Goal: Task Accomplishment & Management: Manage account settings

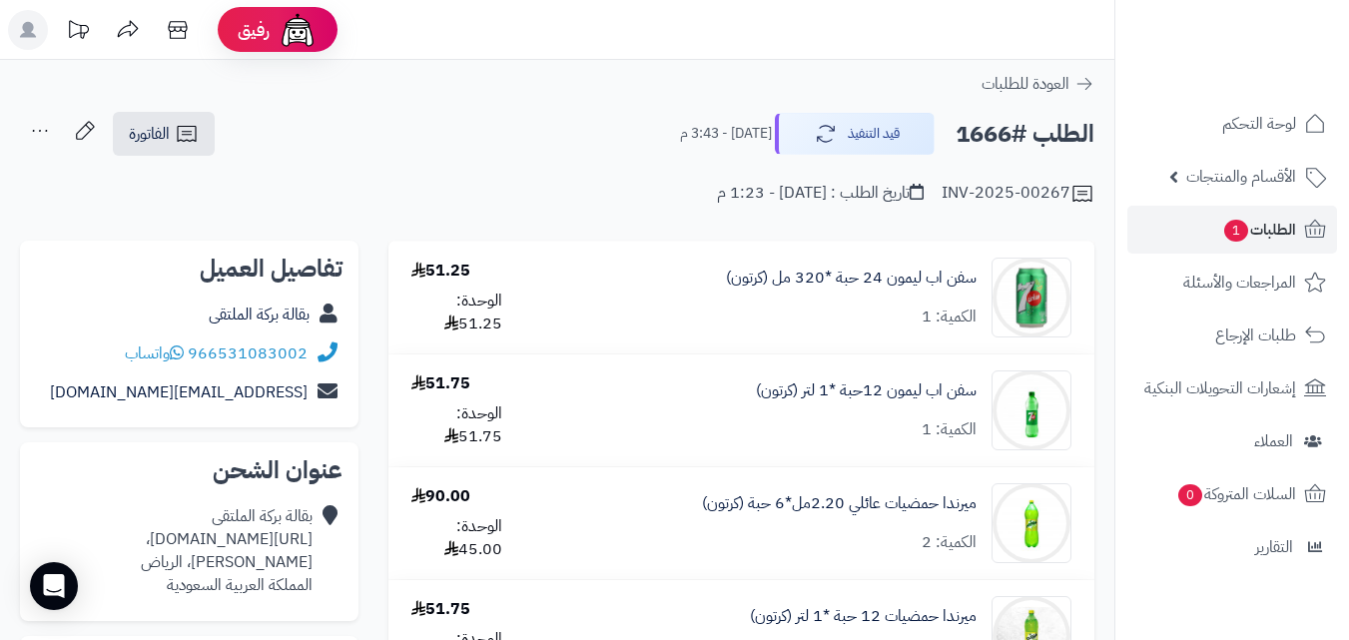
click at [321, 144] on div "الطلب #1666 قيد التنفيذ اليوم - 3:43 م الفاتورة طباعة الفاتورة إرسال الفاتورة إ…" at bounding box center [557, 134] width 1075 height 47
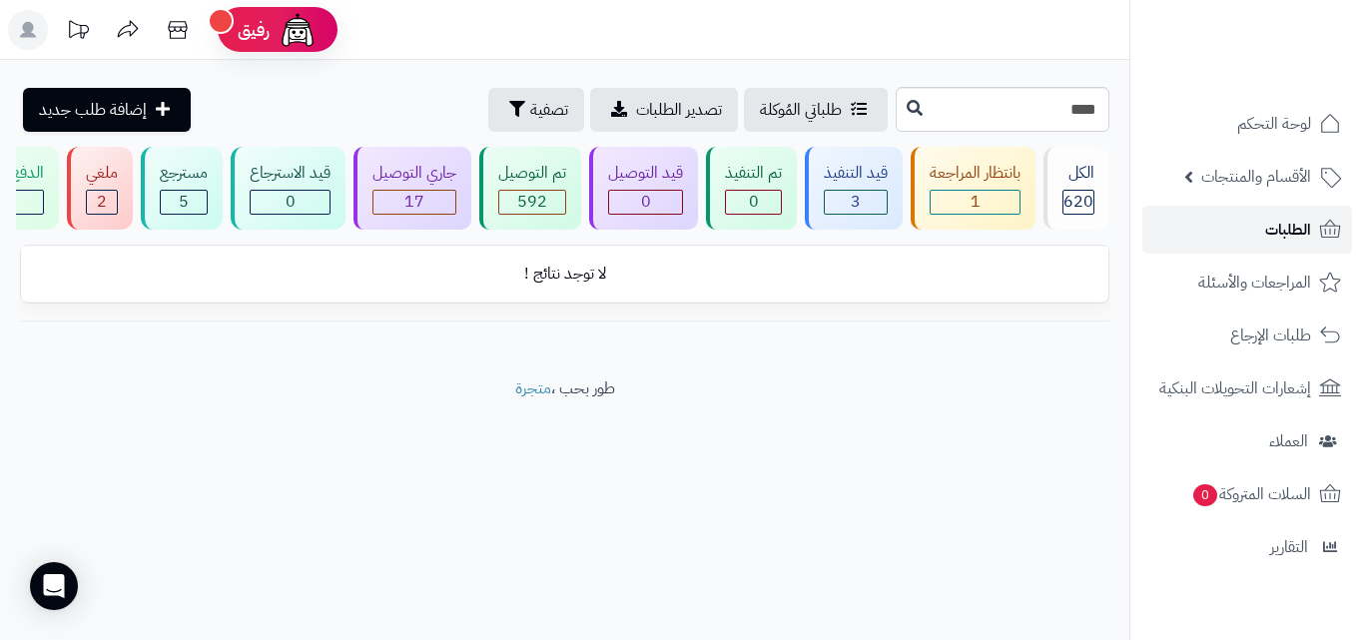
click at [1289, 233] on span "الطلبات" at bounding box center [1288, 230] width 46 height 28
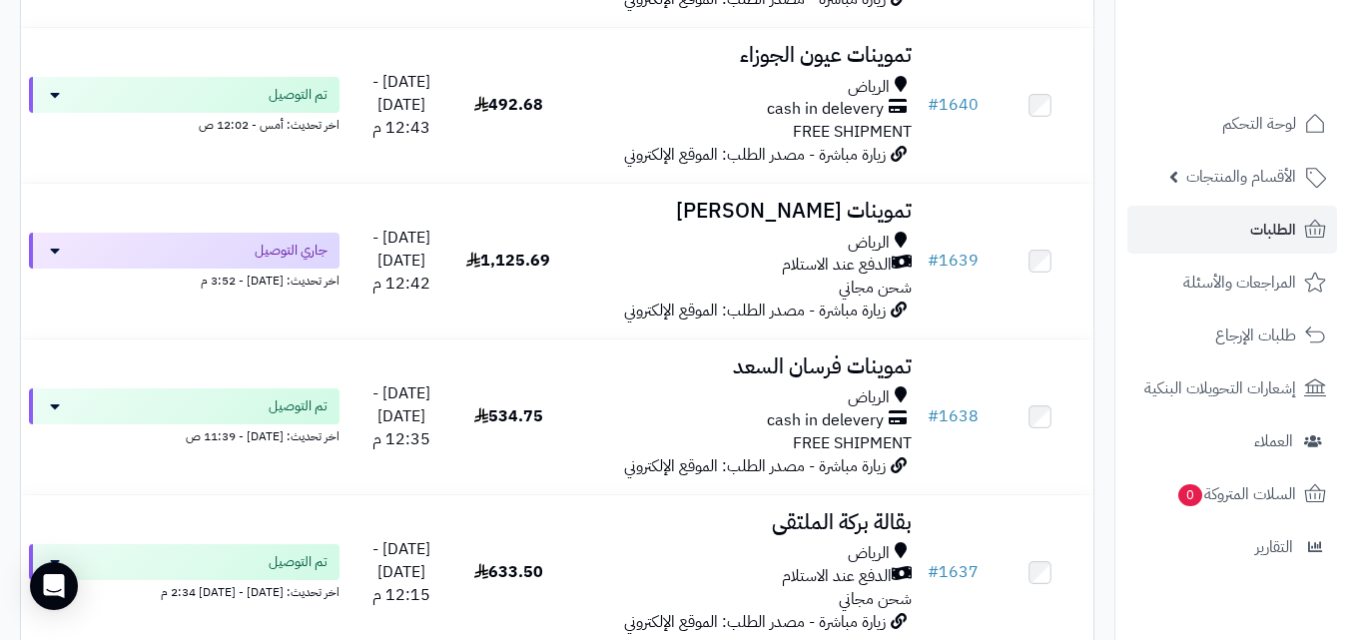
scroll to position [4928, 0]
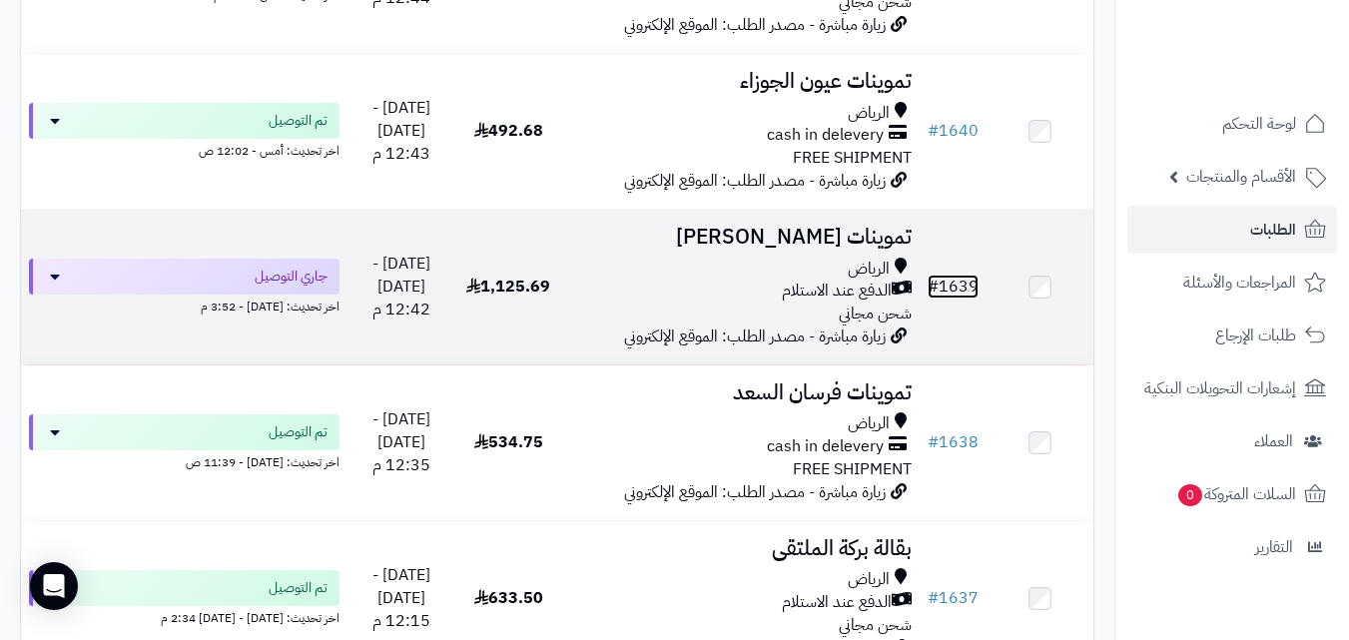
click at [953, 299] on link "# 1639" at bounding box center [953, 287] width 51 height 24
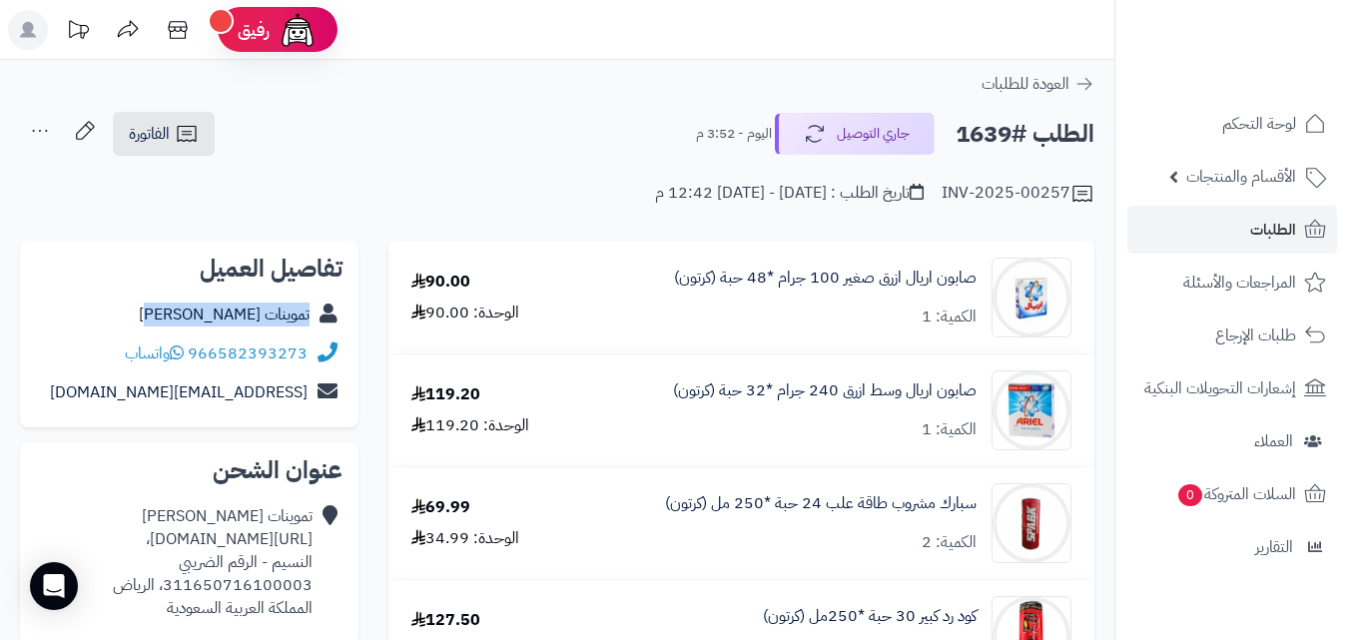
copy div "تموينات زياد الرويلي"
drag, startPoint x: 178, startPoint y: 319, endPoint x: 360, endPoint y: 320, distance: 181.8
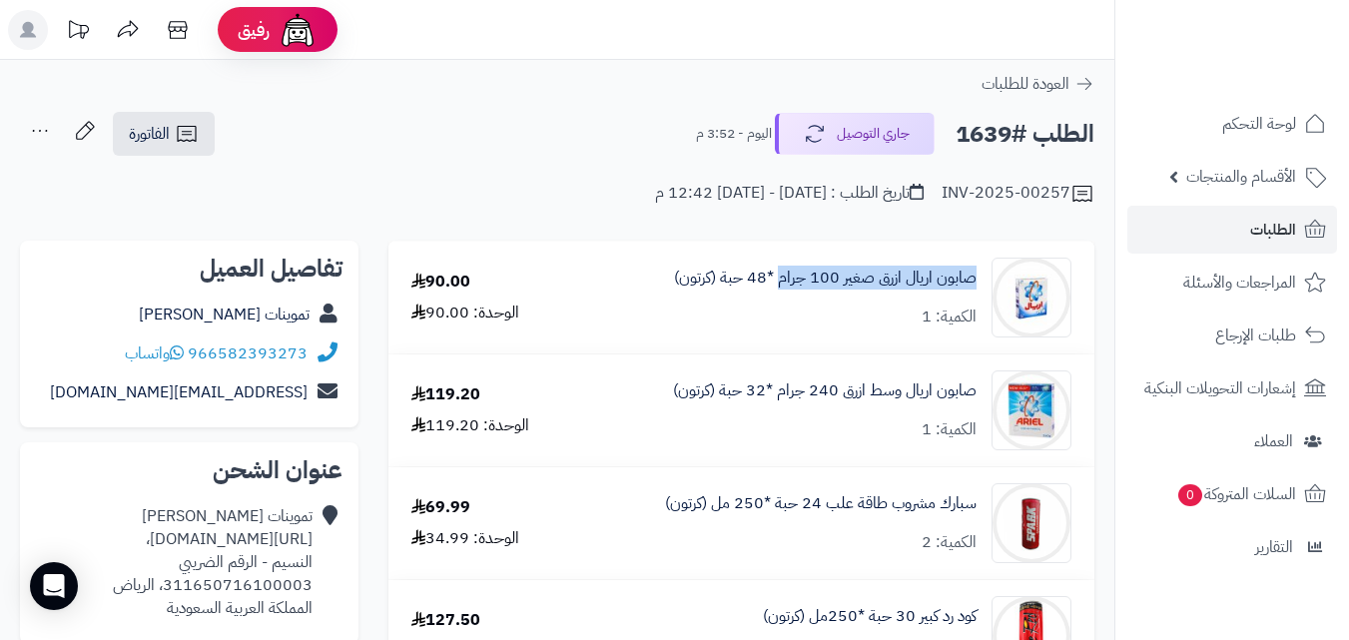
copy link "صابون اريال ازرق صغير 100 جرام"
drag, startPoint x: 979, startPoint y: 272, endPoint x: 779, endPoint y: 302, distance: 202.0
click at [779, 302] on div "صابون اريال ازرق صغير 100 جرام *48 حبة (كرتون) الكمية: 1" at bounding box center [830, 298] width 512 height 80
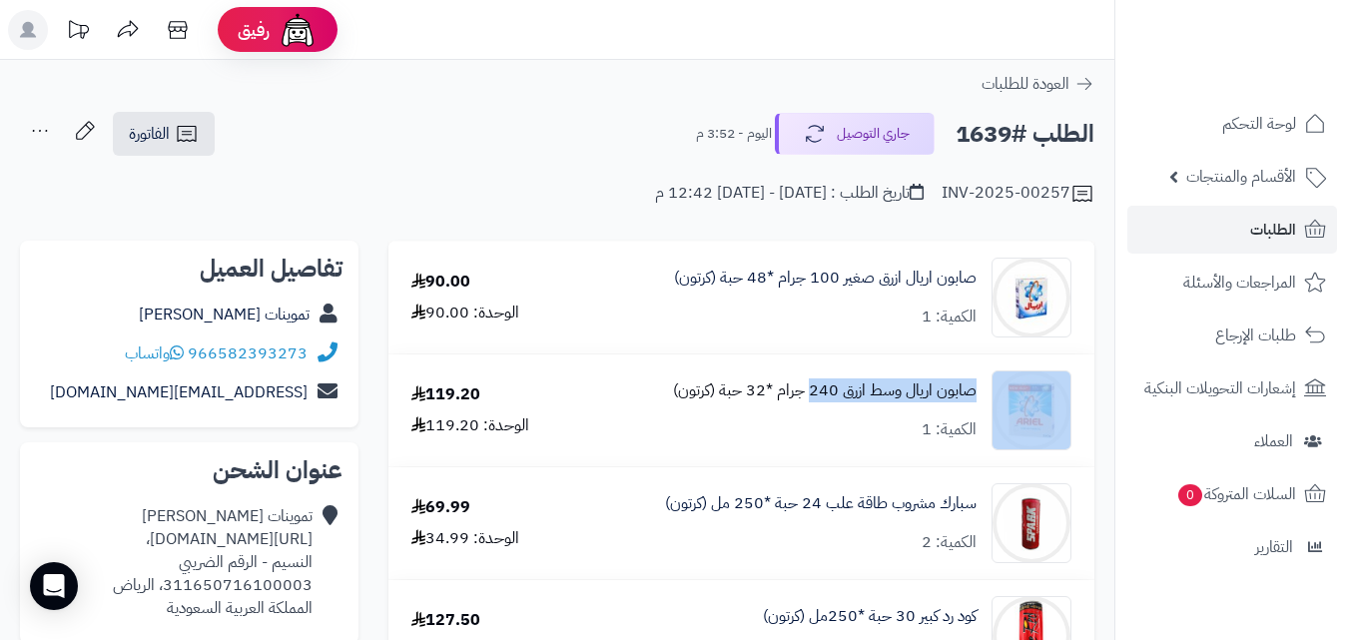
copy div "صابون اريال وسط ازرق 240"
drag, startPoint x: 987, startPoint y: 386, endPoint x: 812, endPoint y: 392, distance: 174.9
click at [812, 392] on div "صابون اريال وسط ازرق 240 جرام *32 حبة (كرتون) الكمية: 1" at bounding box center [830, 411] width 512 height 80
click at [80, 139] on icon at bounding box center [85, 130] width 18 height 18
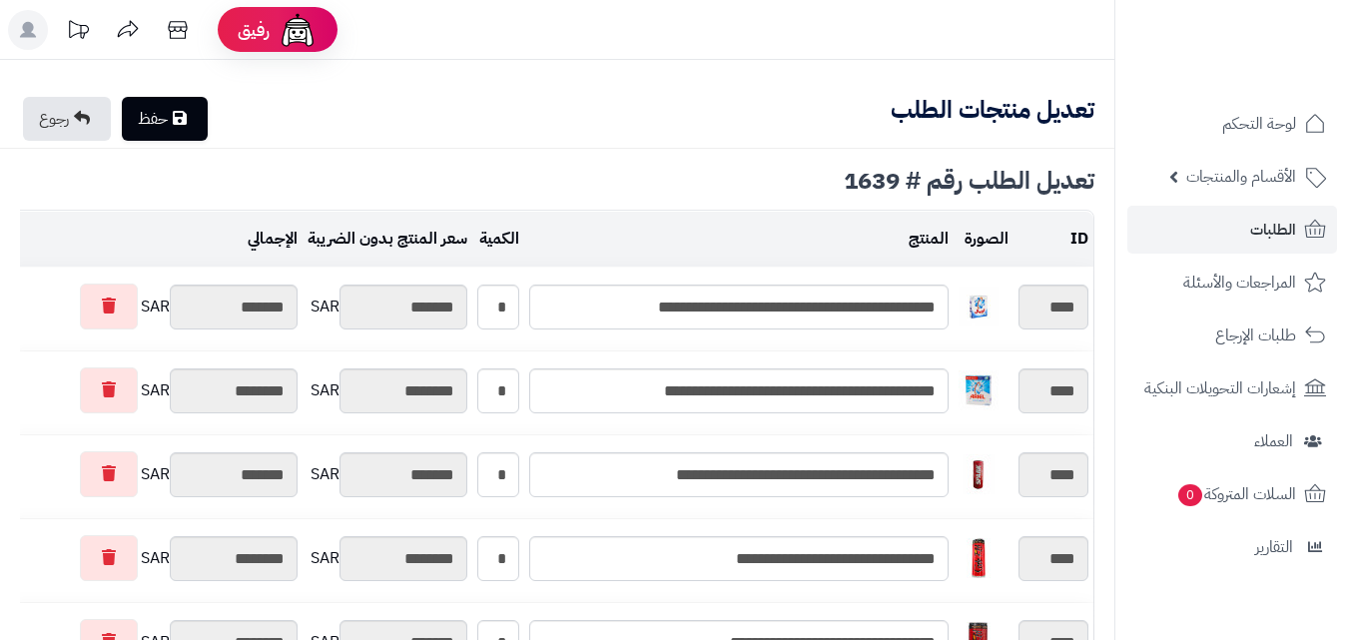
type textarea "**********"
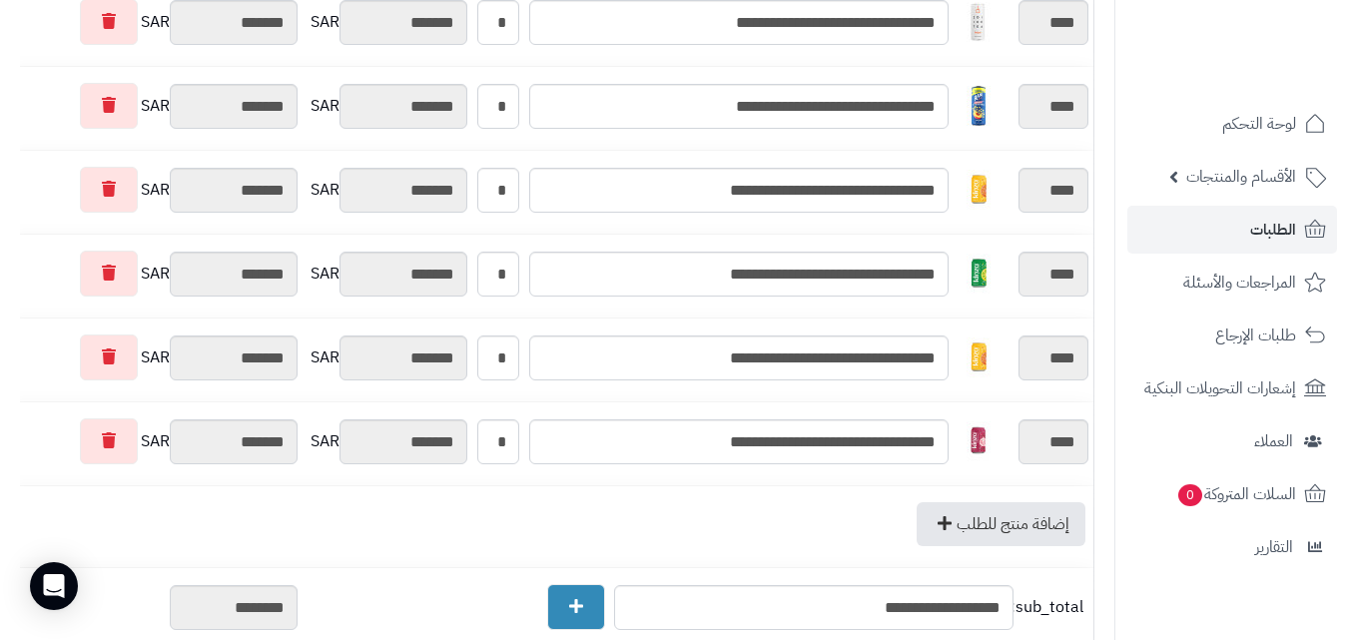
scroll to position [1137, 0]
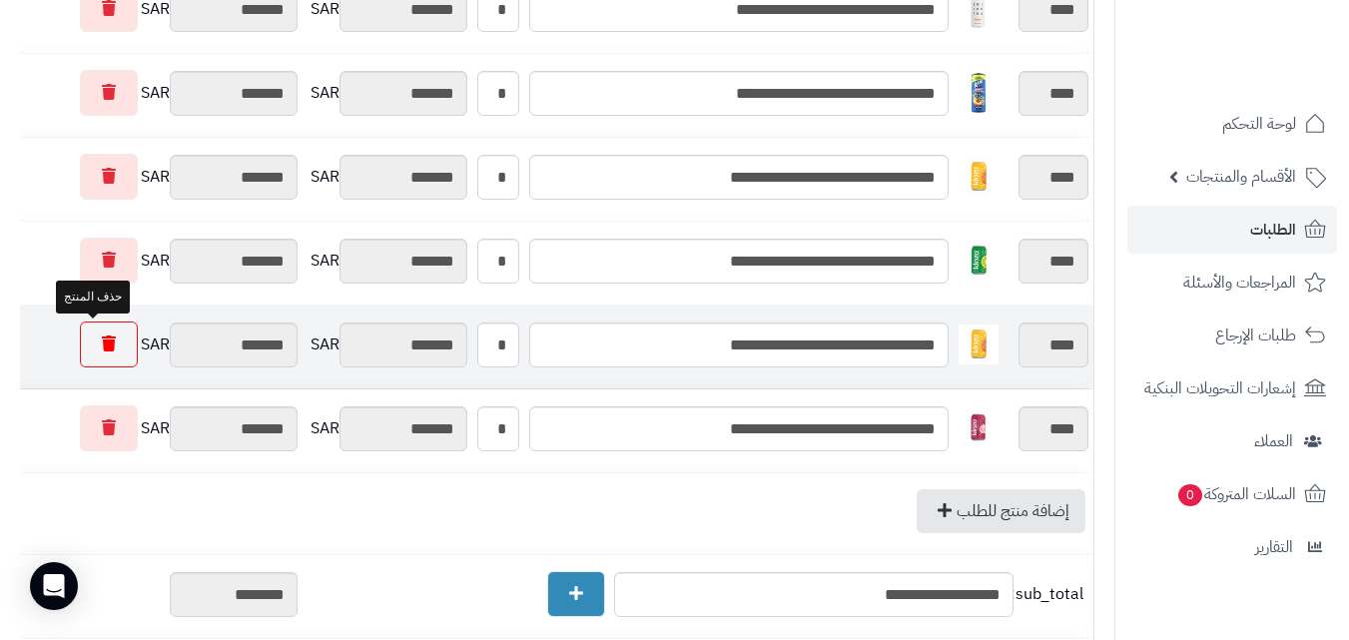
click at [94, 332] on link at bounding box center [109, 345] width 58 height 46
type input "********"
type input "*********"
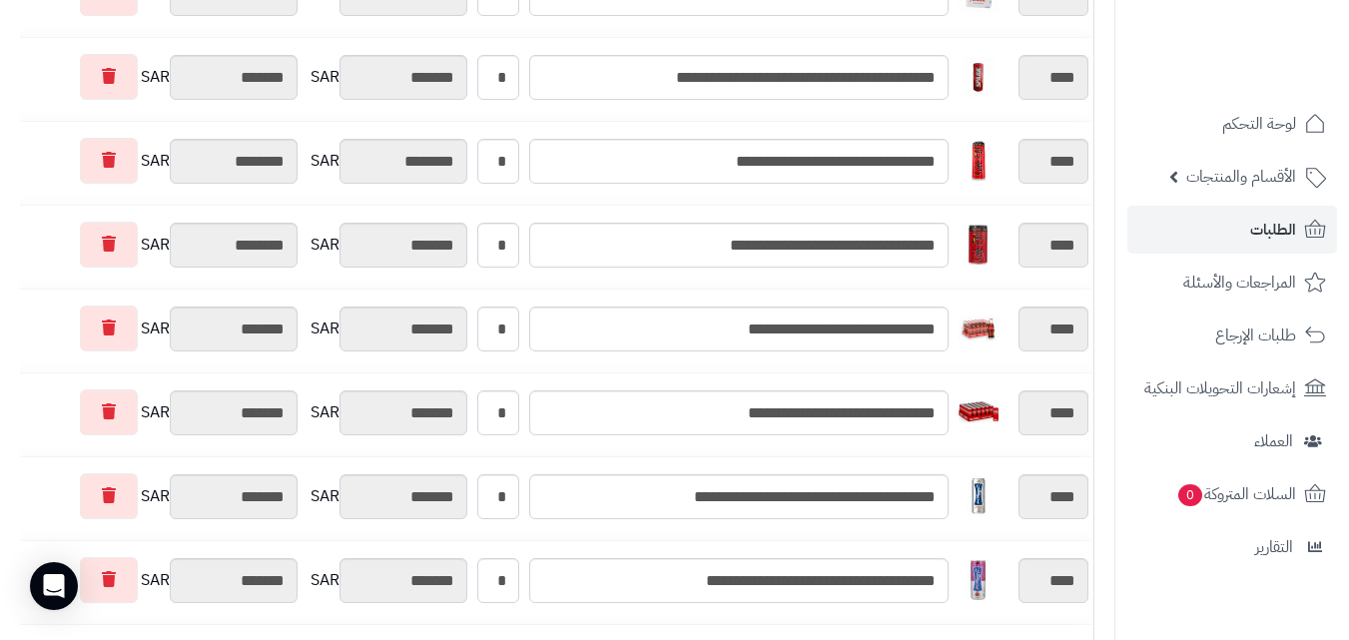
scroll to position [0, 0]
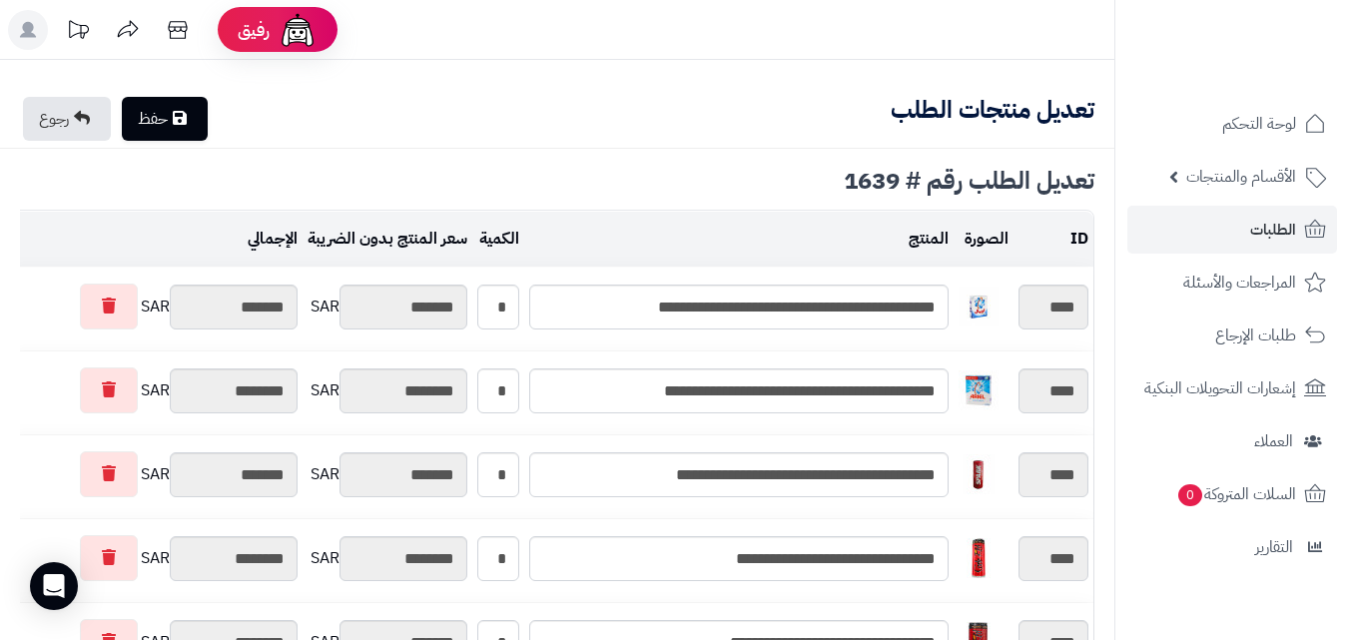
click at [178, 115] on link "حفظ" at bounding box center [165, 119] width 86 height 44
type input "**********"
click at [49, 116] on link "رجوع" at bounding box center [67, 119] width 88 height 44
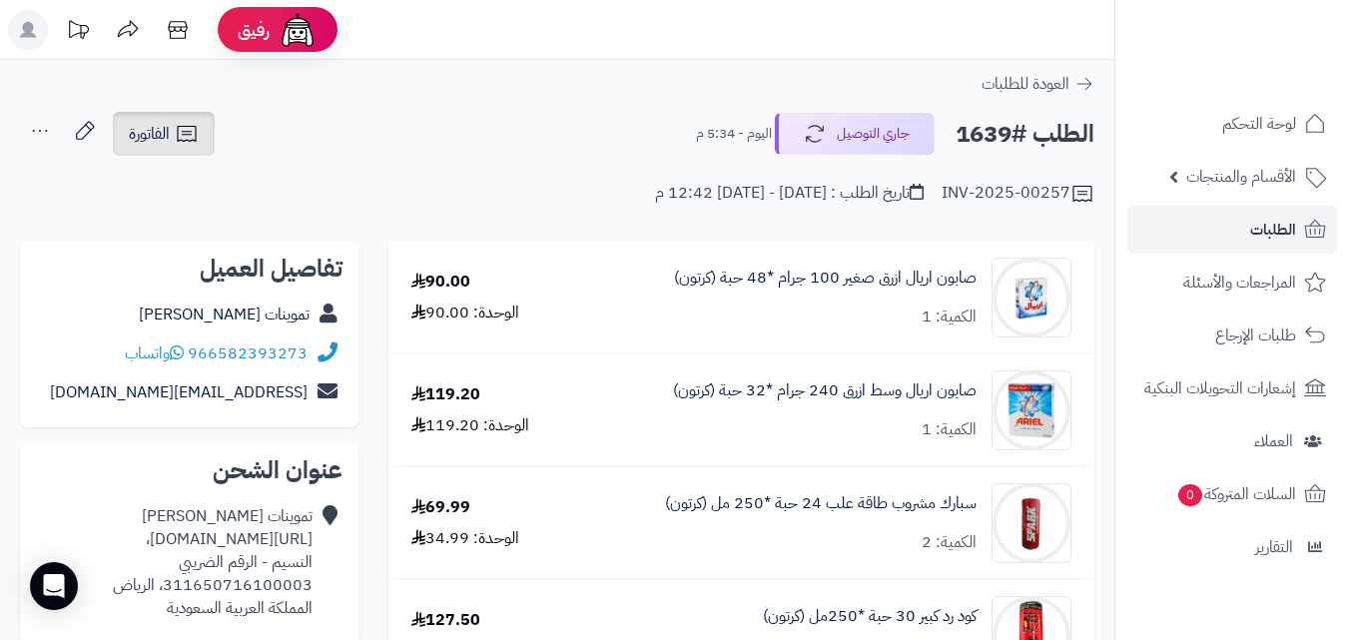
click at [176, 137] on icon at bounding box center [187, 134] width 24 height 24
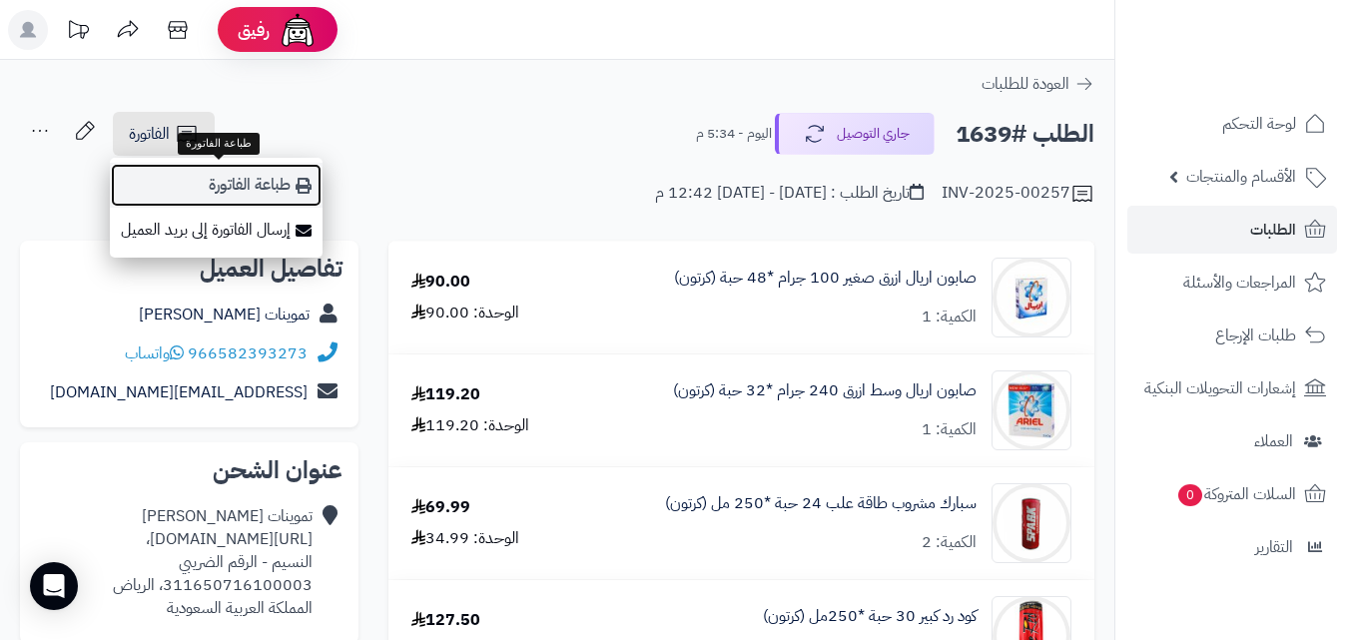
click at [229, 188] on link "طباعة الفاتورة" at bounding box center [216, 185] width 213 height 45
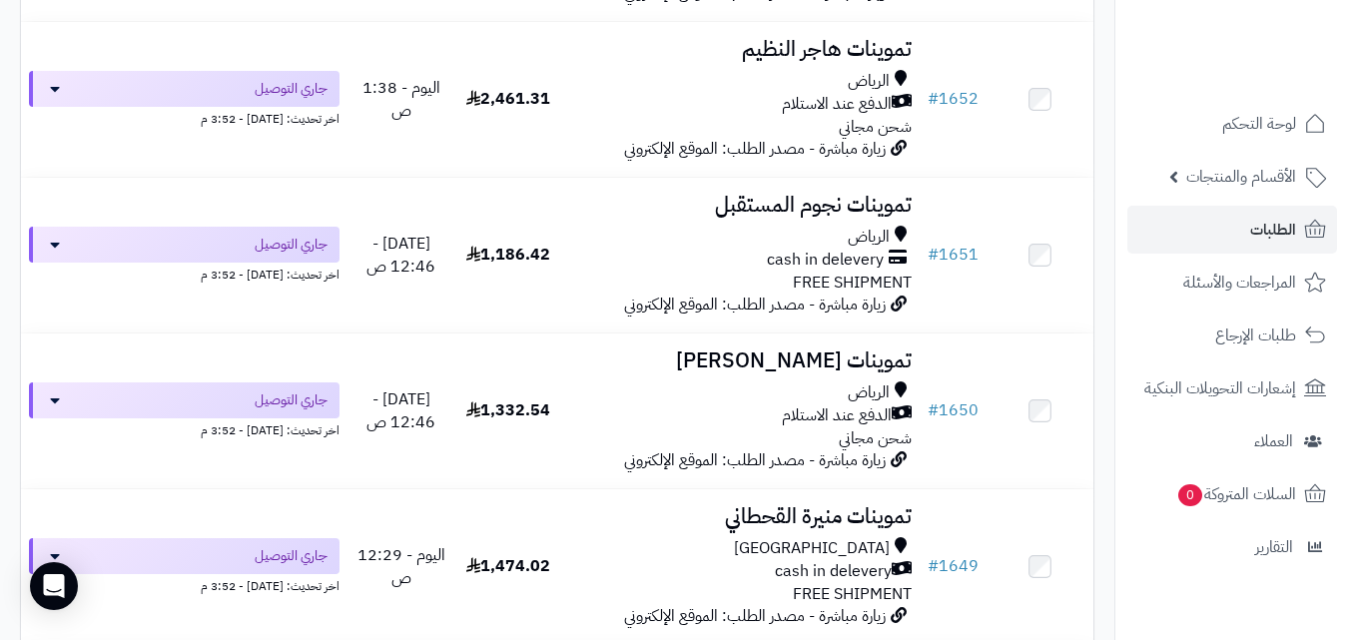
scroll to position [3063, 0]
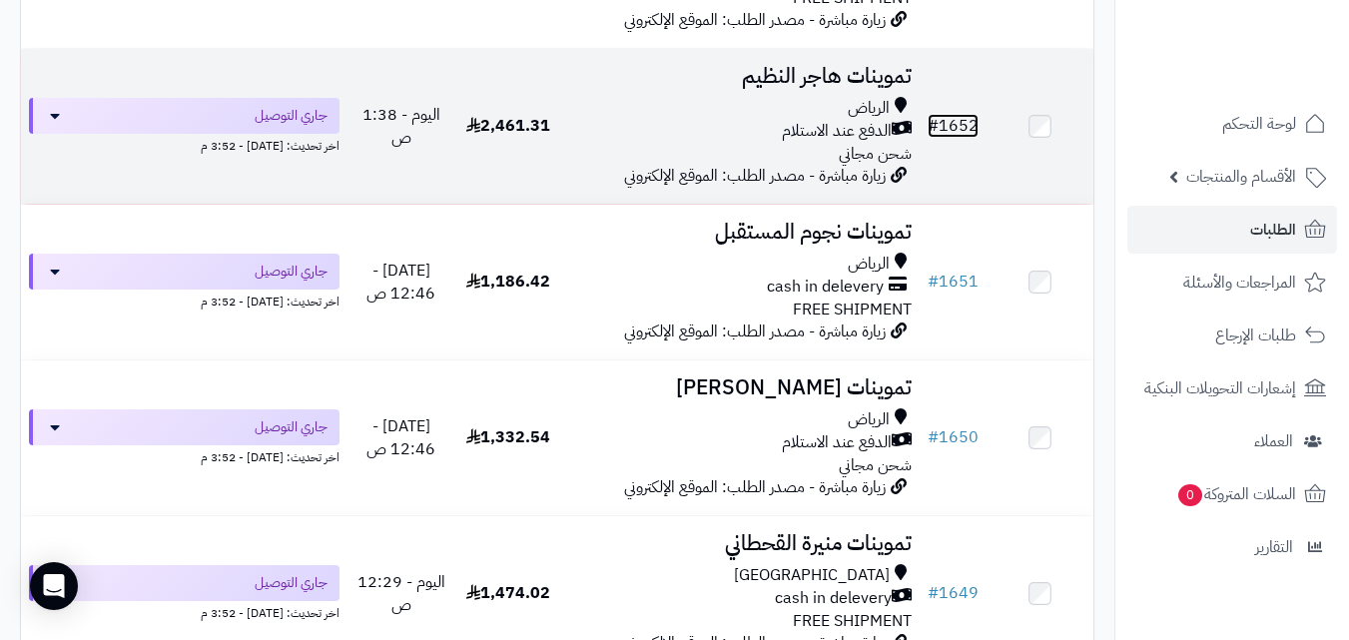
click at [956, 136] on link "# 1652" at bounding box center [953, 126] width 51 height 24
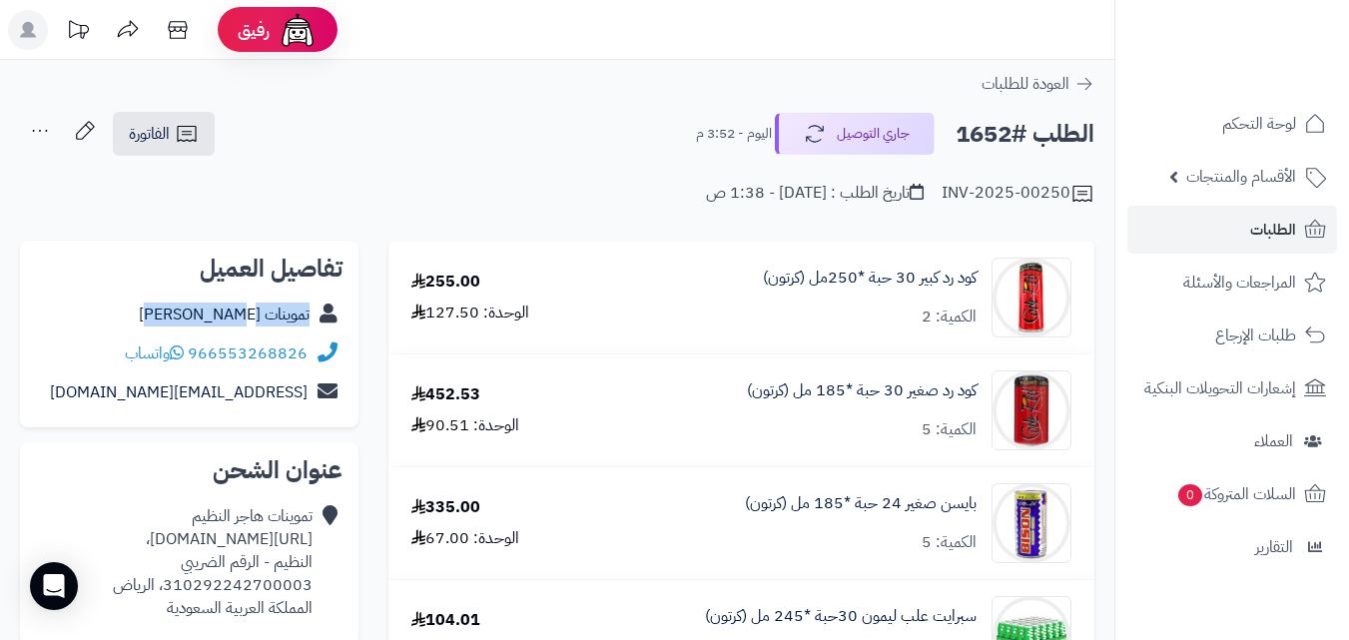
copy div "تموينات هاجر النظيم"
drag, startPoint x: 158, startPoint y: 308, endPoint x: 314, endPoint y: 322, distance: 156.4
click at [314, 322] on div "تموينات هاجر النظيم" at bounding box center [189, 315] width 307 height 39
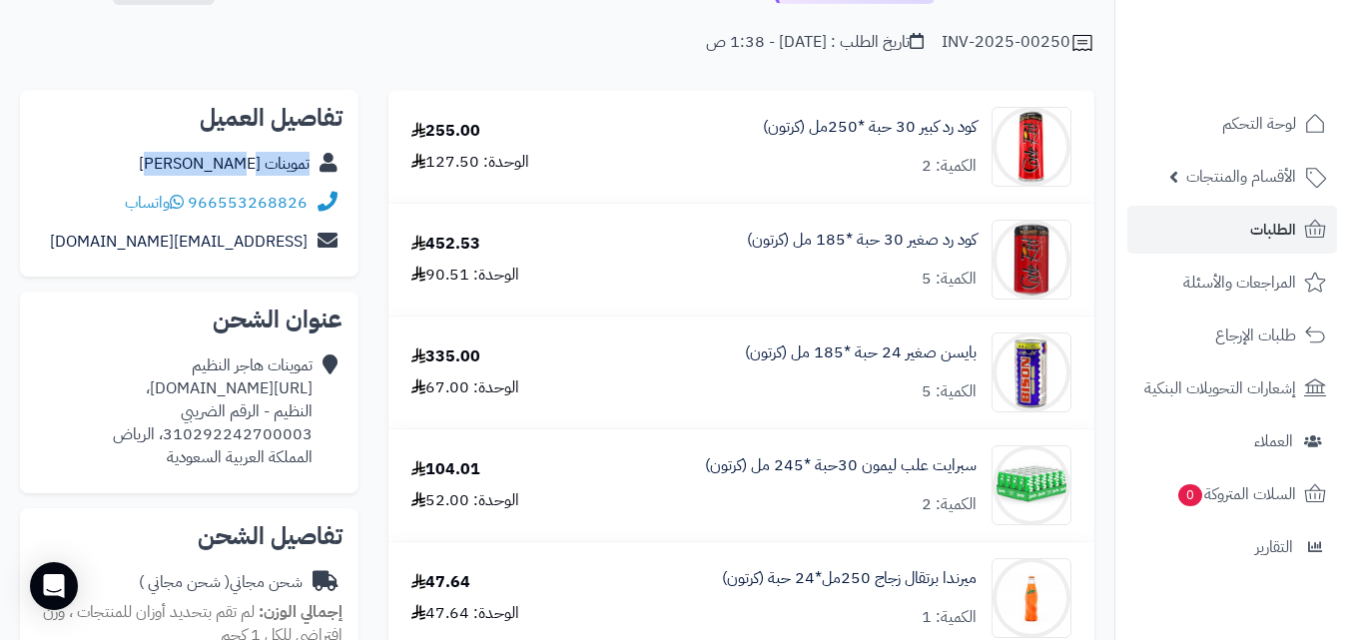
scroll to position [87, 0]
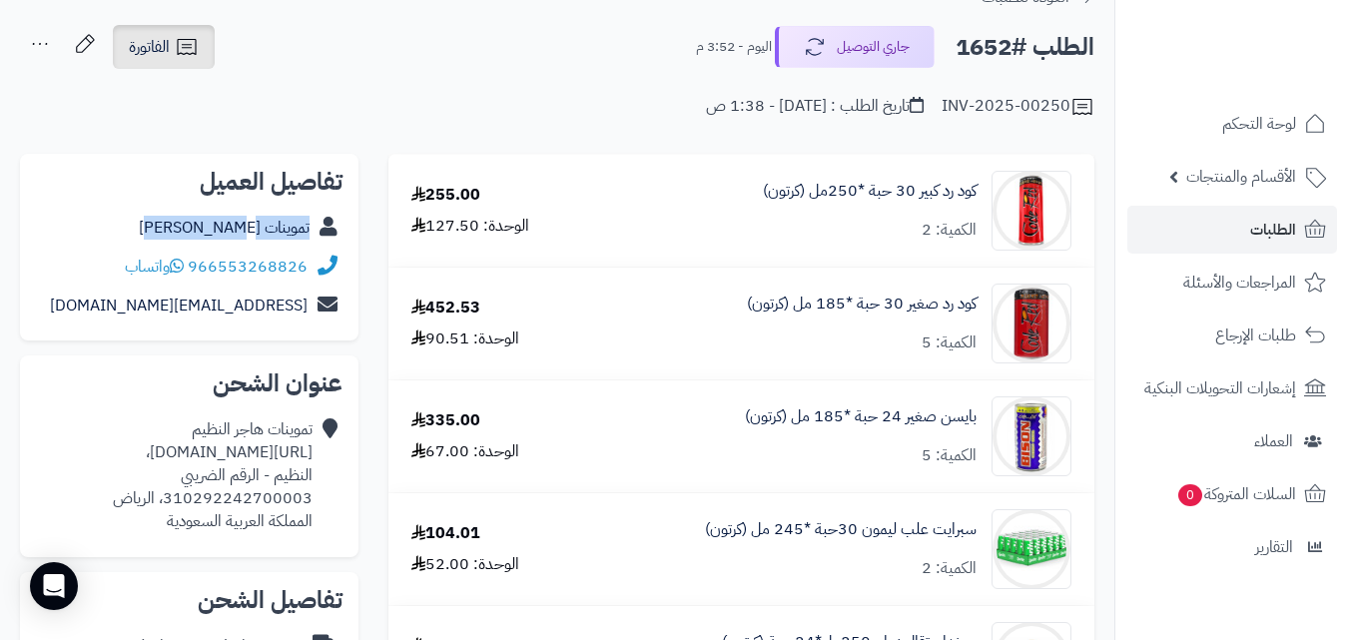
click at [166, 47] on span "الفاتورة" at bounding box center [149, 47] width 41 height 24
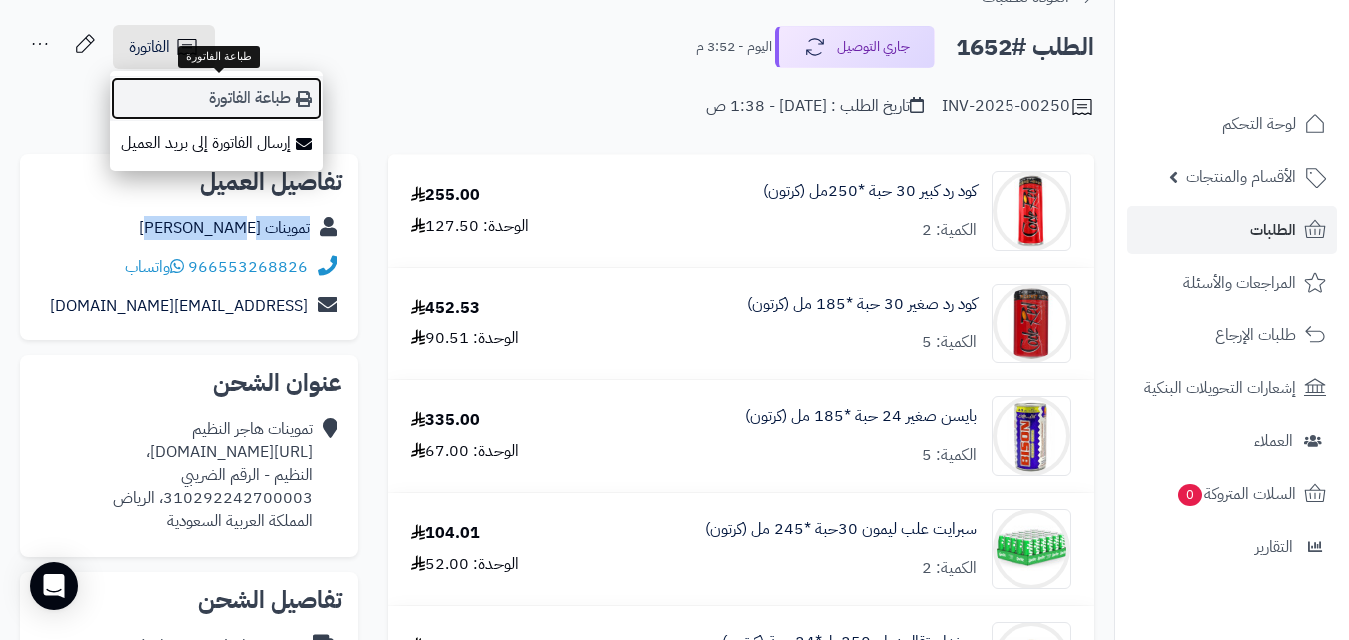
click at [274, 92] on link "طباعة الفاتورة" at bounding box center [216, 98] width 213 height 45
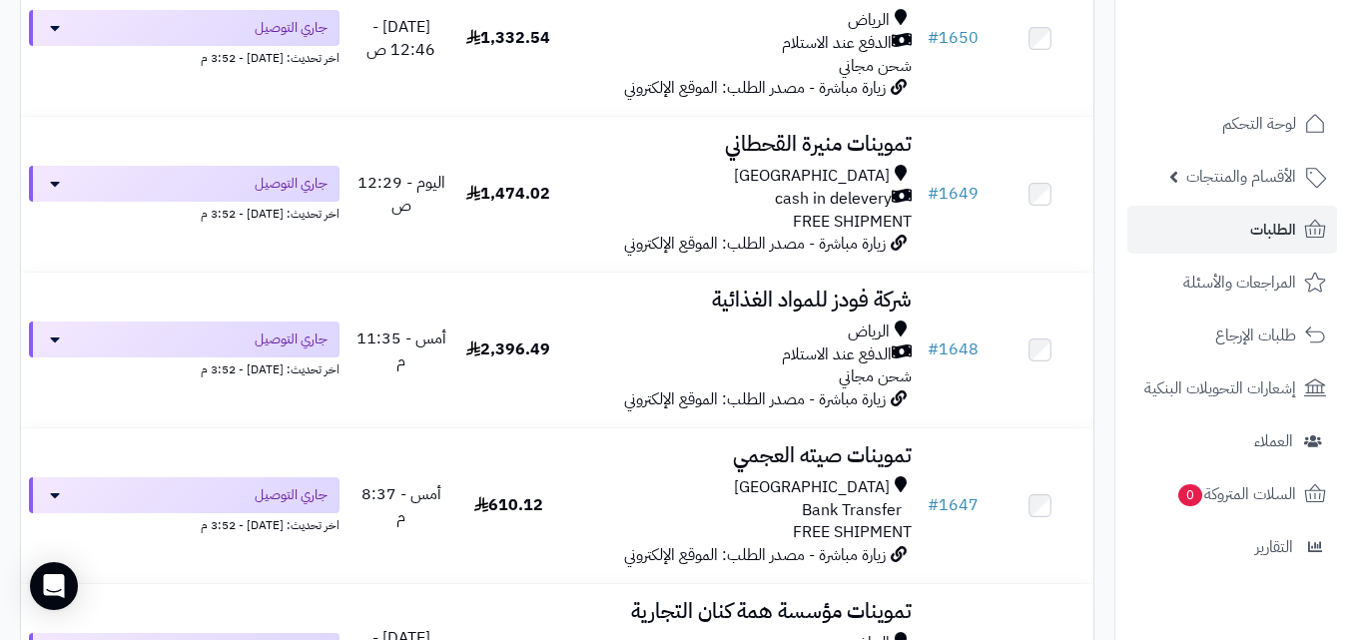
scroll to position [3516, 0]
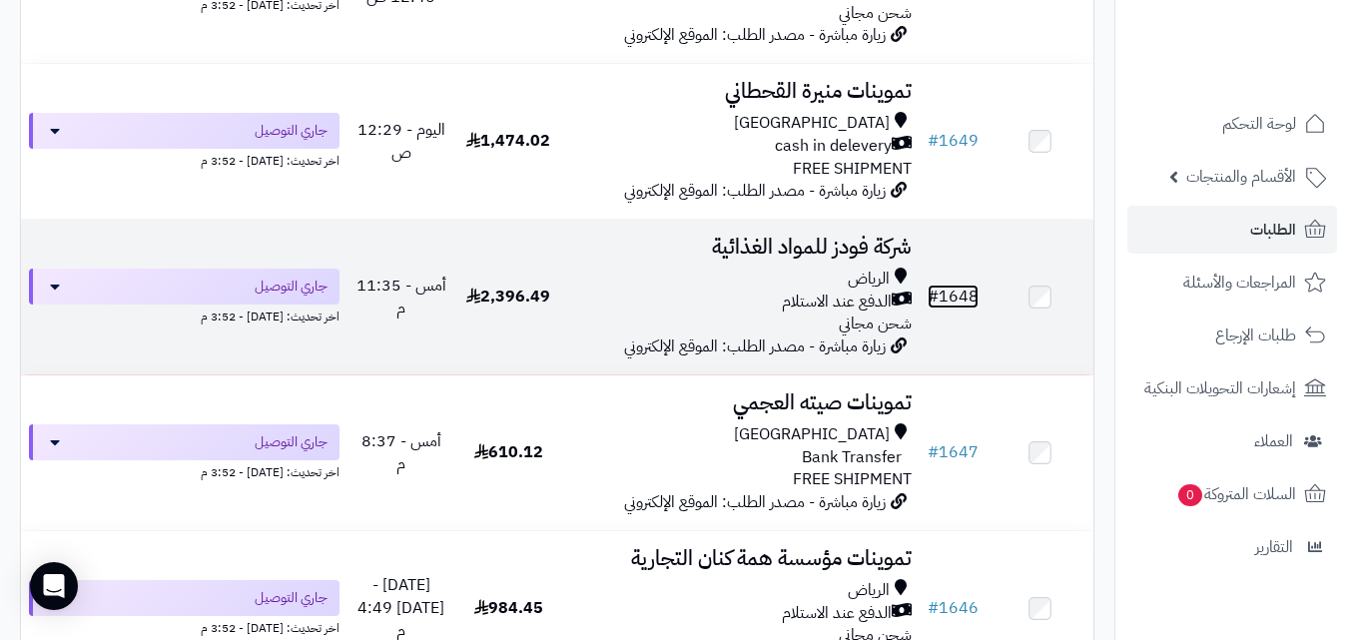
click at [964, 307] on link "# 1648" at bounding box center [953, 297] width 51 height 24
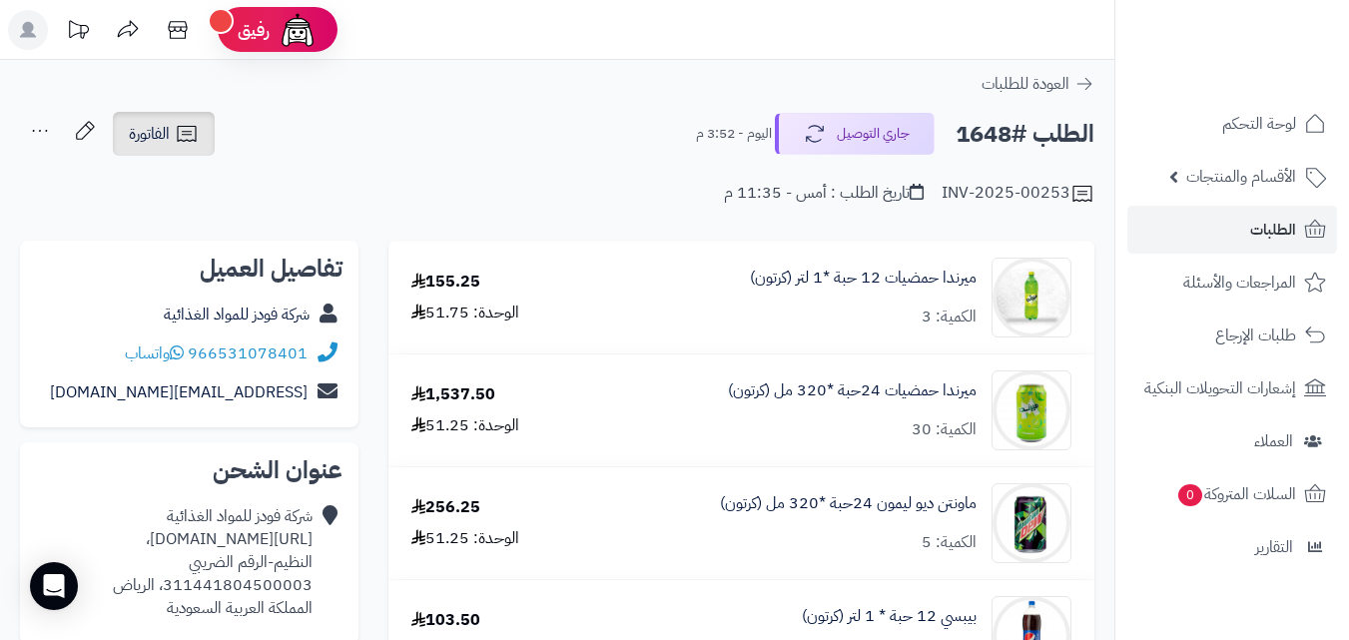
click at [183, 130] on icon at bounding box center [187, 134] width 24 height 24
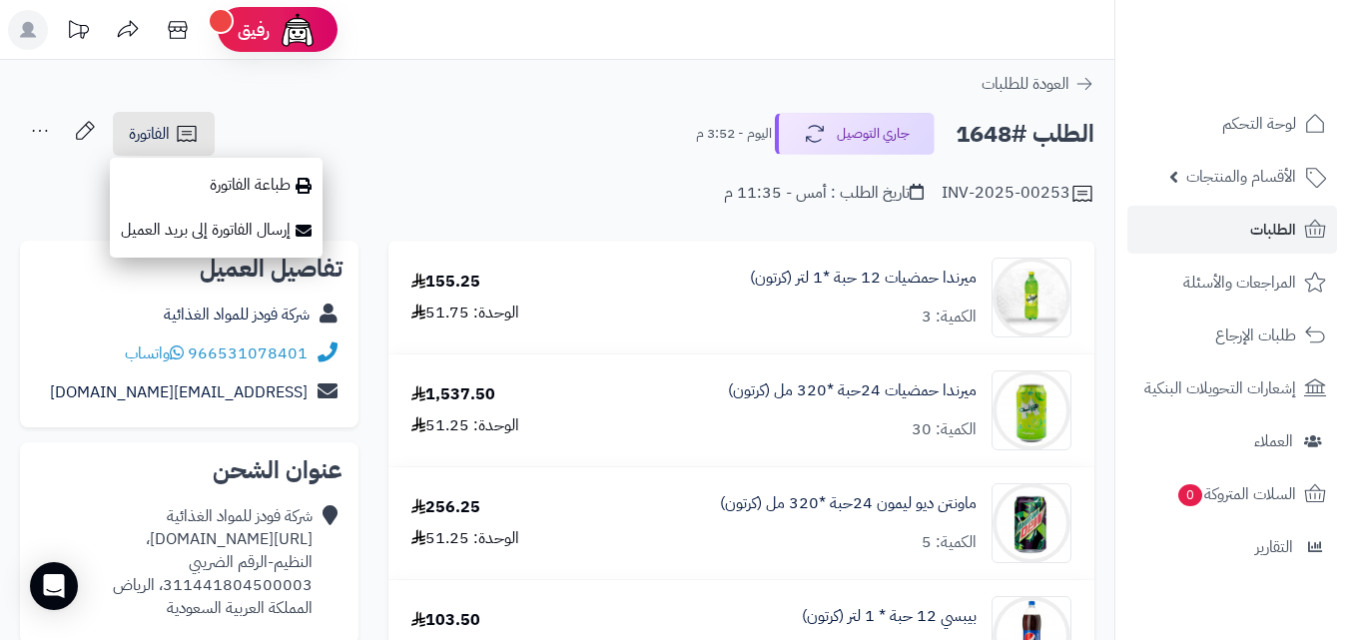
click at [146, 322] on div "شركة فودز للمواد الغذائية" at bounding box center [189, 315] width 307 height 39
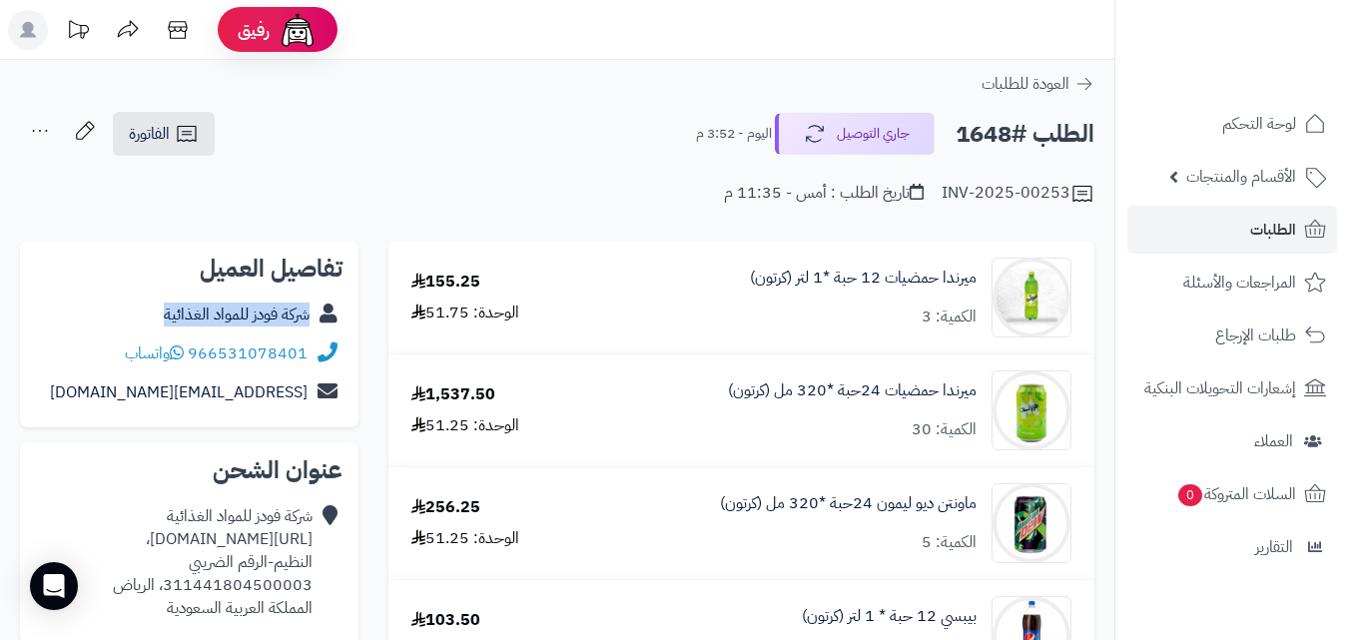
copy link "شركة فودز للمواد الغذائية"
drag, startPoint x: 148, startPoint y: 319, endPoint x: 311, endPoint y: 328, distance: 163.0
click at [311, 328] on div "شركة فودز للمواد الغذائية" at bounding box center [189, 315] width 307 height 39
click at [150, 132] on span "الفاتورة" at bounding box center [149, 134] width 41 height 24
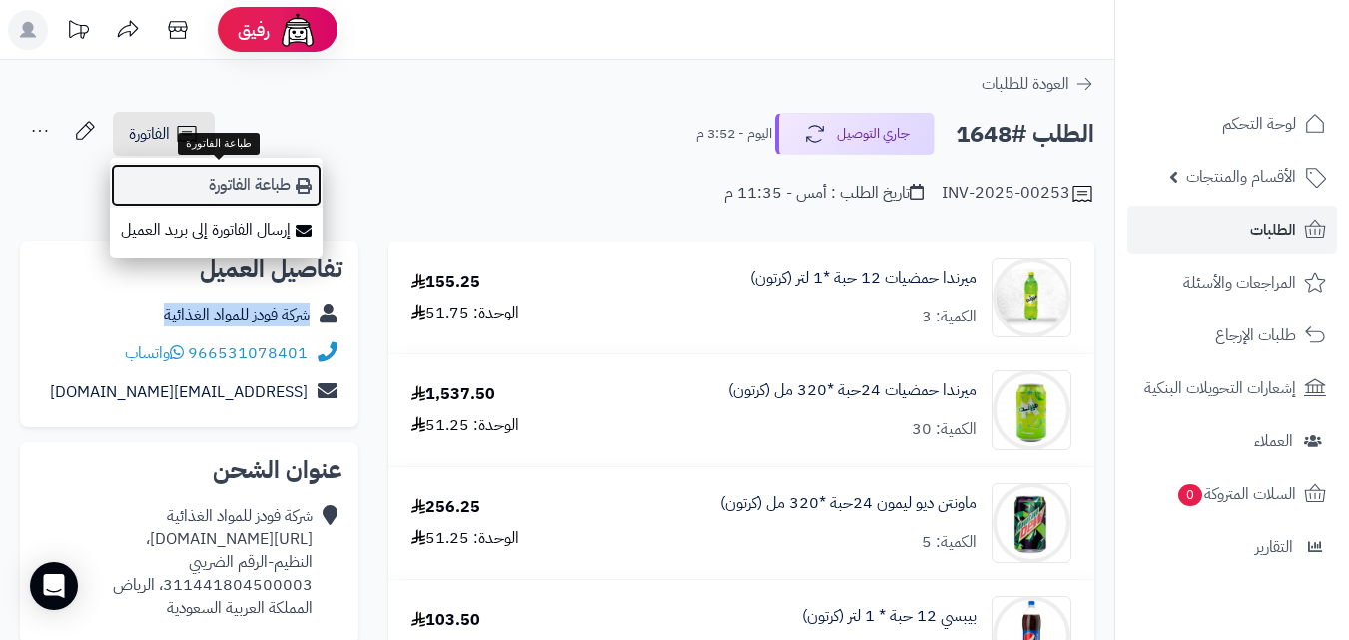
click at [294, 180] on link "طباعة الفاتورة" at bounding box center [216, 185] width 213 height 45
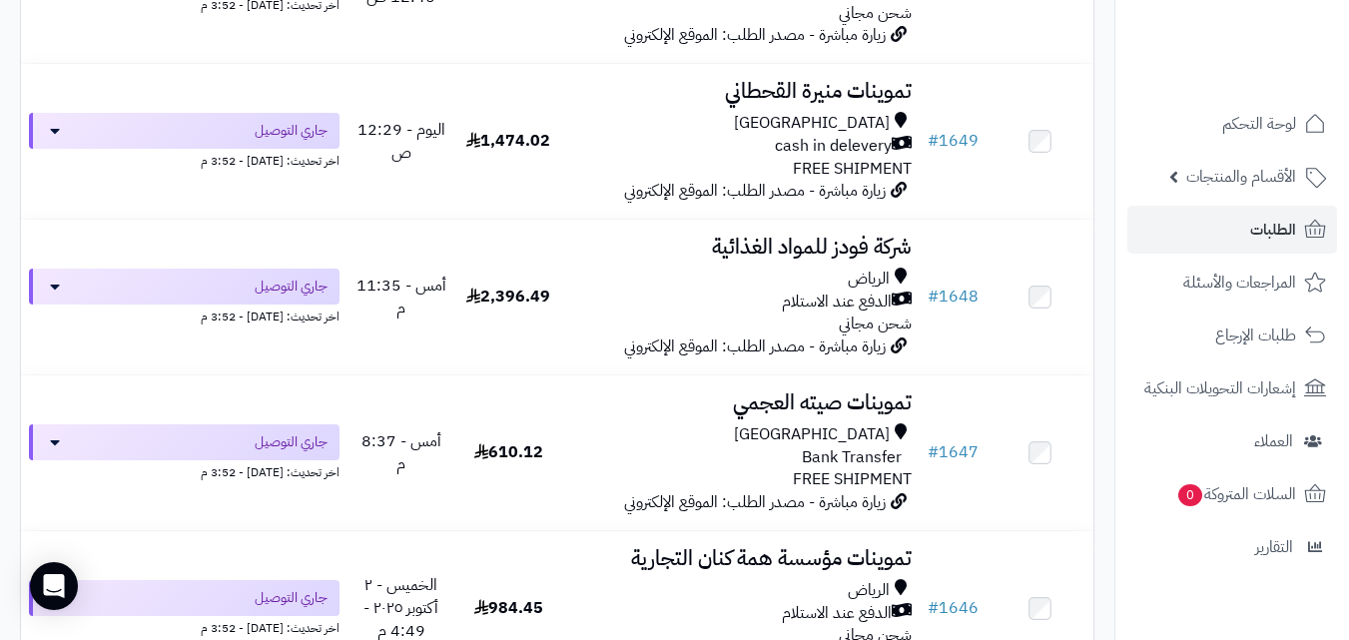
scroll to position [3516, 0]
drag, startPoint x: 1348, startPoint y: 164, endPoint x: 1347, endPoint y: 138, distance: 26.0
click at [1347, 138] on ul "لوحة التحكم الأقسام والمنتجات المنتجات الأقسام الماركات مواصفات المنتجات مواصفا…" at bounding box center [1233, 335] width 234 height 471
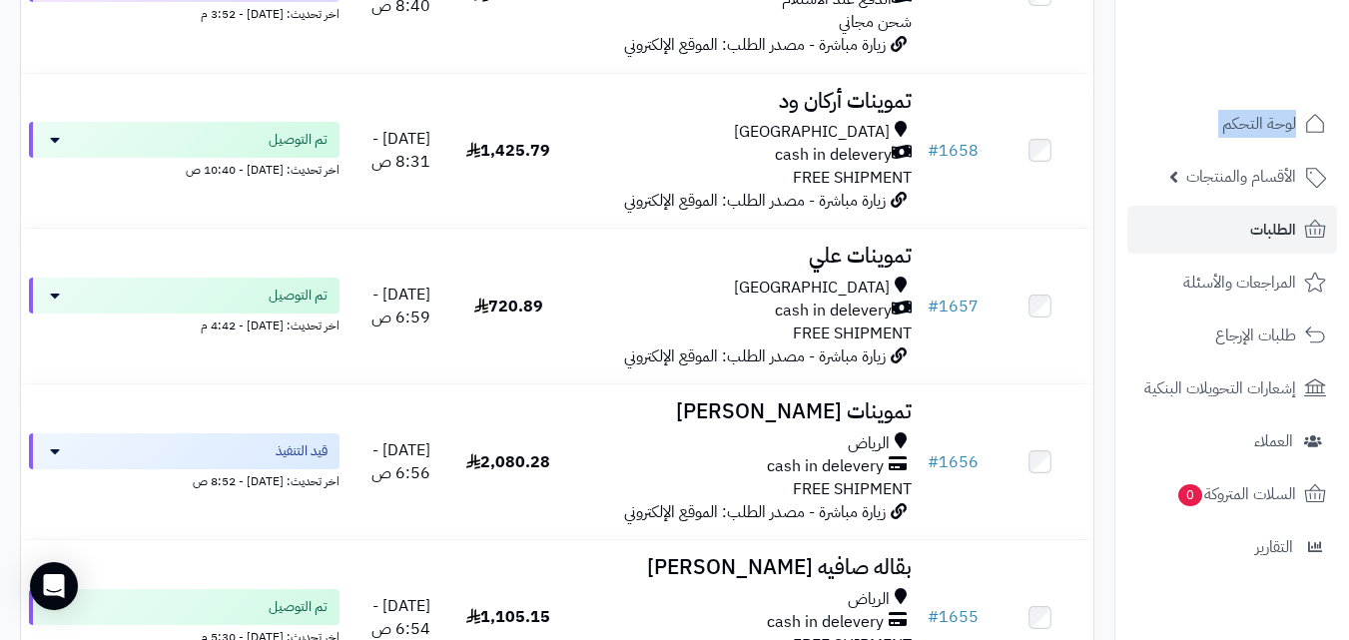
scroll to position [1758, 0]
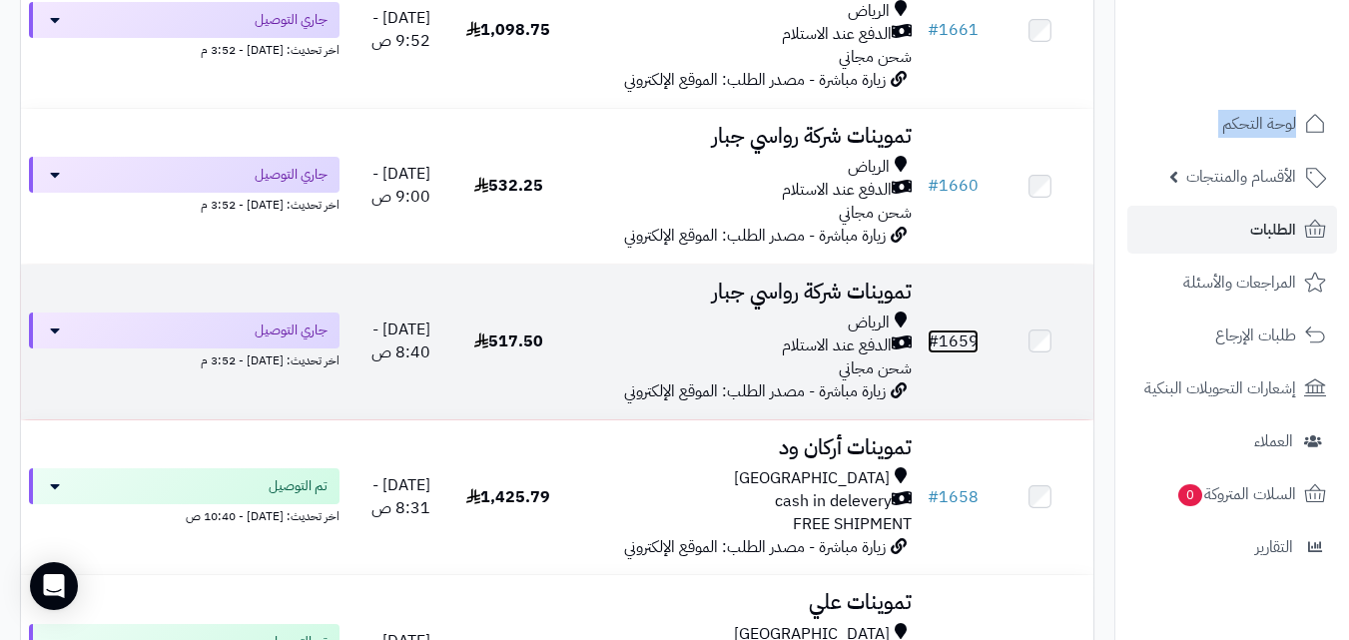
click at [971, 354] on link "# 1659" at bounding box center [953, 342] width 51 height 24
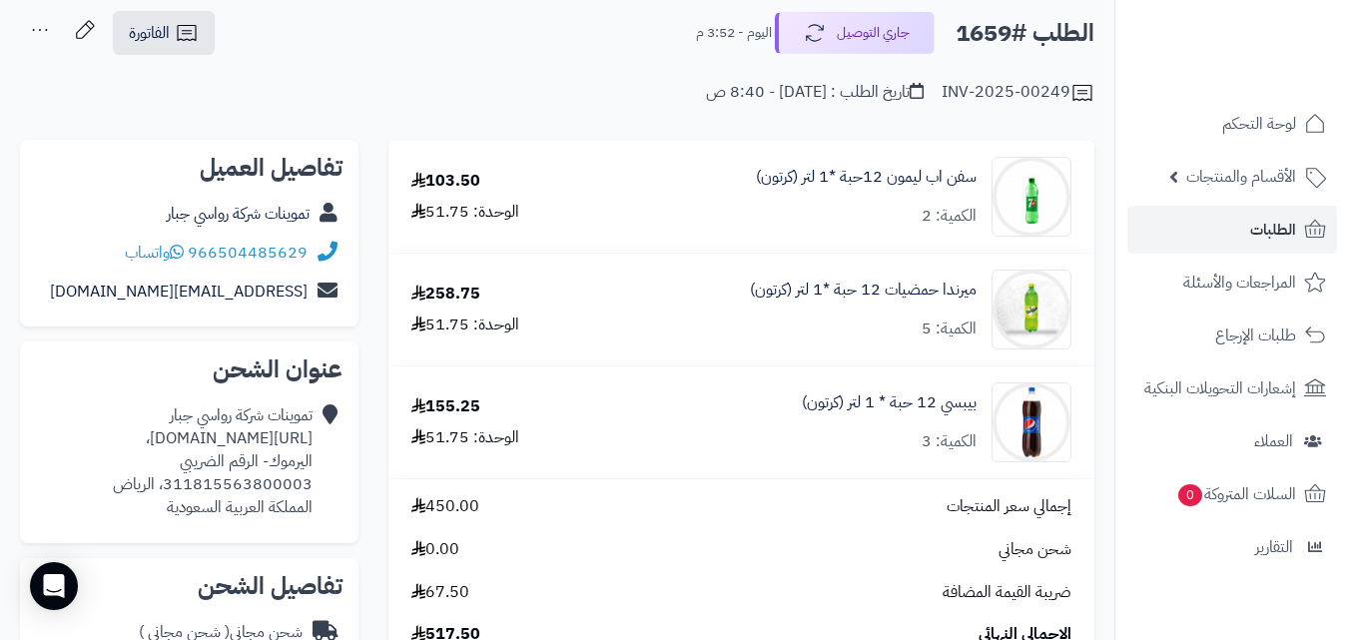
scroll to position [100, 0]
click at [195, 227] on div "تموينات شركة رواسي جبار" at bounding box center [189, 215] width 307 height 39
copy div "تموينات شركة رواسي جبار"
drag, startPoint x: 161, startPoint y: 213, endPoint x: 324, endPoint y: 223, distance: 163.1
click at [324, 223] on div "تموينات شركة رواسي جبار" at bounding box center [189, 215] width 307 height 39
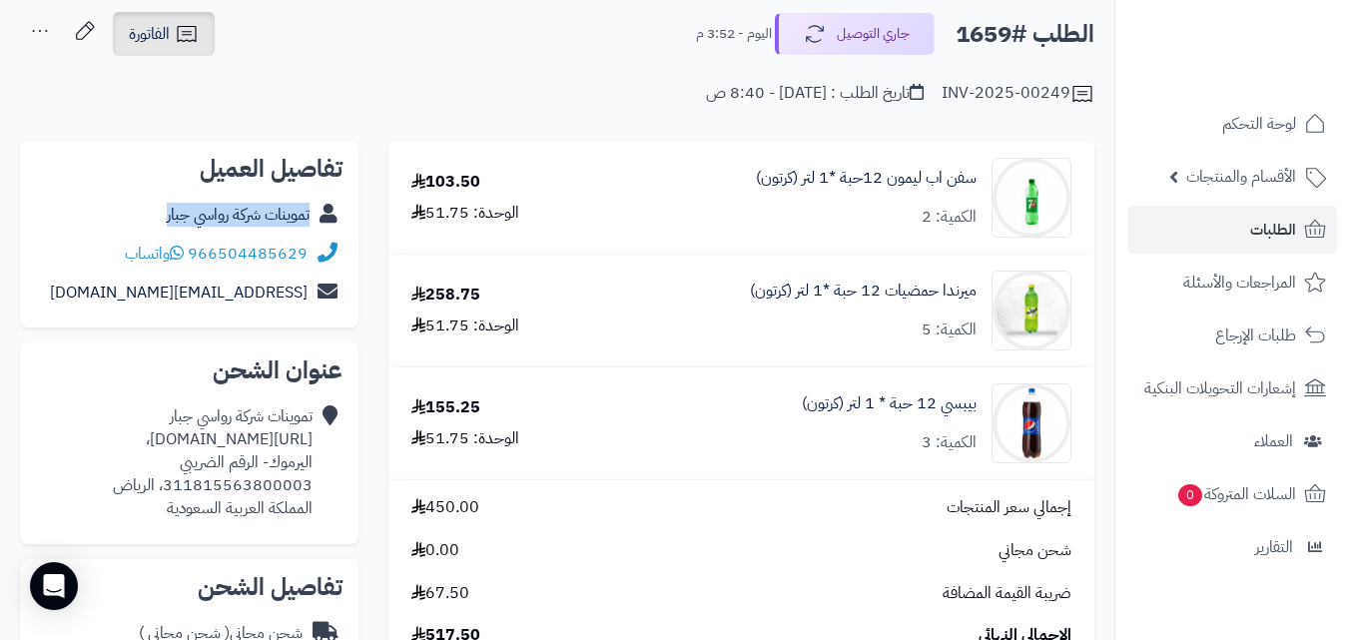
click at [189, 35] on icon at bounding box center [186, 34] width 19 height 16
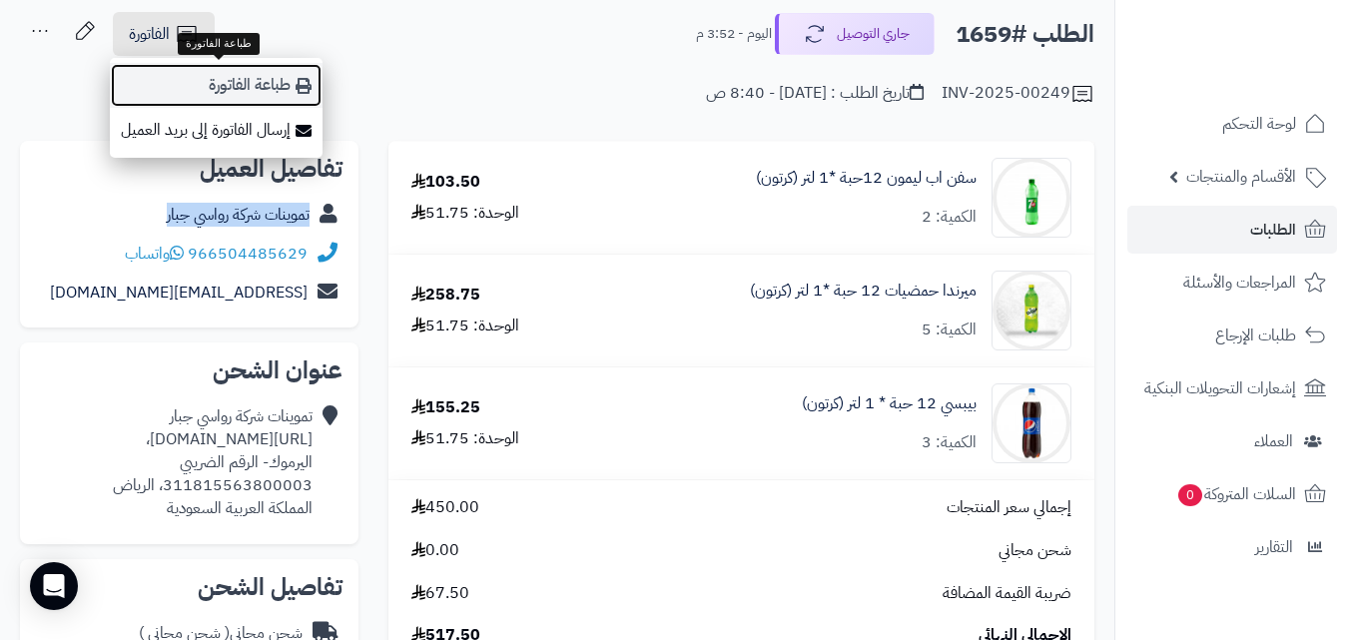
click at [262, 83] on link "طباعة الفاتورة" at bounding box center [216, 85] width 213 height 45
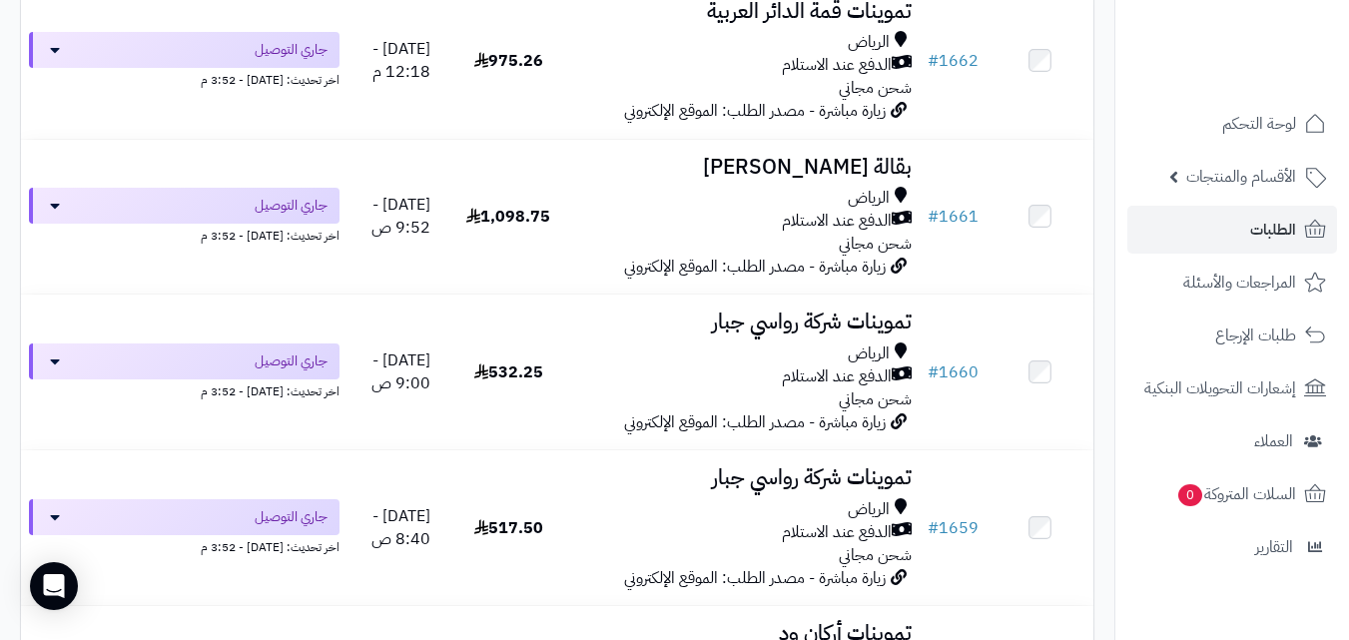
scroll to position [1598, 0]
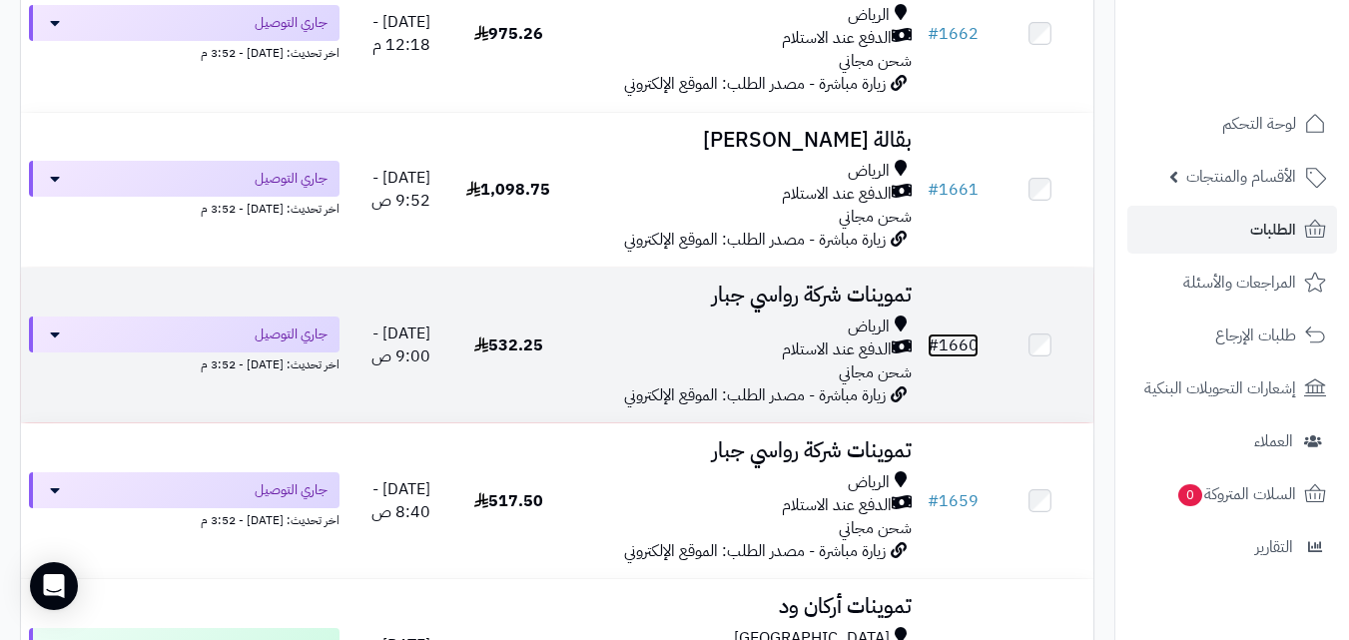
click at [961, 357] on link "# 1660" at bounding box center [953, 346] width 51 height 24
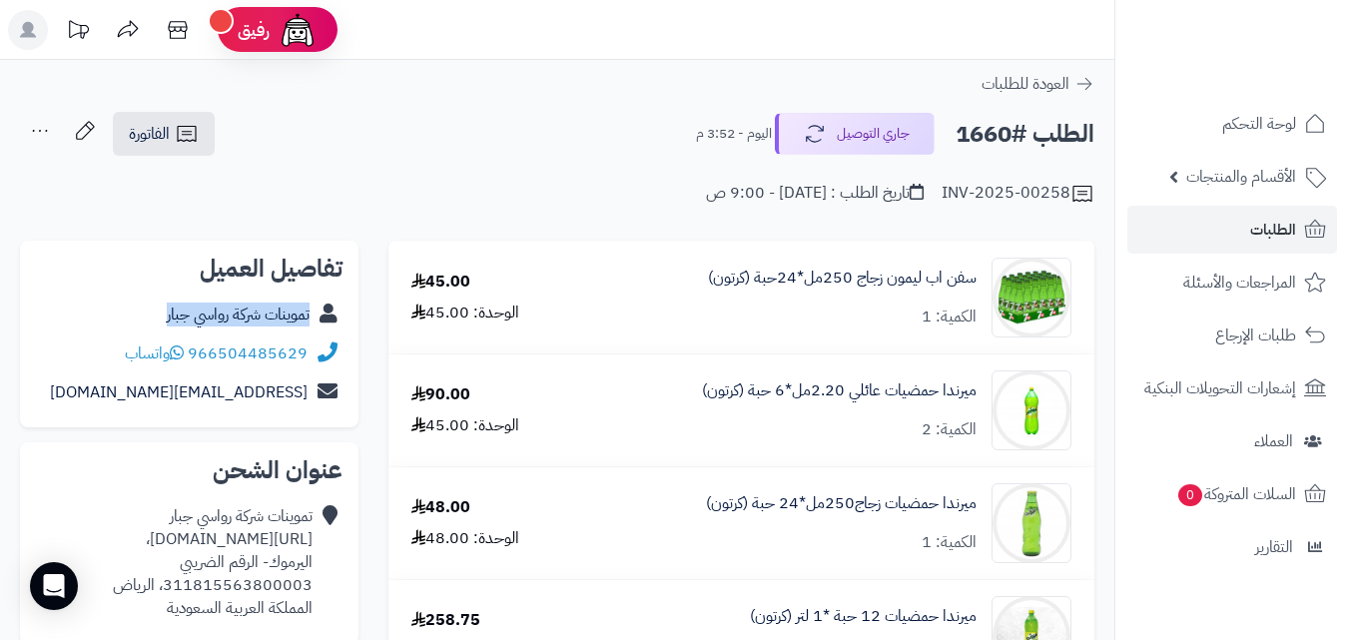
copy link "تموينات شركة رواسي جبار"
drag, startPoint x: 145, startPoint y: 313, endPoint x: 311, endPoint y: 332, distance: 166.9
click at [311, 332] on div "تموينات شركة رواسي جبار" at bounding box center [189, 315] width 307 height 39
click at [166, 136] on span "الفاتورة" at bounding box center [149, 134] width 41 height 24
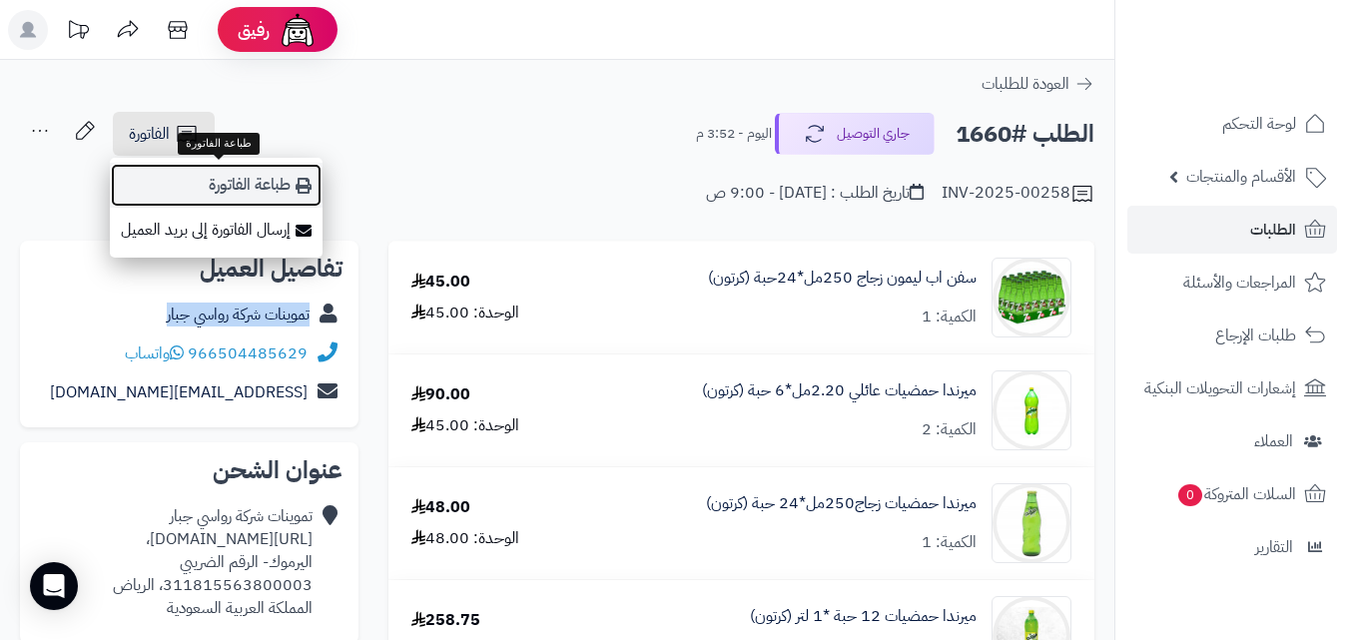
click at [222, 176] on link "طباعة الفاتورة" at bounding box center [216, 185] width 213 height 45
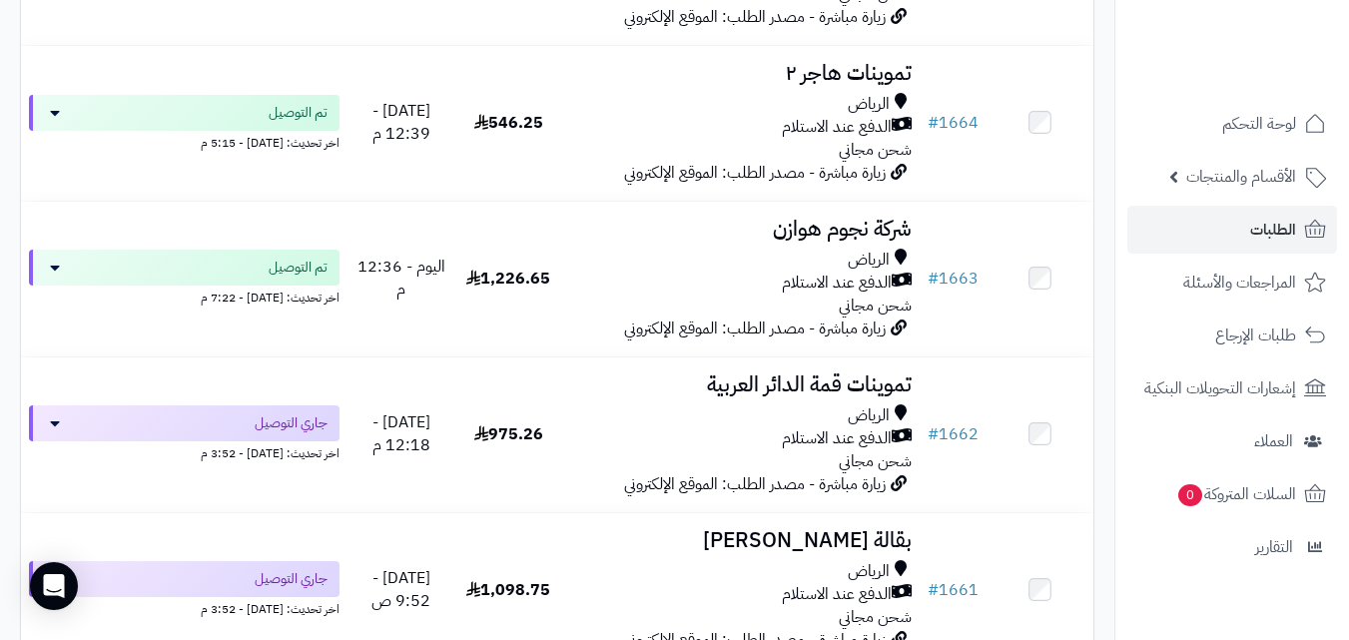
scroll to position [1304, 0]
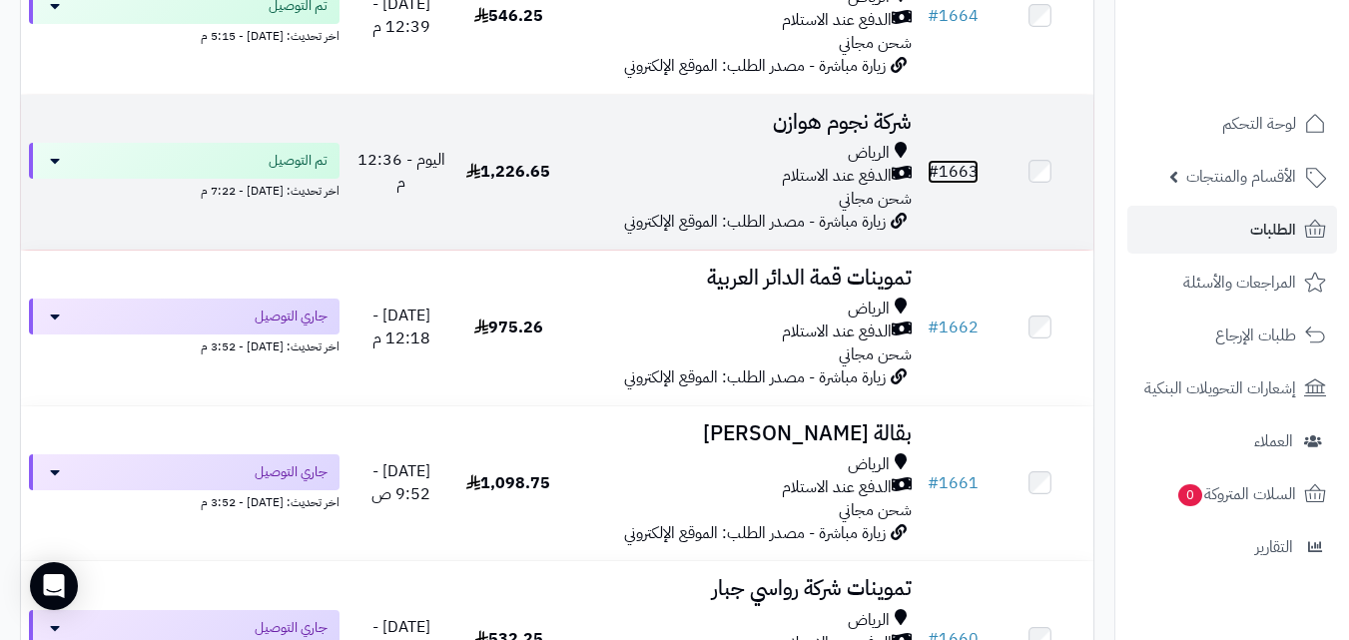
click at [963, 184] on link "# 1663" at bounding box center [953, 172] width 51 height 24
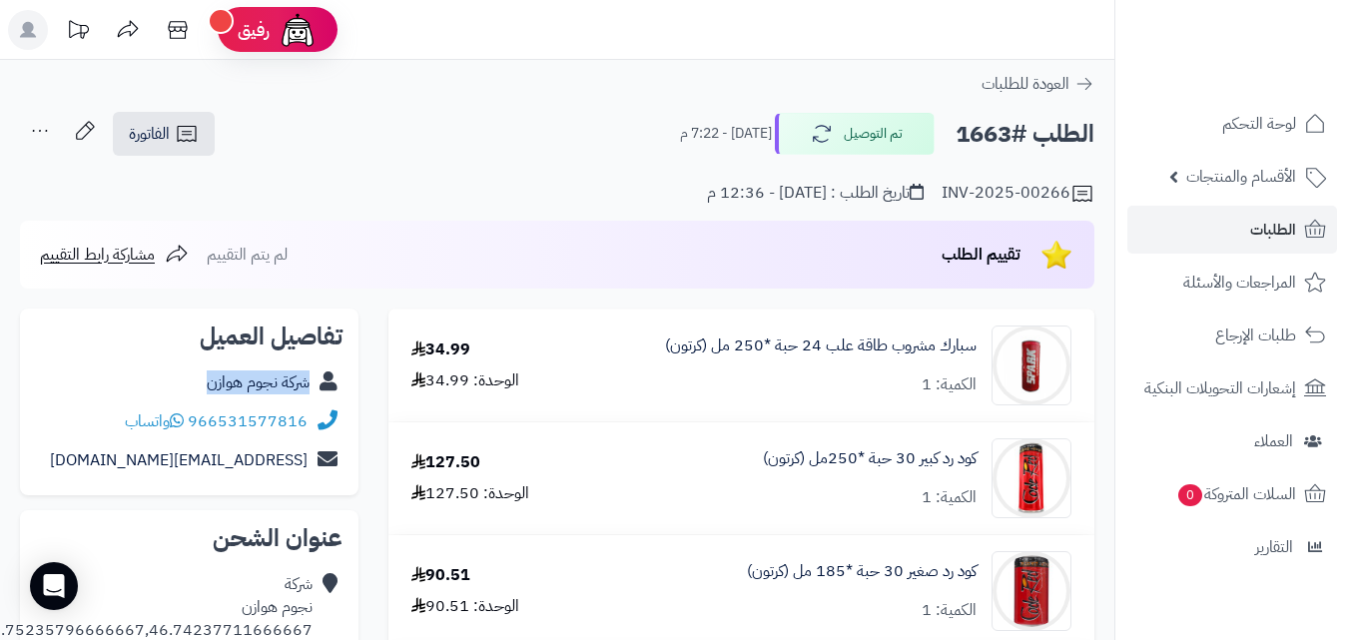
copy link "شركة نجوم هوازن"
drag, startPoint x: 202, startPoint y: 379, endPoint x: 312, endPoint y: 380, distance: 109.9
click at [313, 387] on div "شركة نجوم هوازن" at bounding box center [189, 383] width 307 height 39
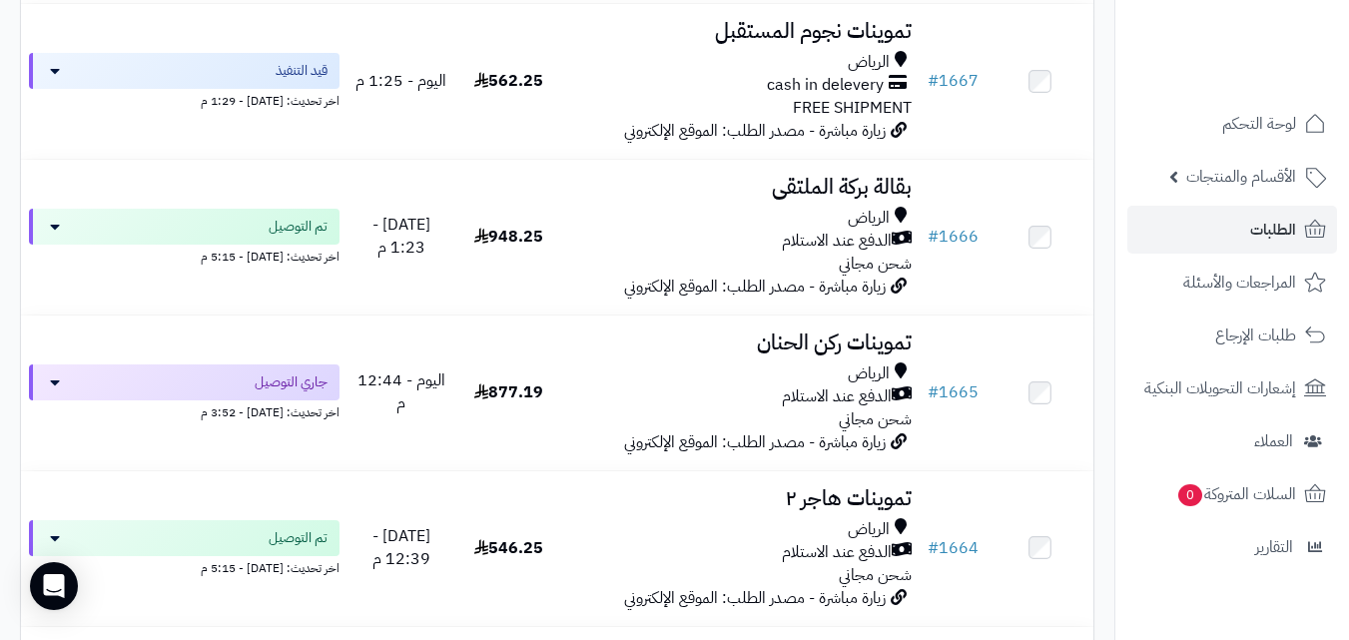
scroll to position [852, 0]
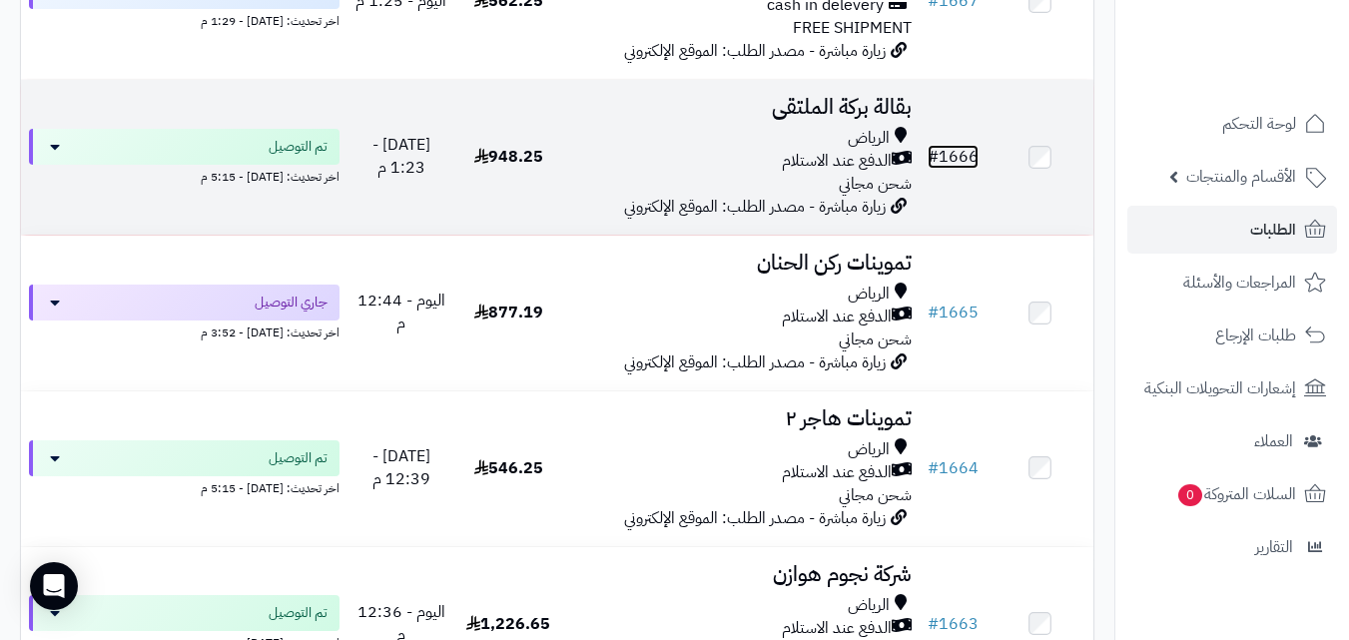
click at [965, 165] on link "# 1666" at bounding box center [953, 157] width 51 height 24
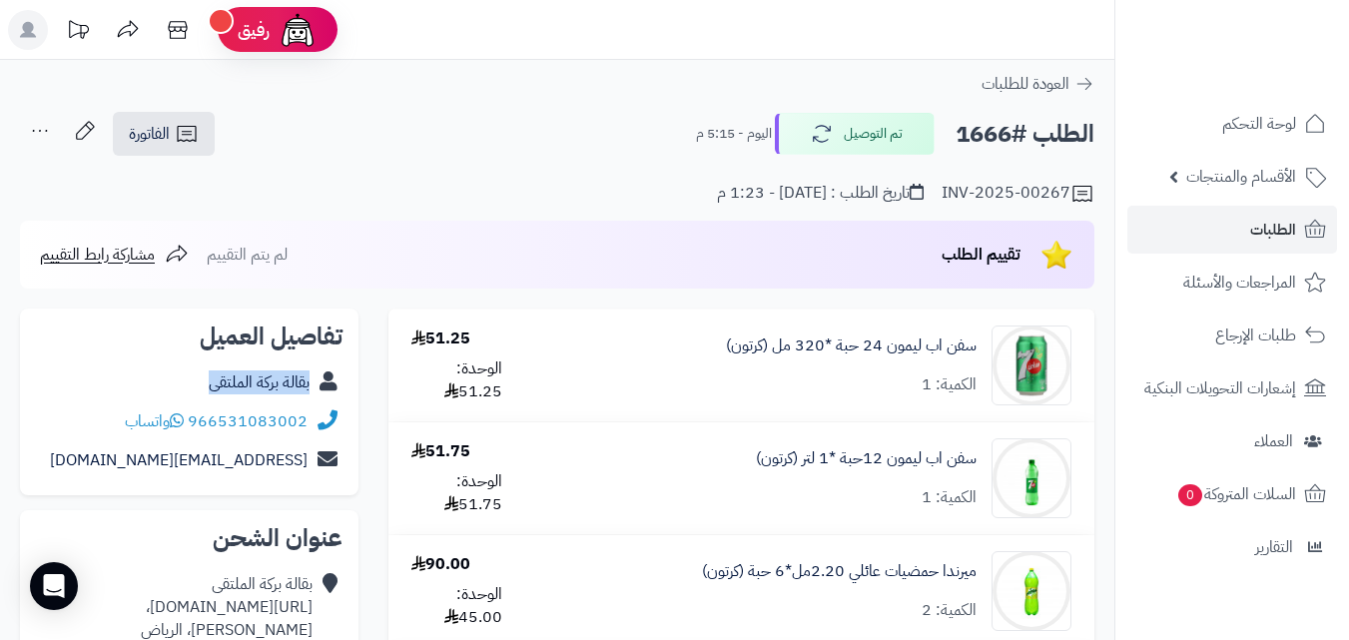
copy div "بقالة بركة الملتقى"
drag, startPoint x: 198, startPoint y: 381, endPoint x: 313, endPoint y: 386, distance: 115.0
click at [313, 386] on div "بقالة بركة الملتقى" at bounding box center [189, 383] width 307 height 39
click at [179, 122] on icon at bounding box center [187, 134] width 24 height 24
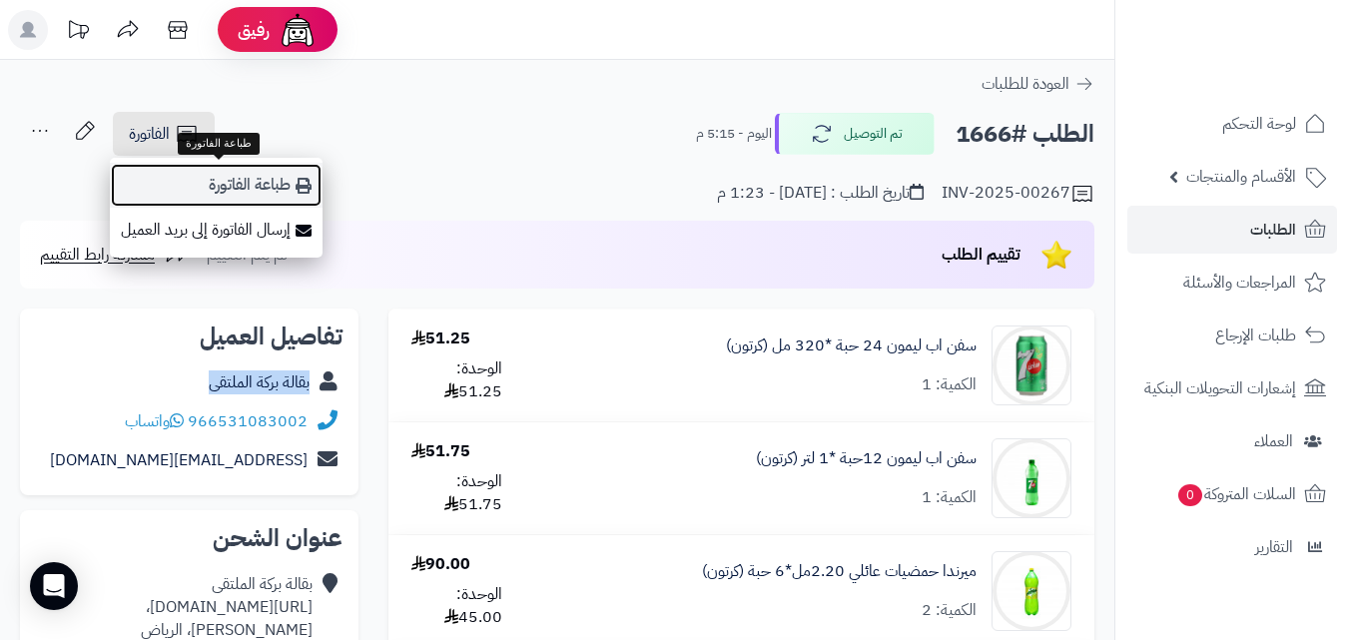
click at [224, 187] on link "طباعة الفاتورة" at bounding box center [216, 185] width 213 height 45
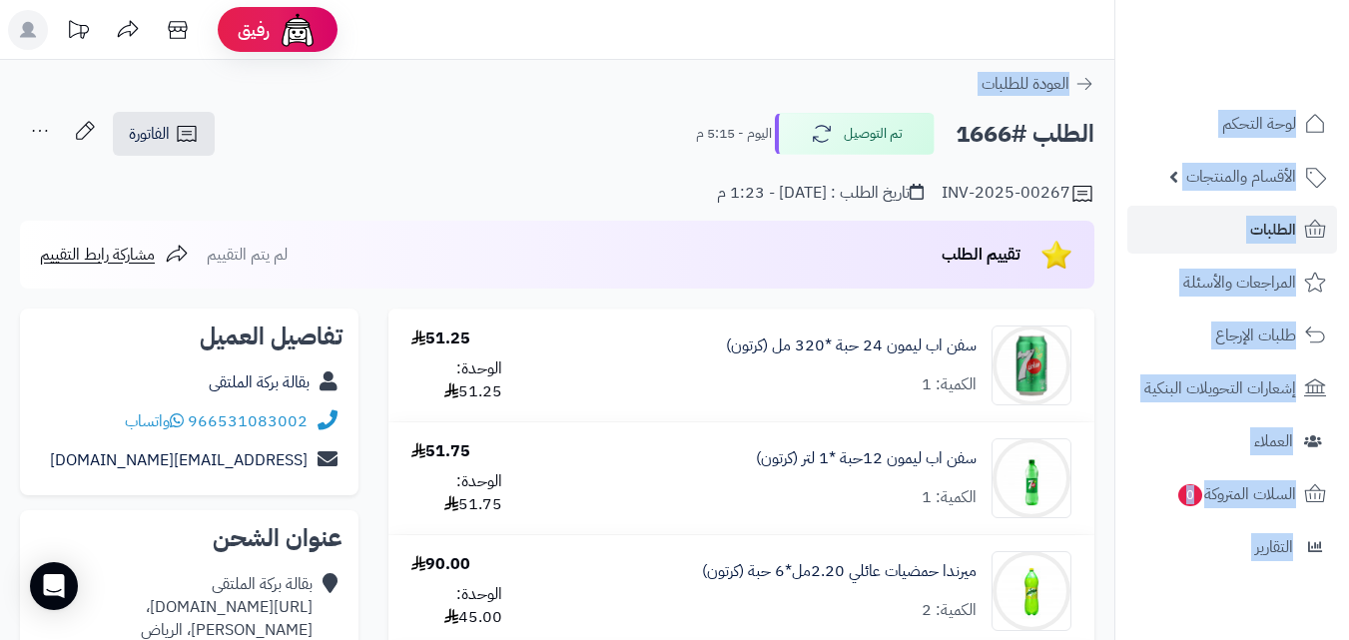
drag, startPoint x: 1347, startPoint y: 126, endPoint x: 1360, endPoint y: 156, distance: 32.7
click at [1348, 156] on html "**********" at bounding box center [674, 320] width 1349 height 640
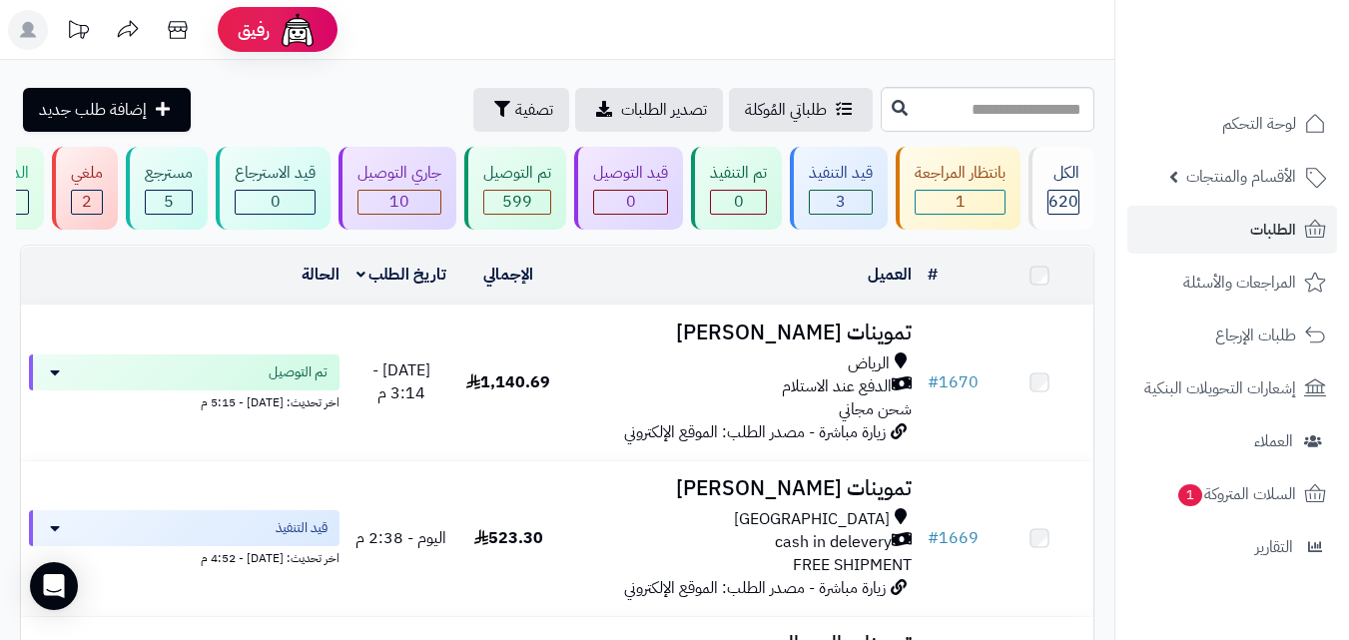
scroll to position [852, 0]
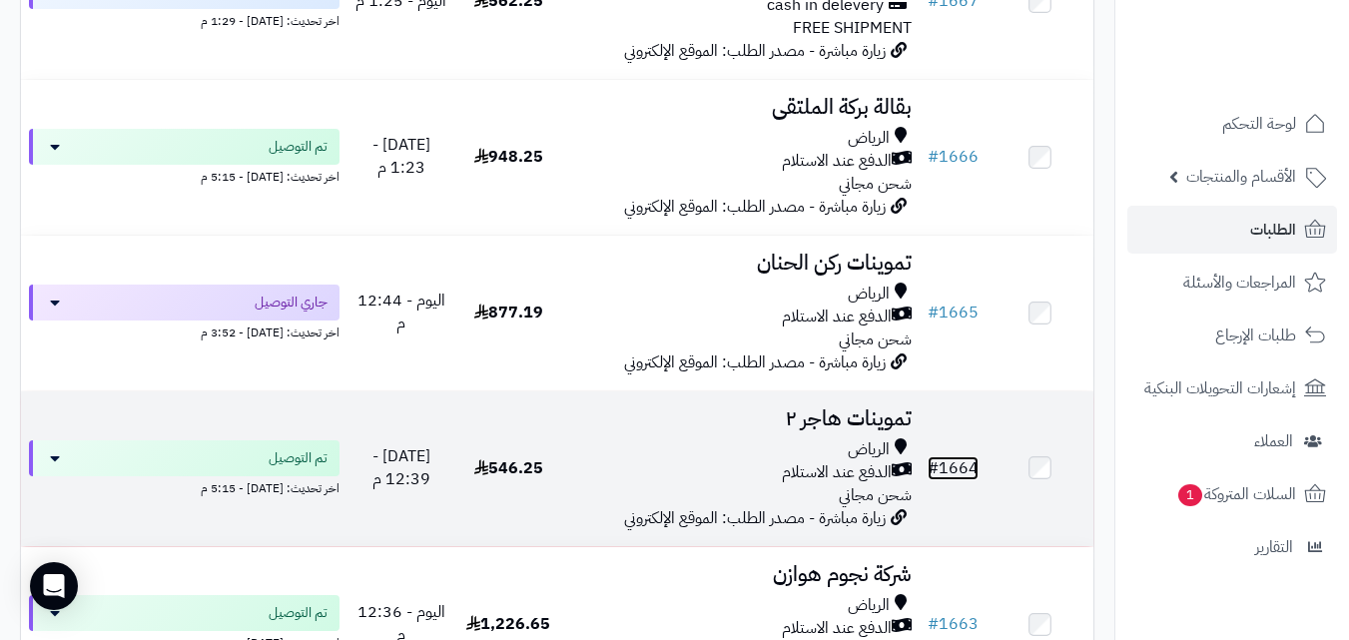
click at [953, 480] on link "# 1664" at bounding box center [953, 468] width 51 height 24
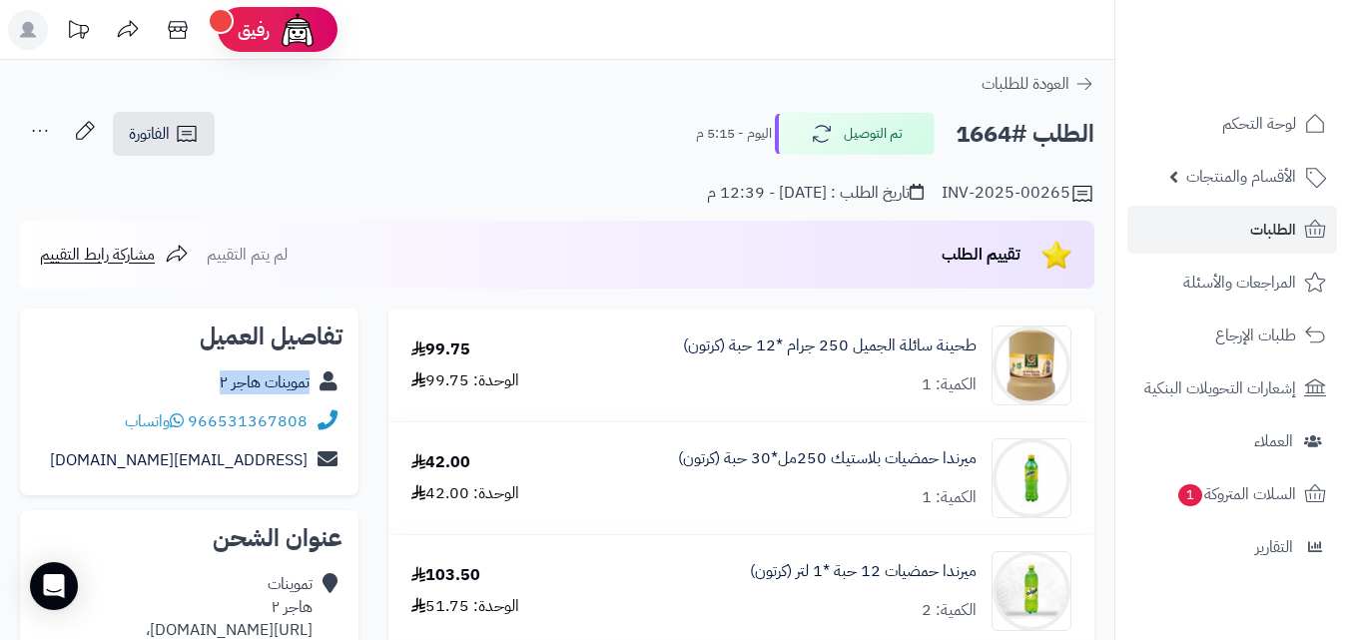
copy div "تموينات هاجر ٢"
drag, startPoint x: 209, startPoint y: 373, endPoint x: 314, endPoint y: 396, distance: 107.4
click at [314, 396] on div "تموينات هاجر ٢" at bounding box center [189, 383] width 307 height 39
copy link "طحينة سائلة الجميل 250"
drag, startPoint x: 981, startPoint y: 343, endPoint x: 822, endPoint y: 363, distance: 160.1
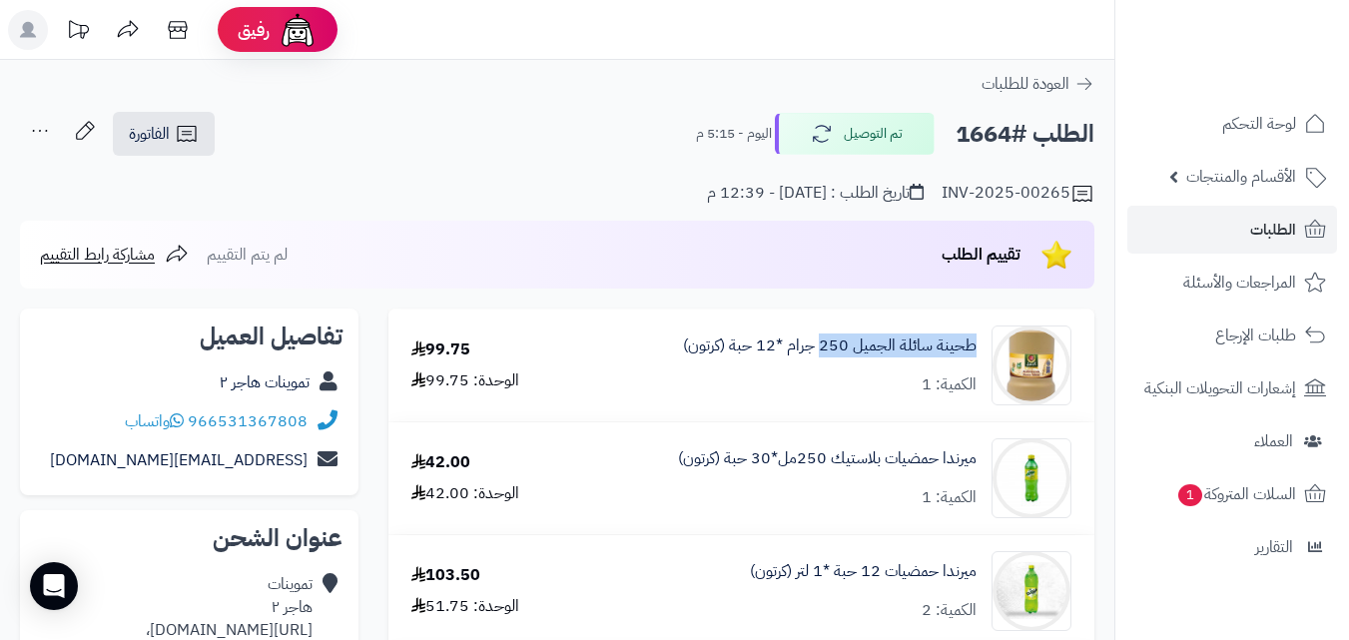
click at [822, 363] on div "طحينة سائلة الجميل 250 جرام *12 حبة (كرتون) الكمية: 1" at bounding box center [832, 366] width 507 height 80
click at [943, 339] on link "طحينة سائلة الجميل 250 جرام *12 حبة (كرتون)" at bounding box center [830, 346] width 294 height 23
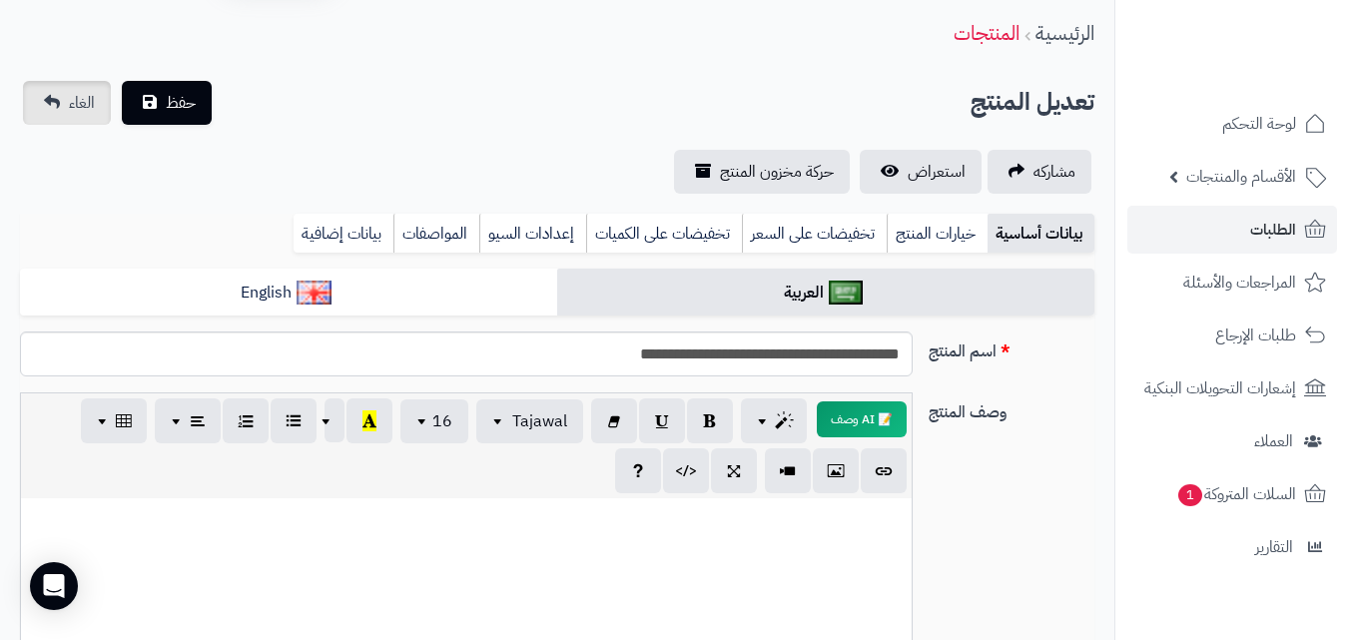
scroll to position [100, 0]
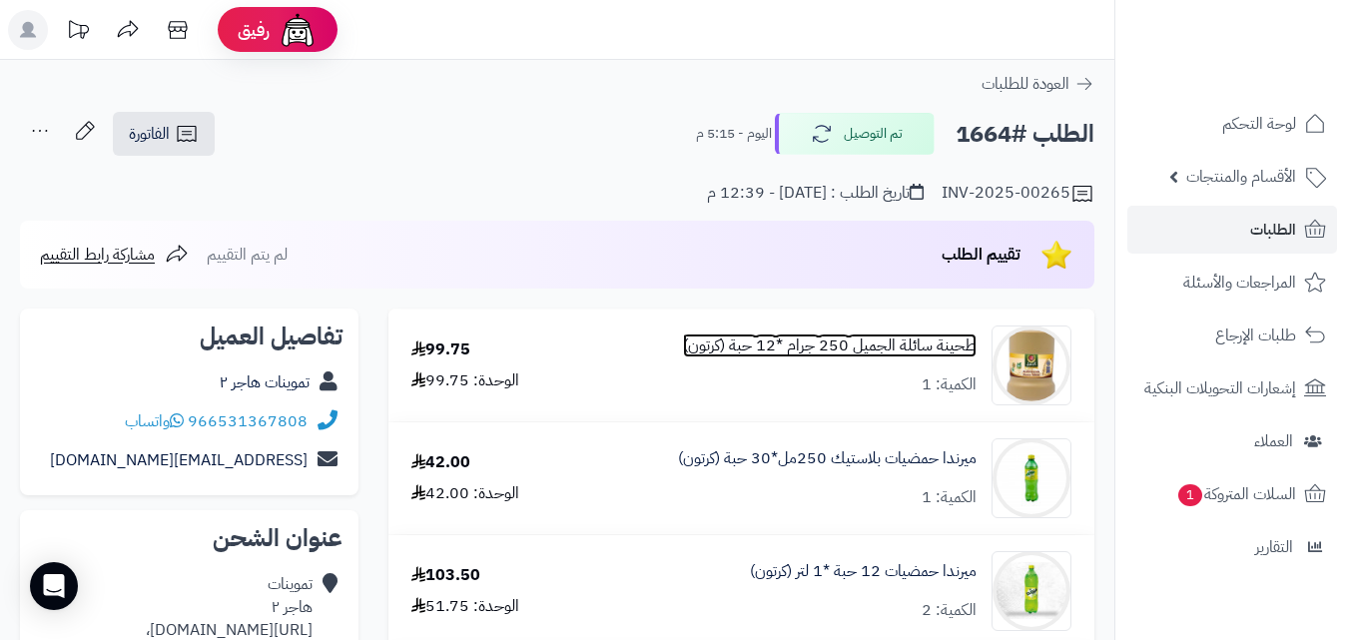
click at [878, 348] on link "طحينة سائلة الجميل 250 جرام *12 حبة (كرتون)" at bounding box center [830, 346] width 294 height 23
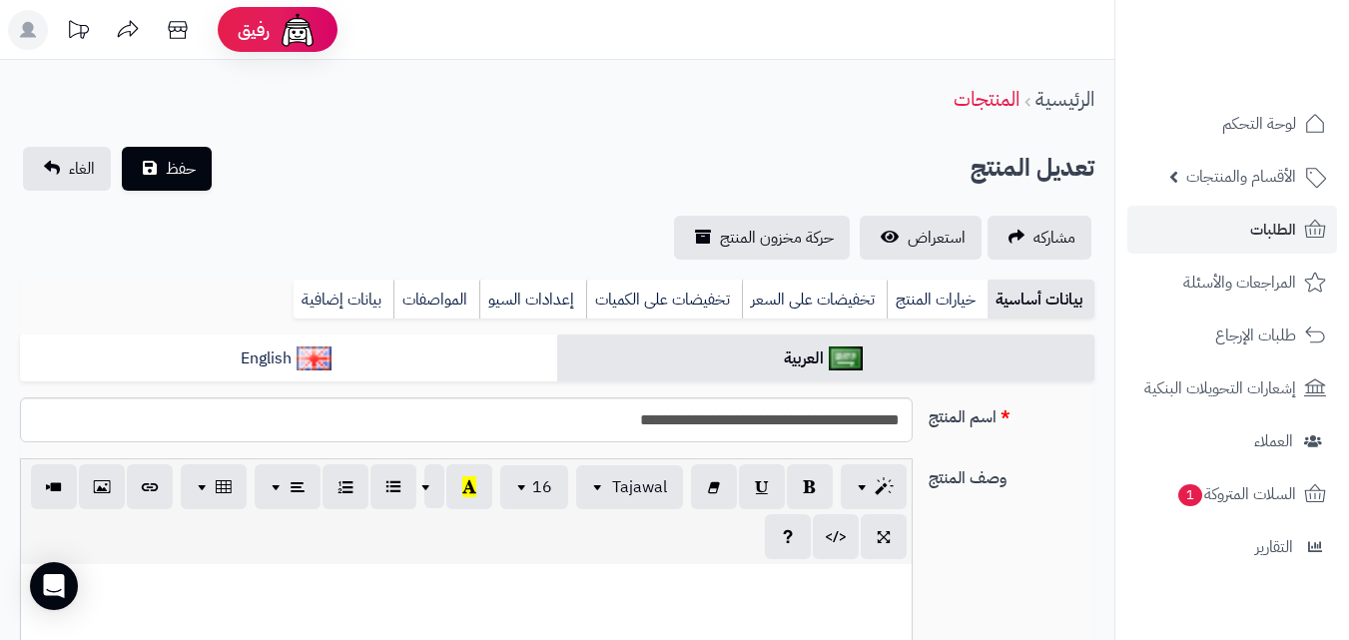
scroll to position [783, 0]
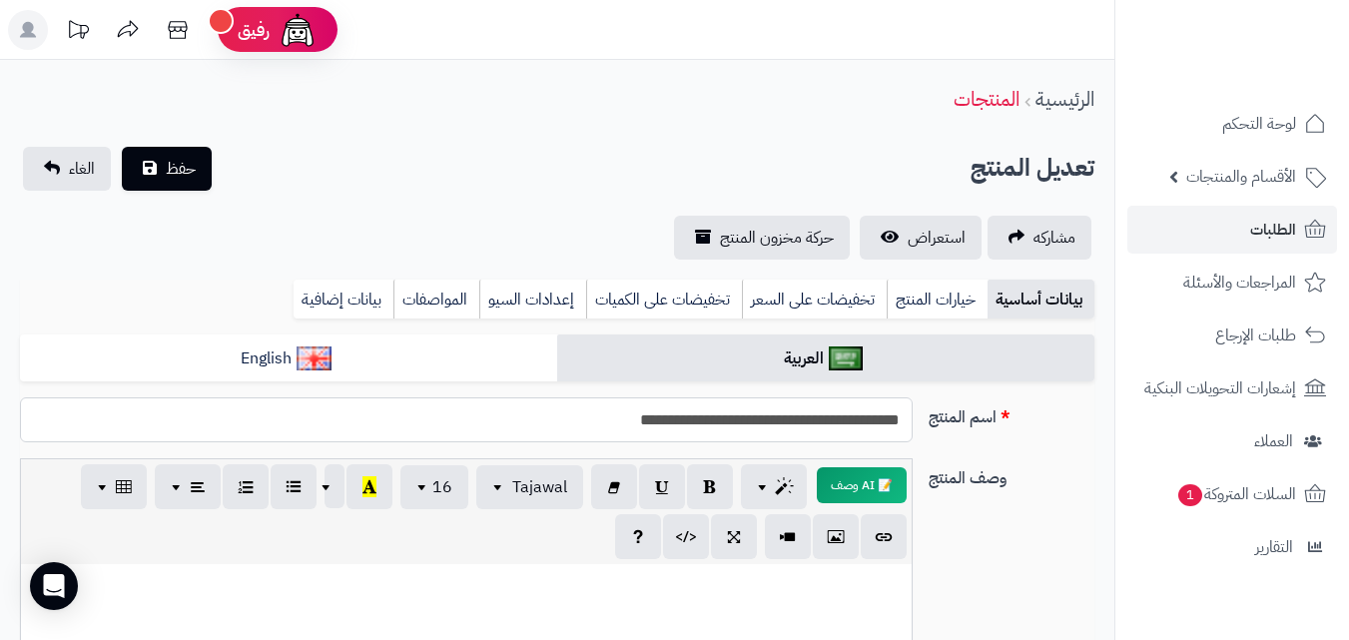
drag, startPoint x: 902, startPoint y: 421, endPoint x: 711, endPoint y: 443, distance: 192.0
click at [711, 443] on div "**********" at bounding box center [557, 427] width 1091 height 61
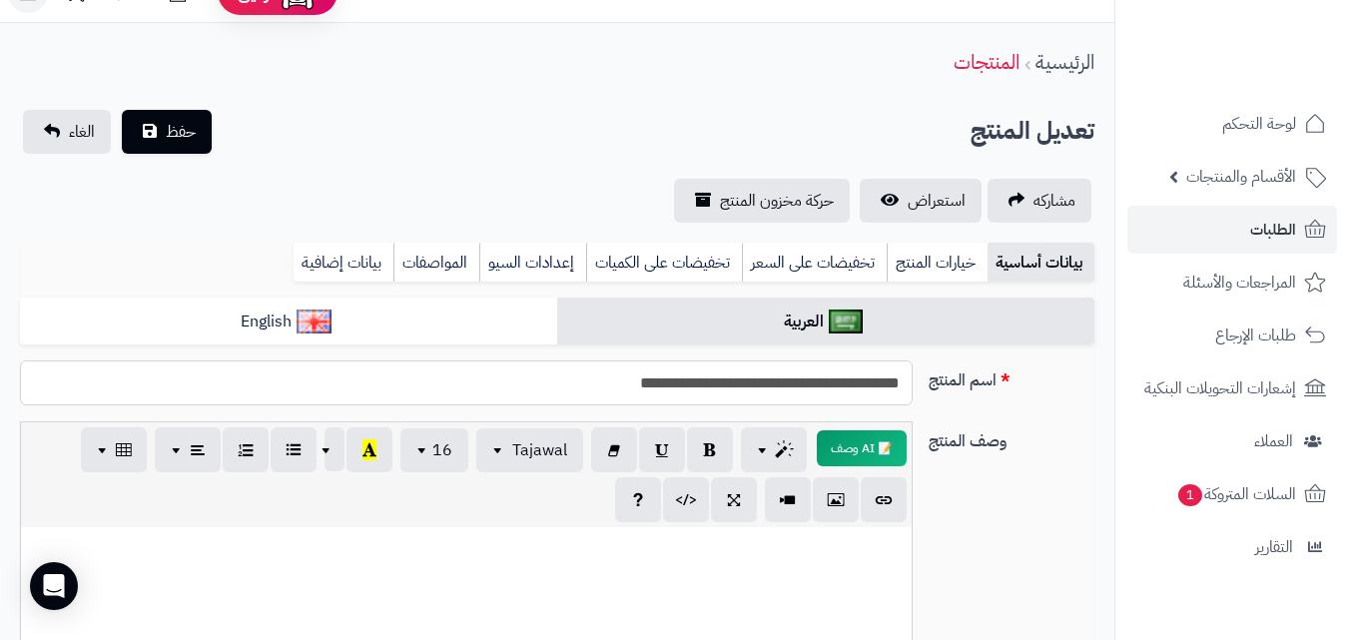
scroll to position [100, 0]
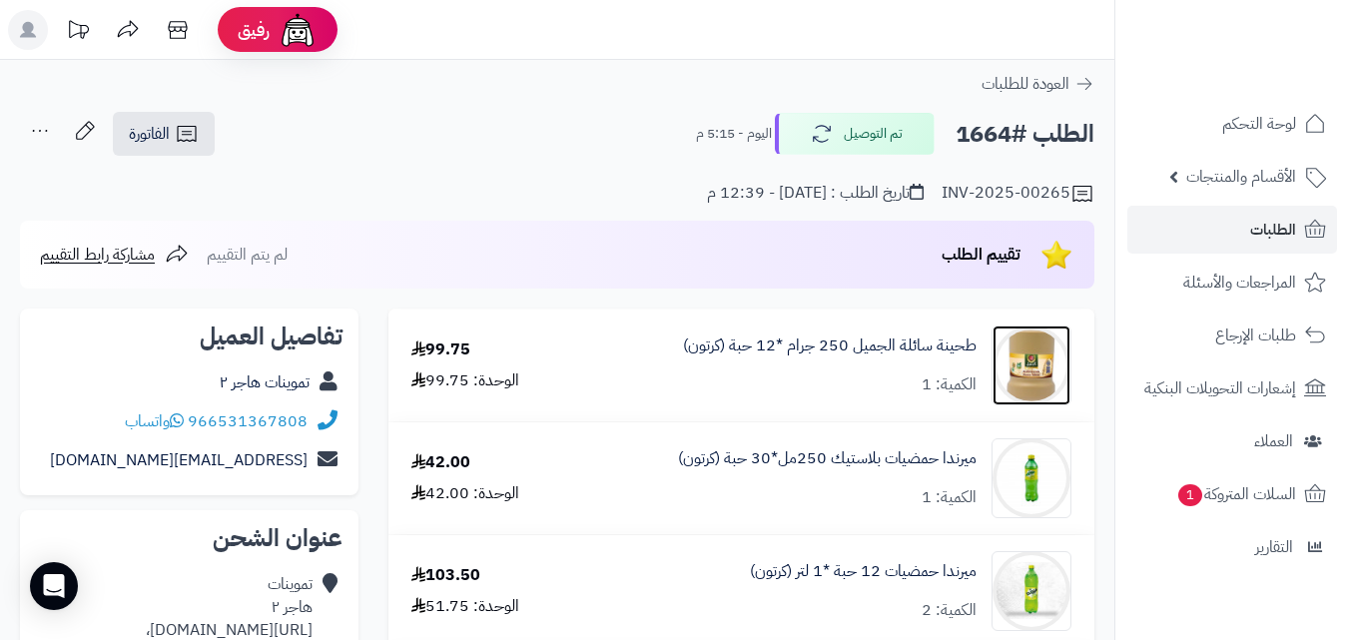
click at [1026, 370] on img at bounding box center [1032, 366] width 78 height 80
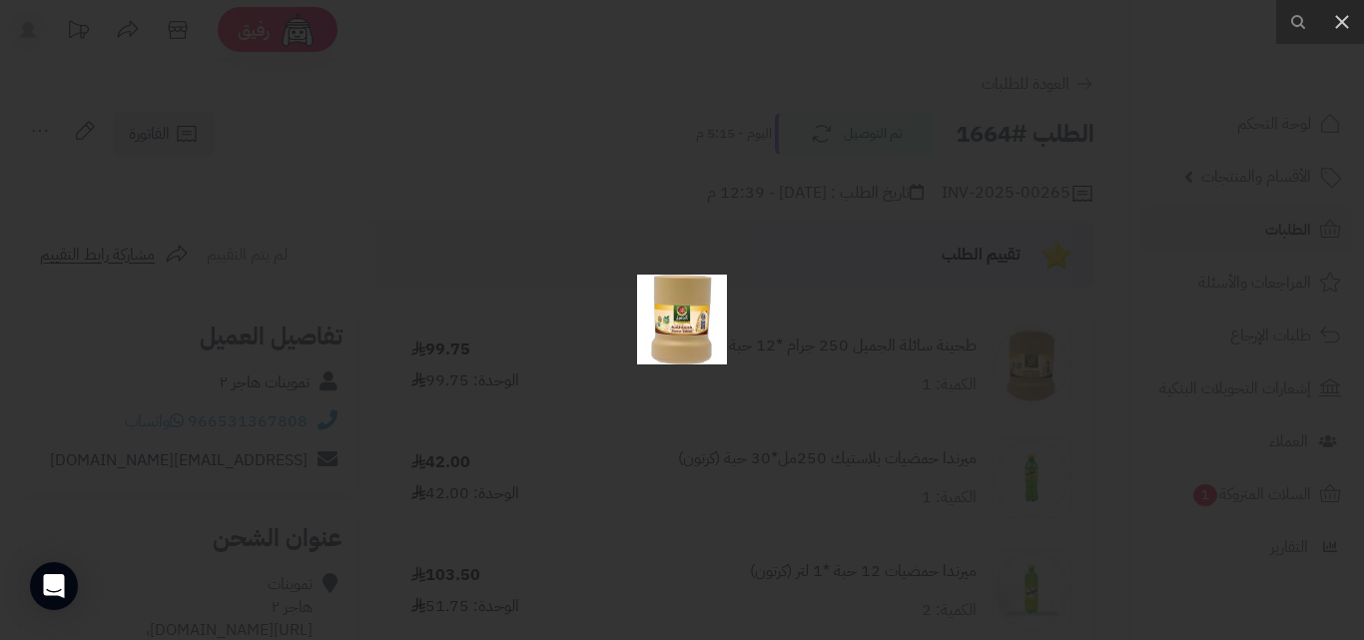
click at [707, 319] on img at bounding box center [682, 320] width 90 height 90
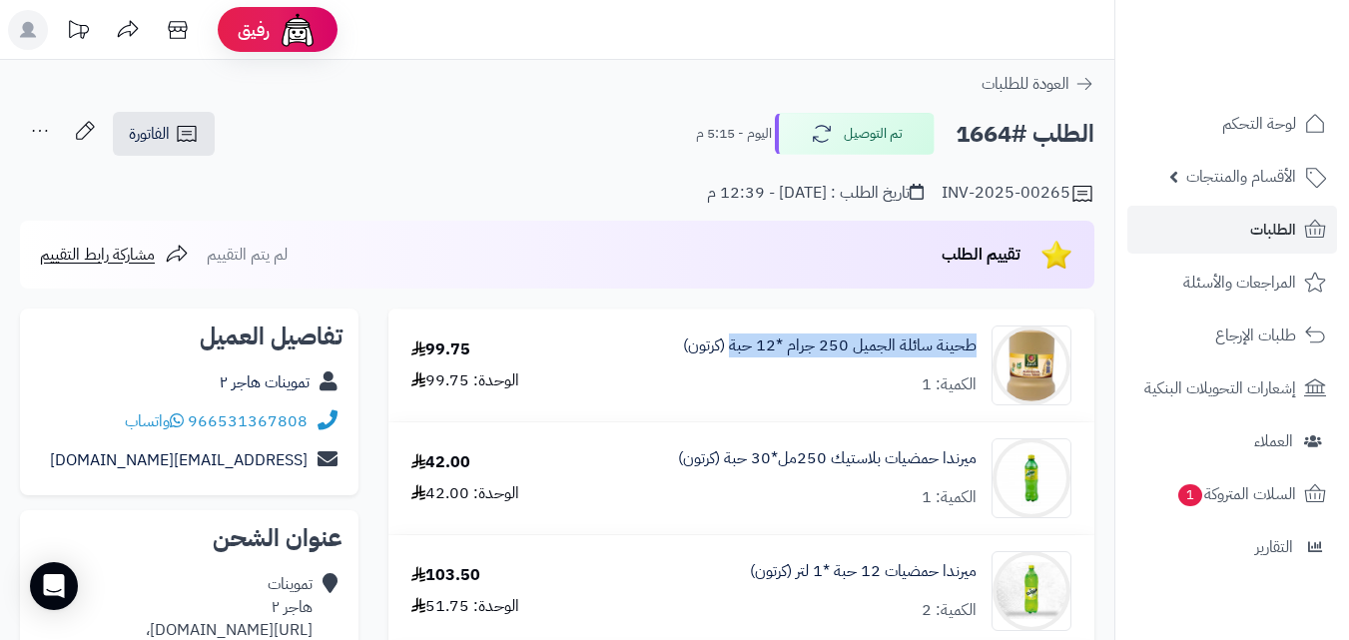
copy link "طحينة سائلة الجميل 250 جرام *12 حبة"
drag, startPoint x: 982, startPoint y: 341, endPoint x: 732, endPoint y: 364, distance: 250.7
click at [732, 364] on div "طحينة سائلة الجميل 250 جرام *12 حبة (كرتون) الكمية: 1" at bounding box center [832, 366] width 507 height 80
click at [1018, 363] on img at bounding box center [1032, 366] width 78 height 80
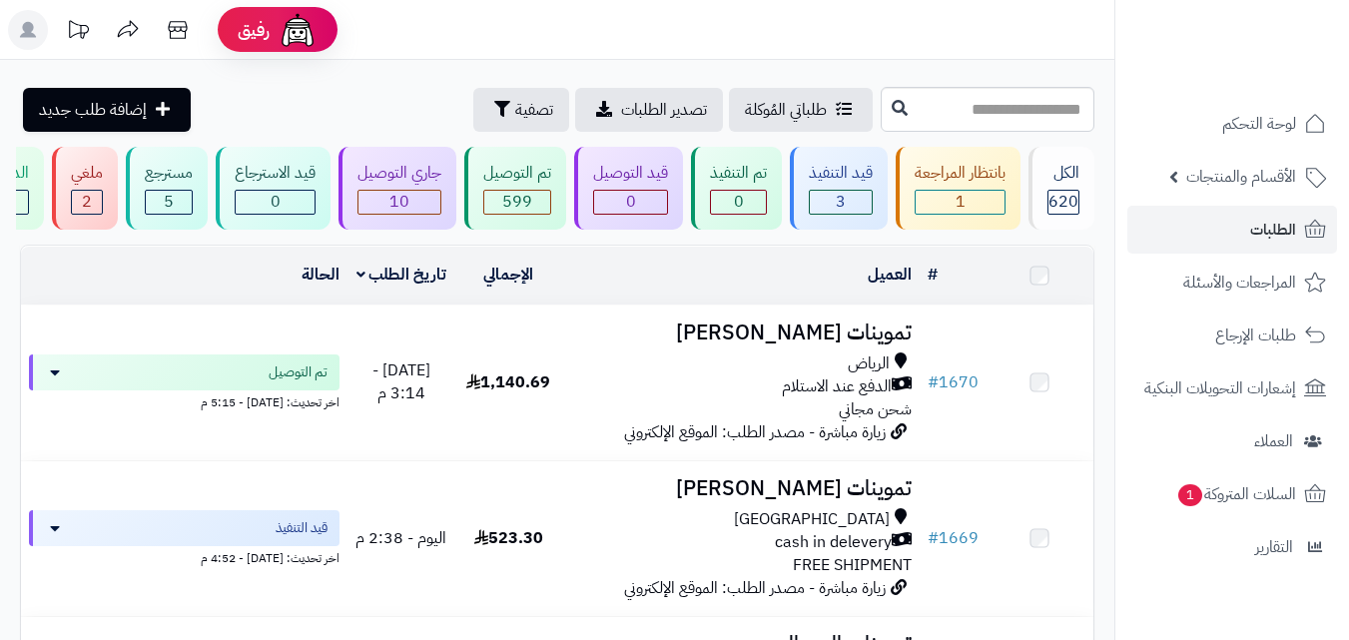
scroll to position [852, 0]
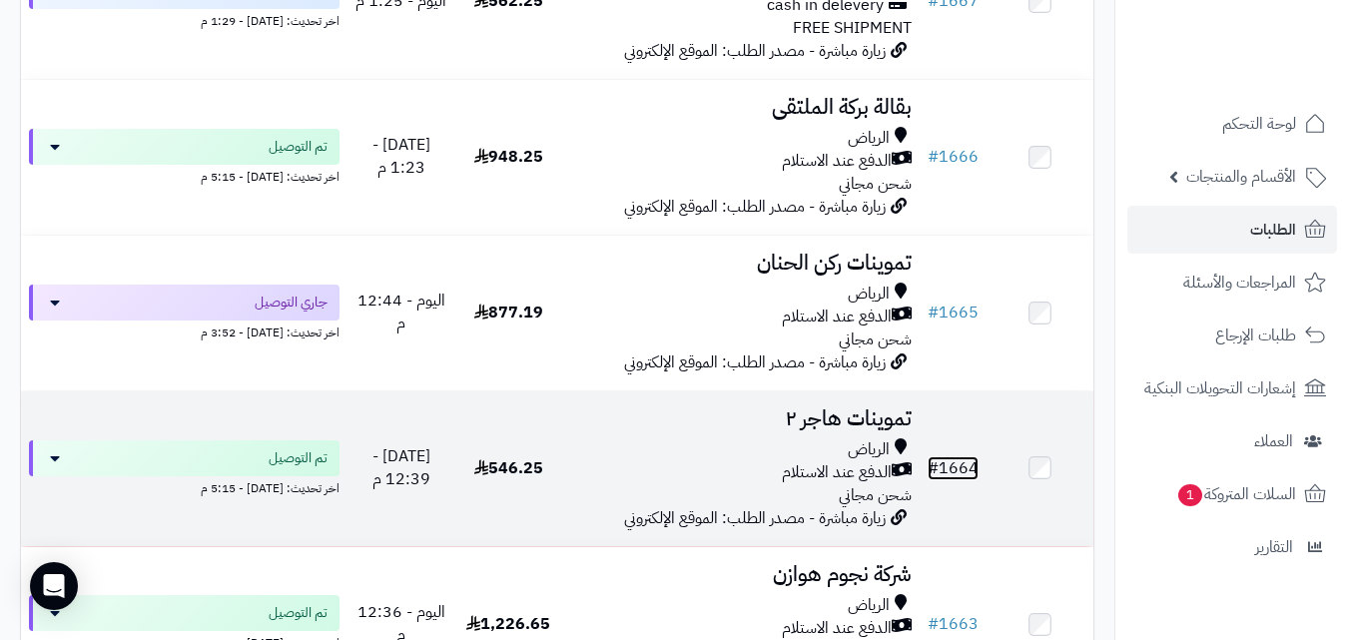
click at [960, 475] on link "# 1664" at bounding box center [953, 468] width 51 height 24
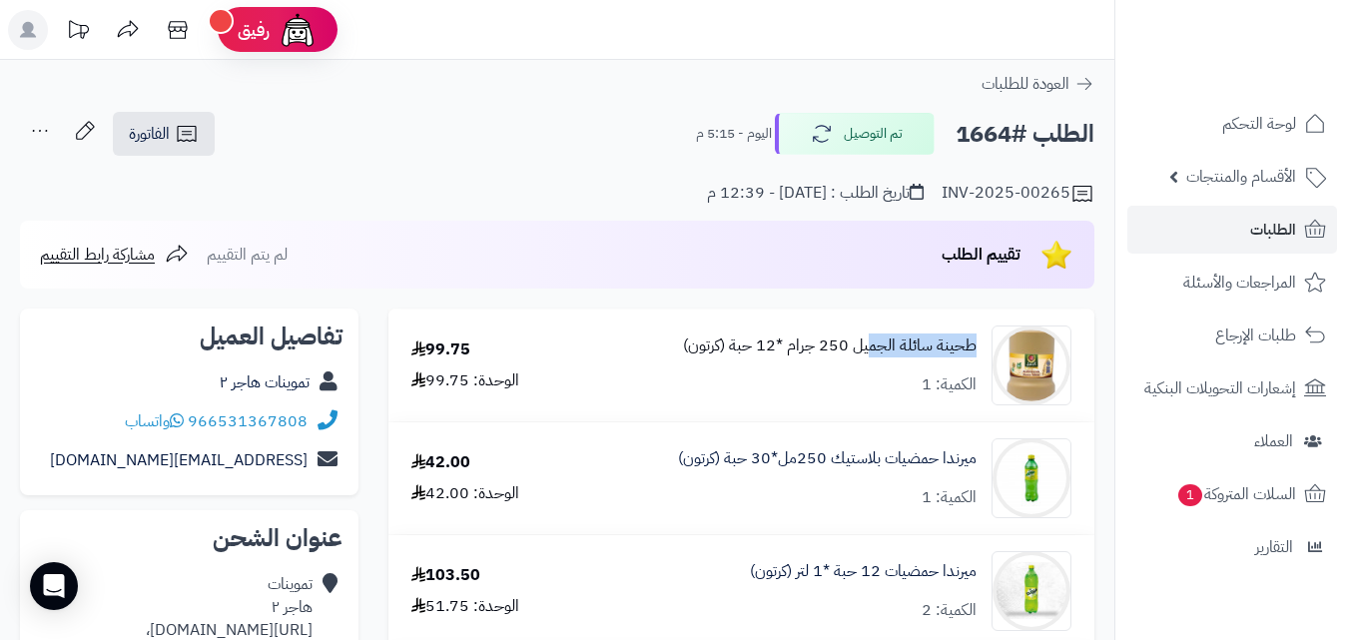
drag, startPoint x: 979, startPoint y: 339, endPoint x: 870, endPoint y: 356, distance: 110.2
click at [870, 356] on div "طحينة سائلة الجميل 250 جرام *12 حبة (كرتون) الكمية: 1" at bounding box center [832, 366] width 507 height 80
click at [916, 362] on div "طحينة سائلة الجميل 250 جرام *12 حبة (كرتون) الكمية: 1" at bounding box center [830, 366] width 294 height 62
click at [1015, 353] on img at bounding box center [1032, 366] width 78 height 80
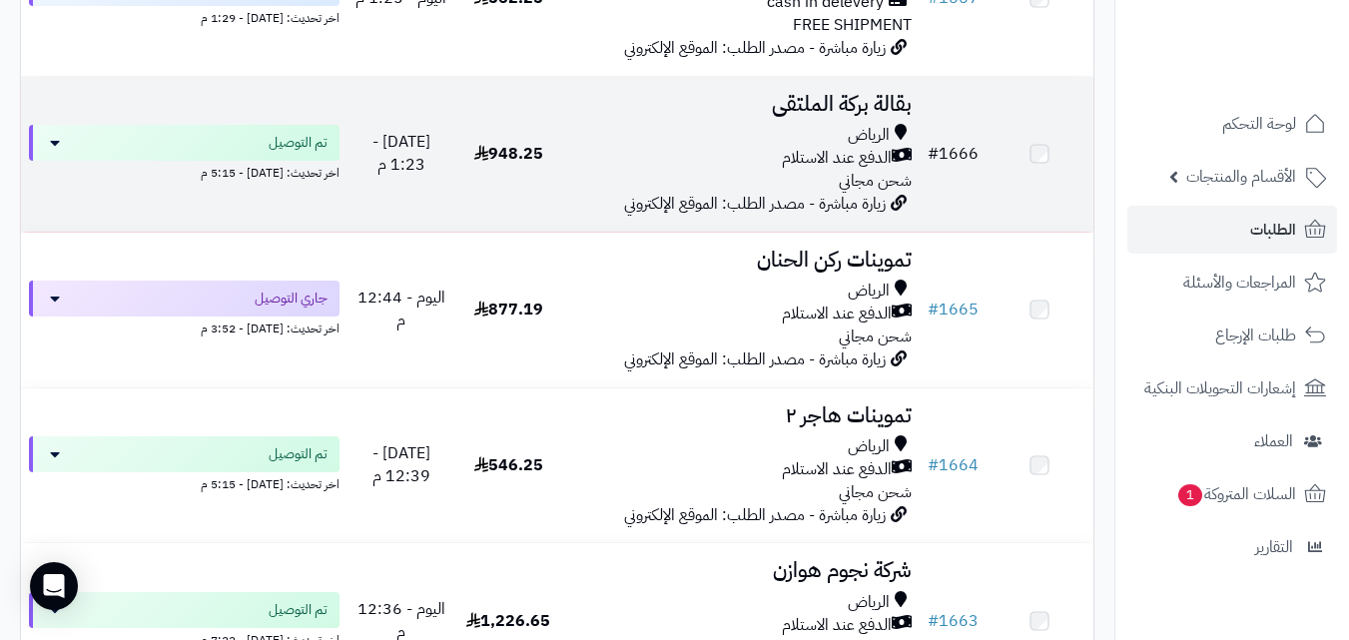
scroll to position [852, 0]
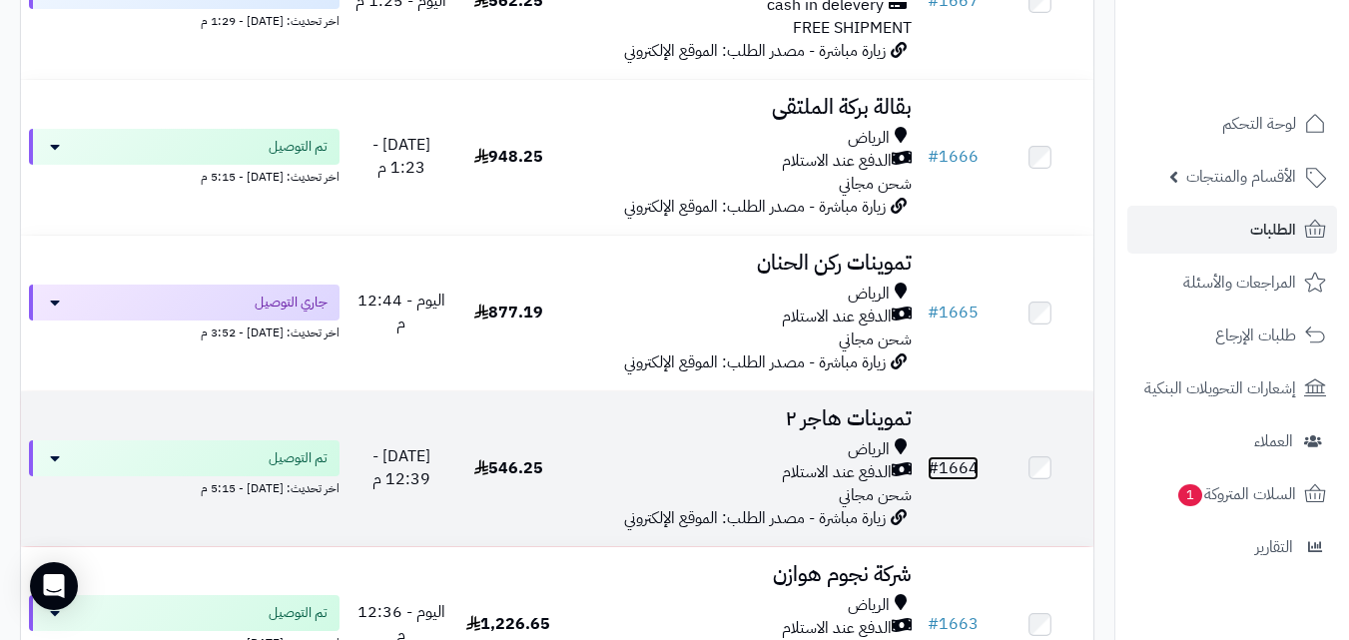
click at [962, 479] on link "# 1664" at bounding box center [953, 468] width 51 height 24
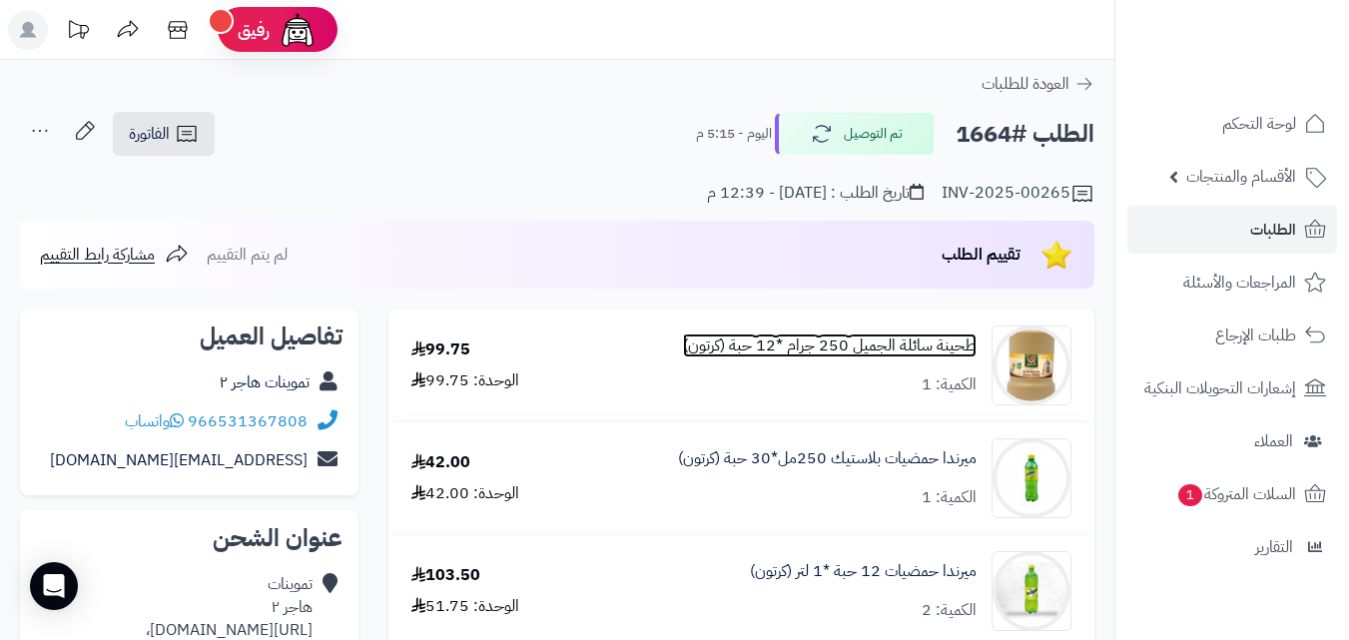
click at [889, 346] on link "طحينة سائلة الجميل 250 جرام *12 حبة (كرتون)" at bounding box center [830, 346] width 294 height 23
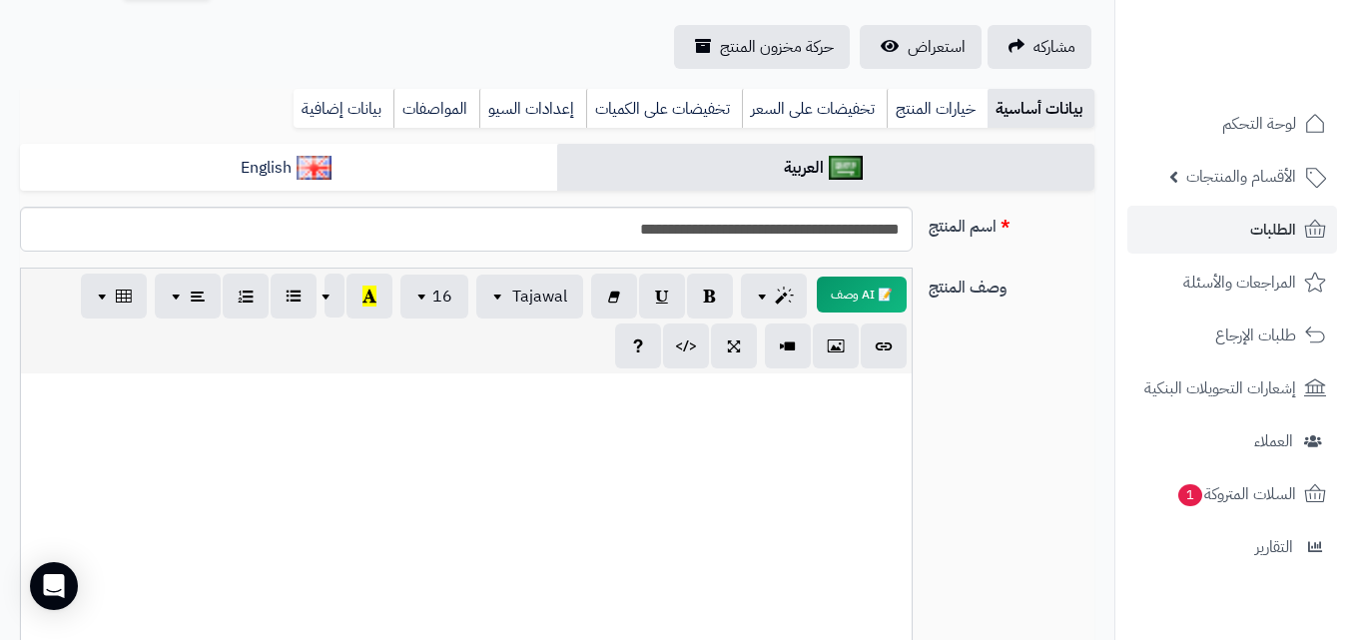
scroll to position [180, 0]
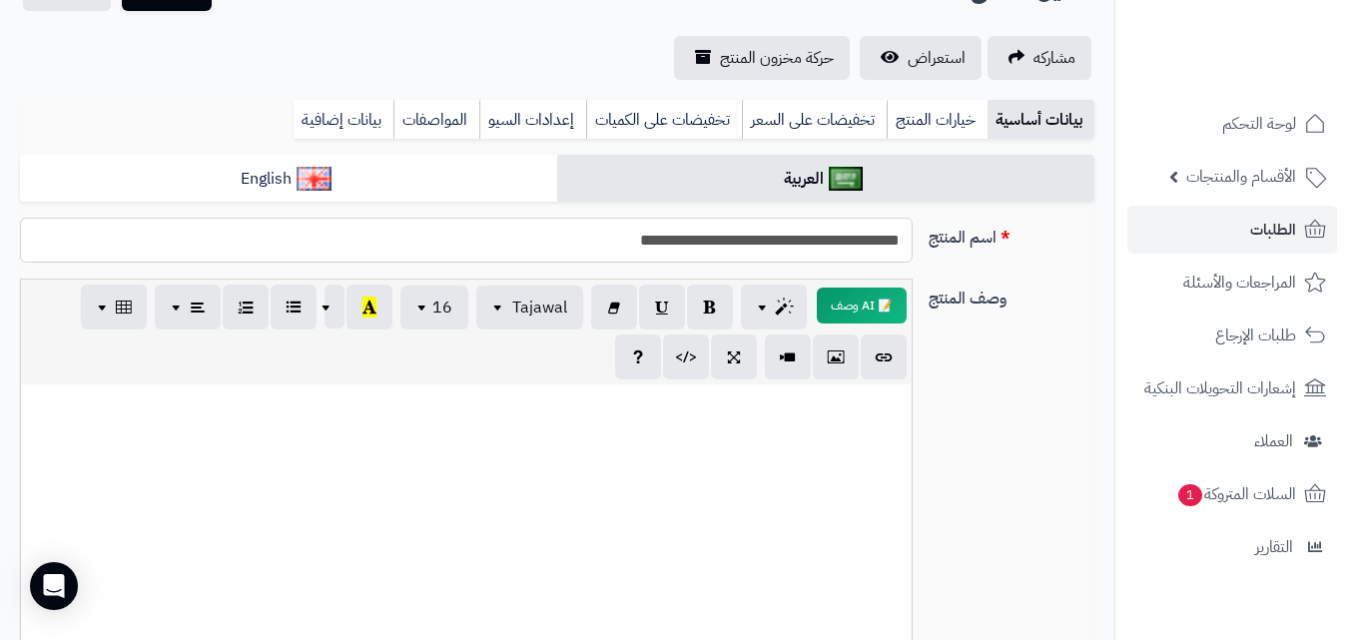
drag, startPoint x: 904, startPoint y: 232, endPoint x: 748, endPoint y: 250, distance: 156.8
click at [748, 250] on input "**********" at bounding box center [466, 240] width 893 height 45
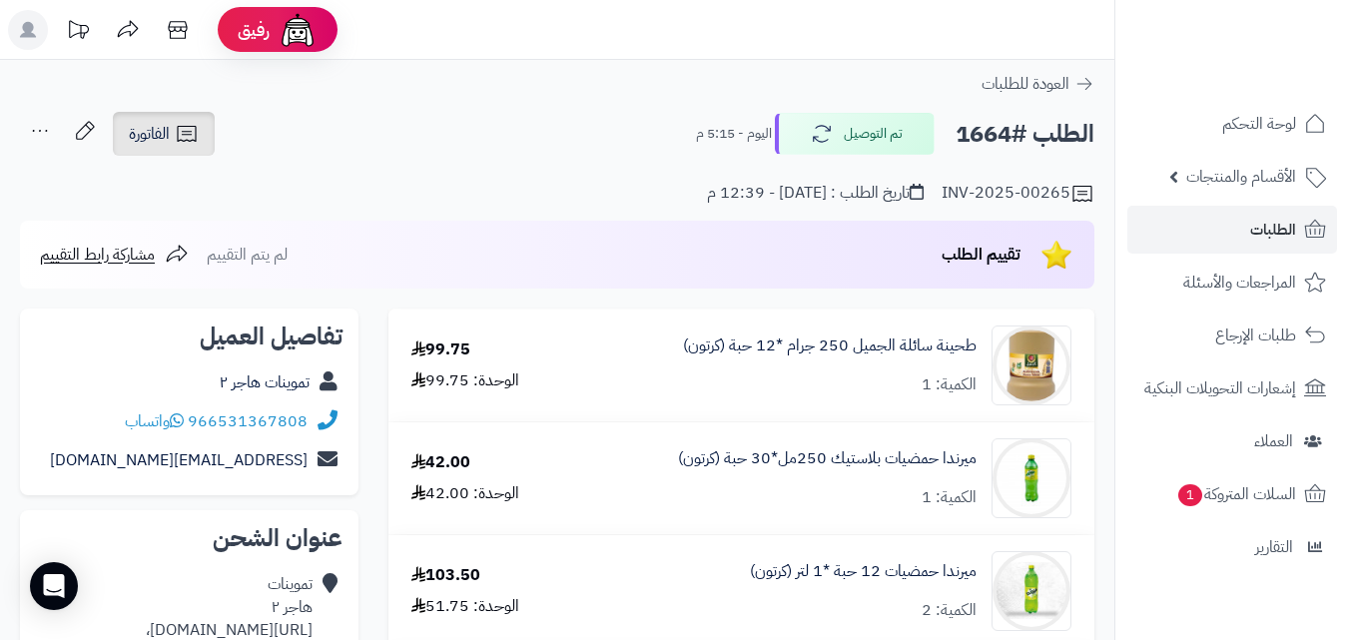
click at [182, 129] on icon at bounding box center [187, 134] width 24 height 24
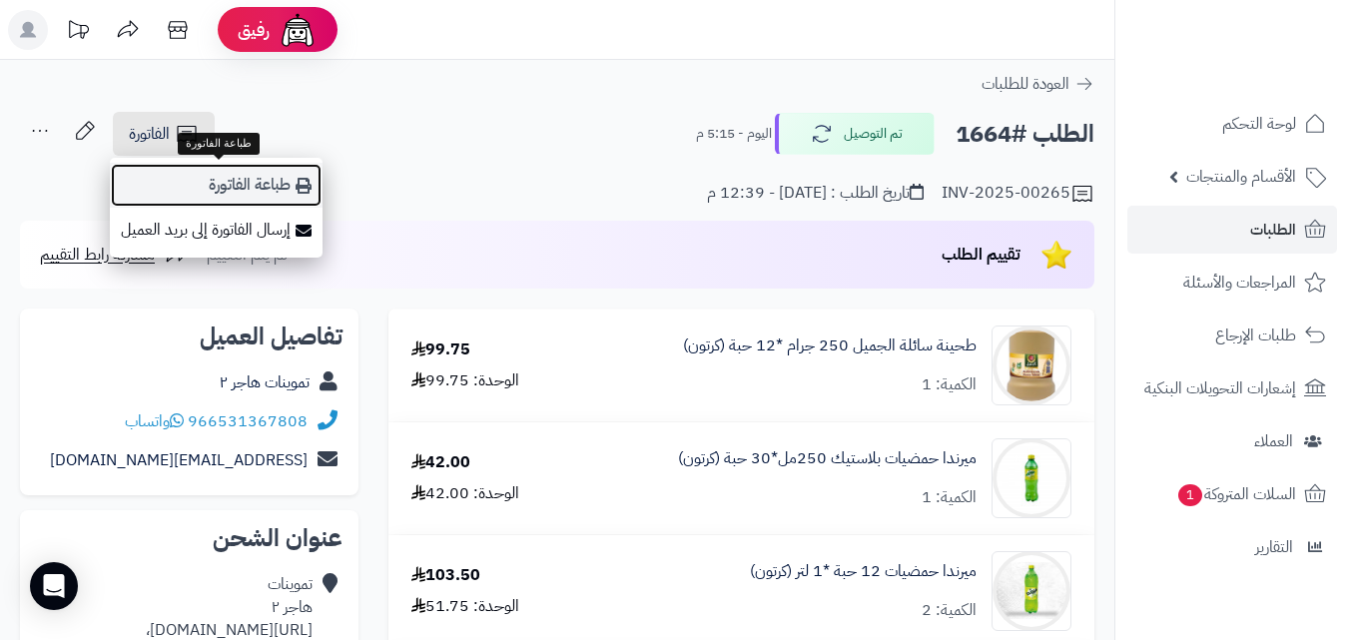
click at [274, 182] on link "طباعة الفاتورة" at bounding box center [216, 185] width 213 height 45
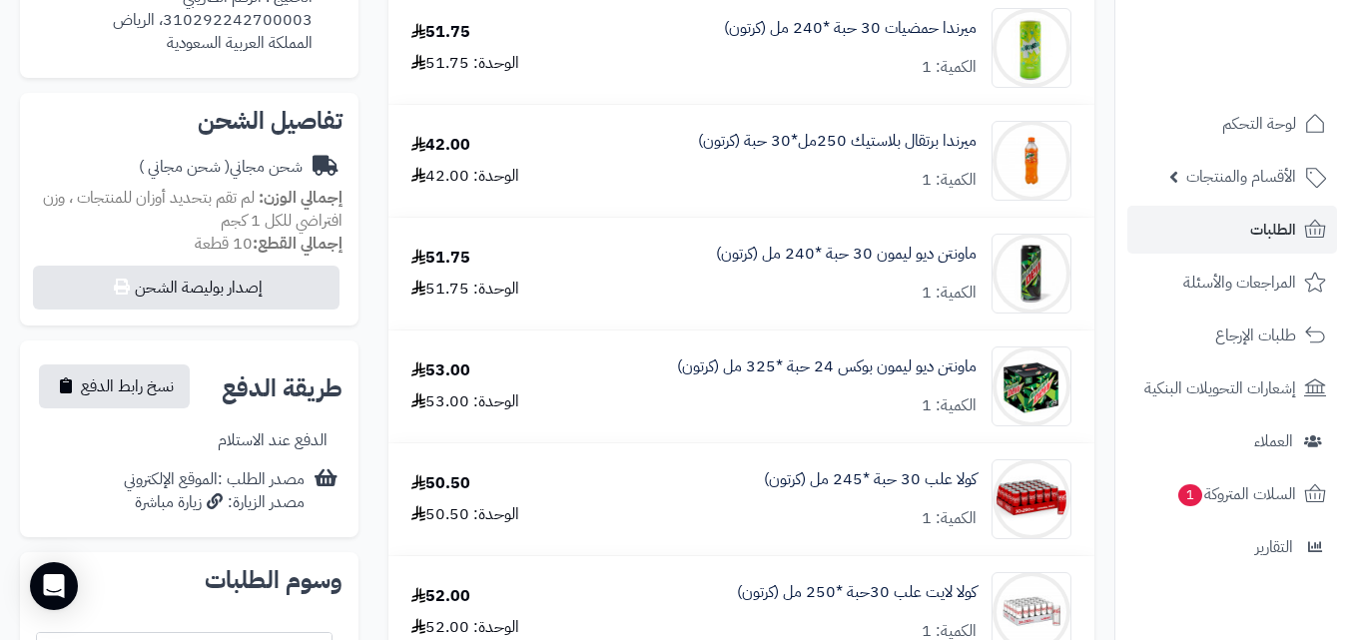
scroll to position [703, 0]
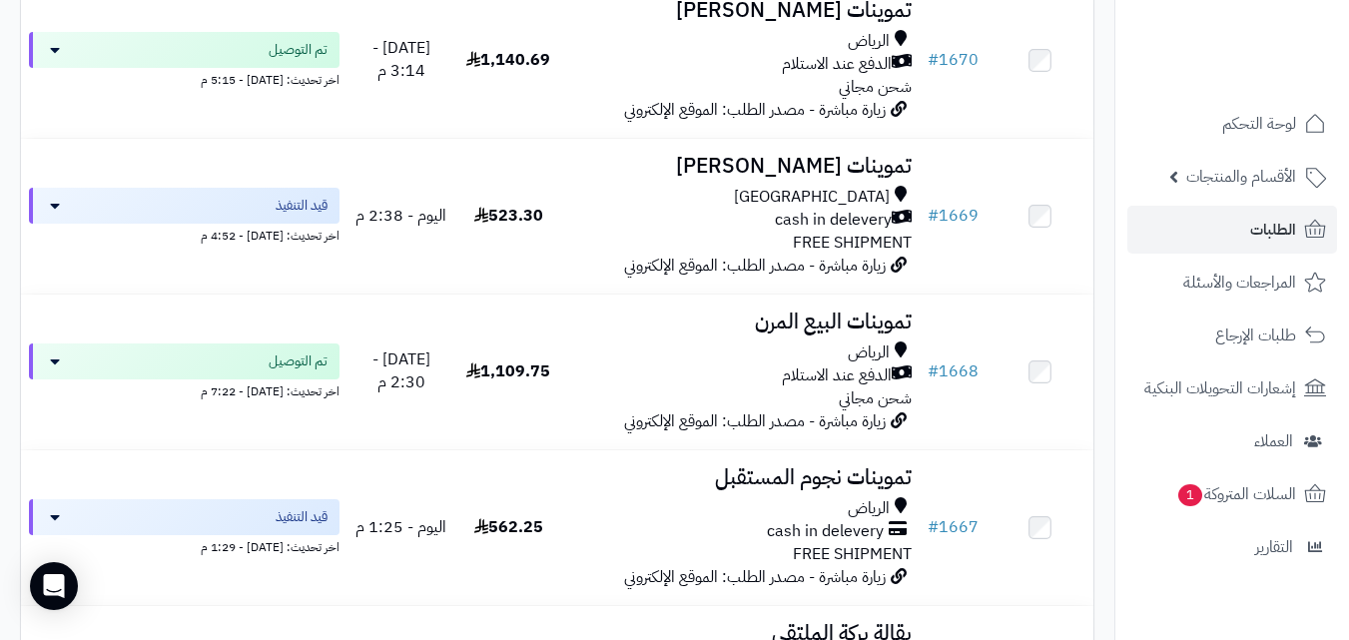
scroll to position [273, 0]
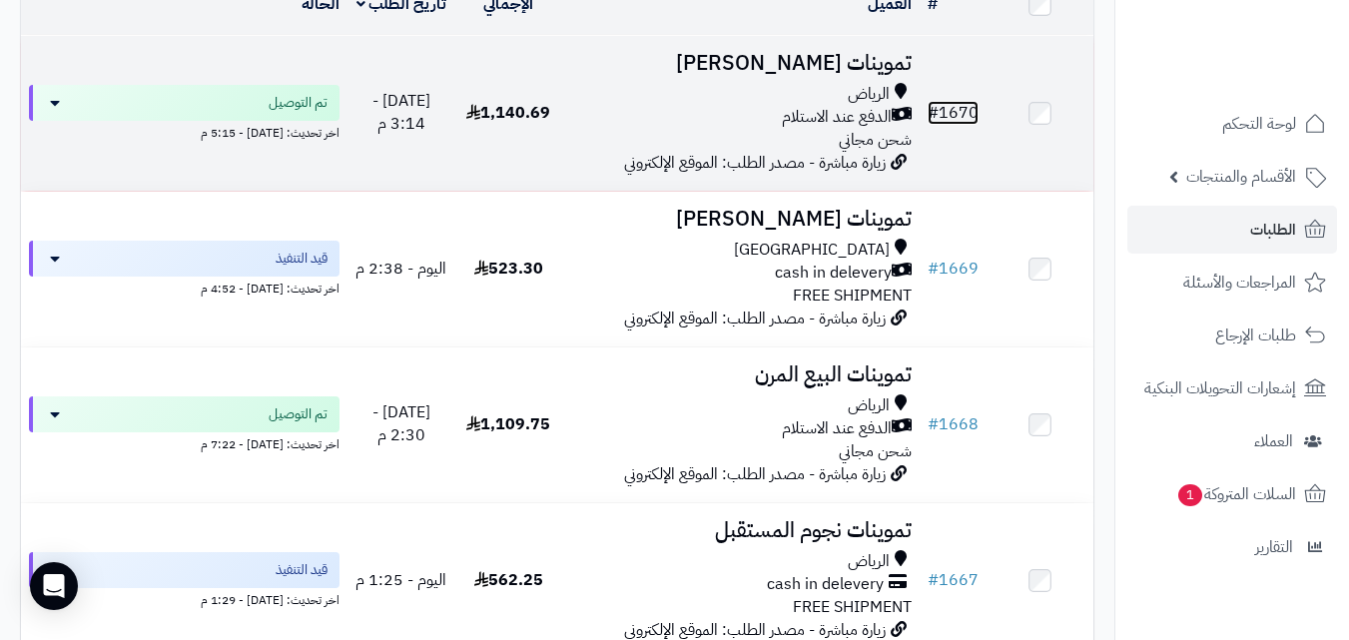
click at [968, 122] on link "# 1670" at bounding box center [953, 113] width 51 height 24
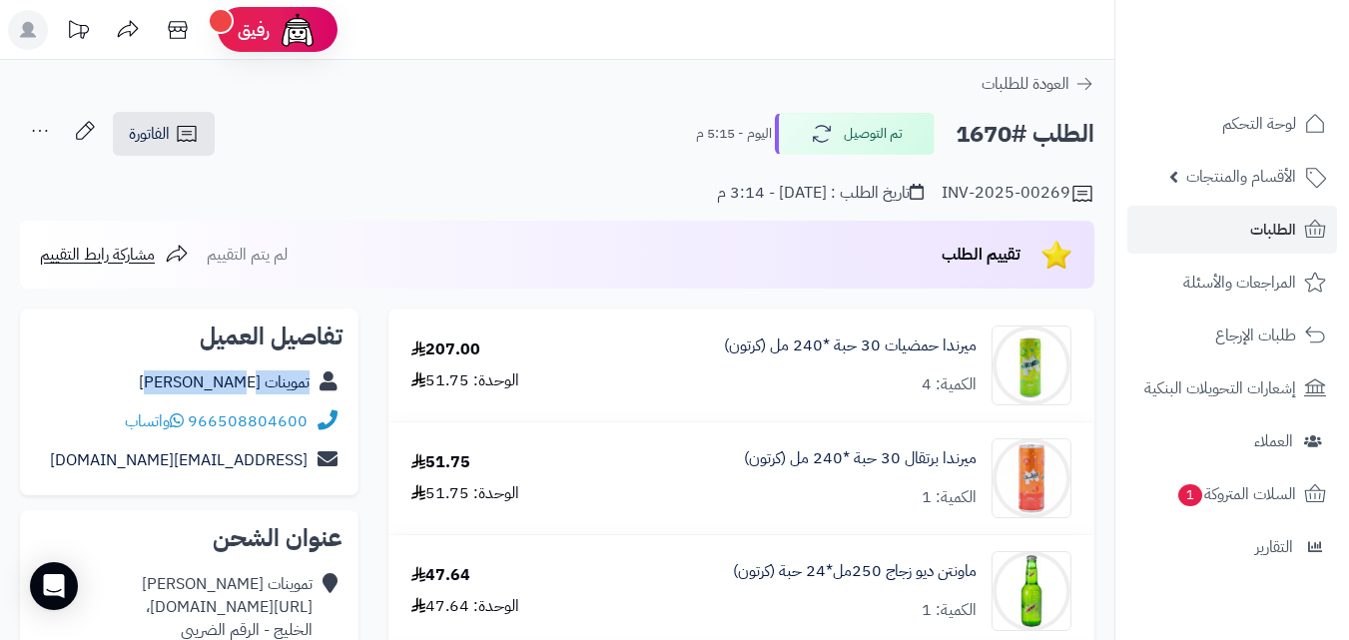
copy div "تموينات [PERSON_NAME]"
drag, startPoint x: 183, startPoint y: 381, endPoint x: 319, endPoint y: 394, distance: 136.4
click at [319, 394] on div "تموينات هاجر العنزي" at bounding box center [189, 383] width 307 height 39
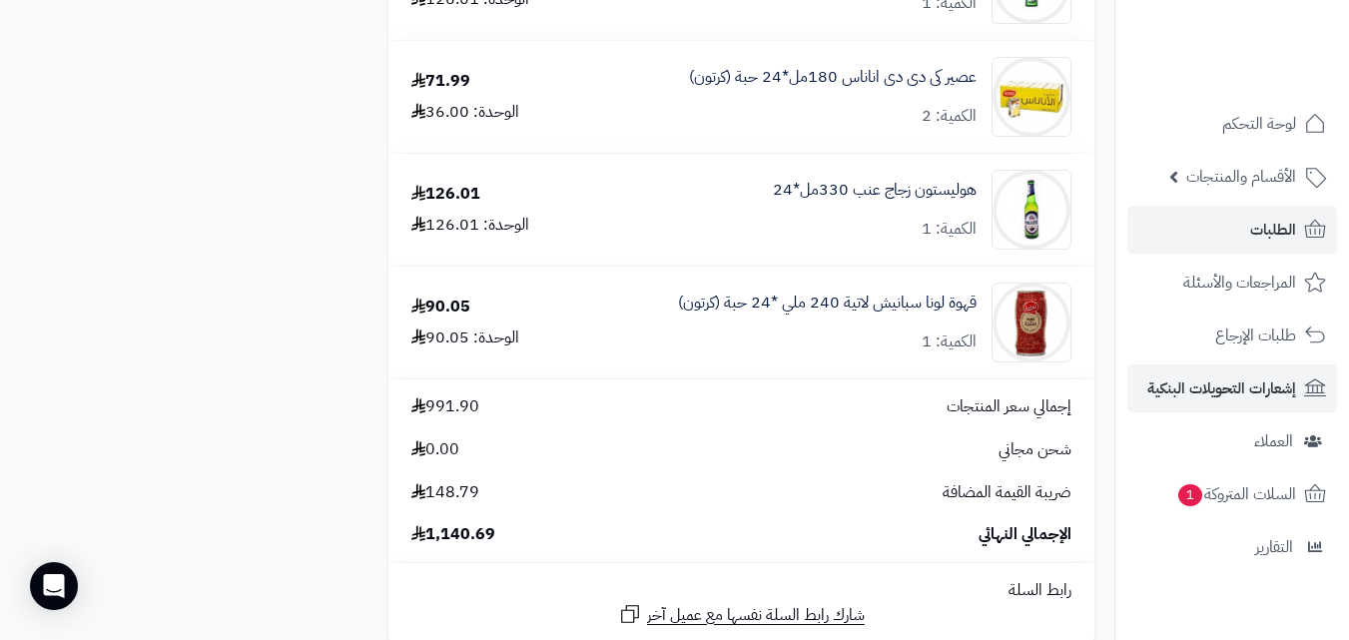
scroll to position [1874, 0]
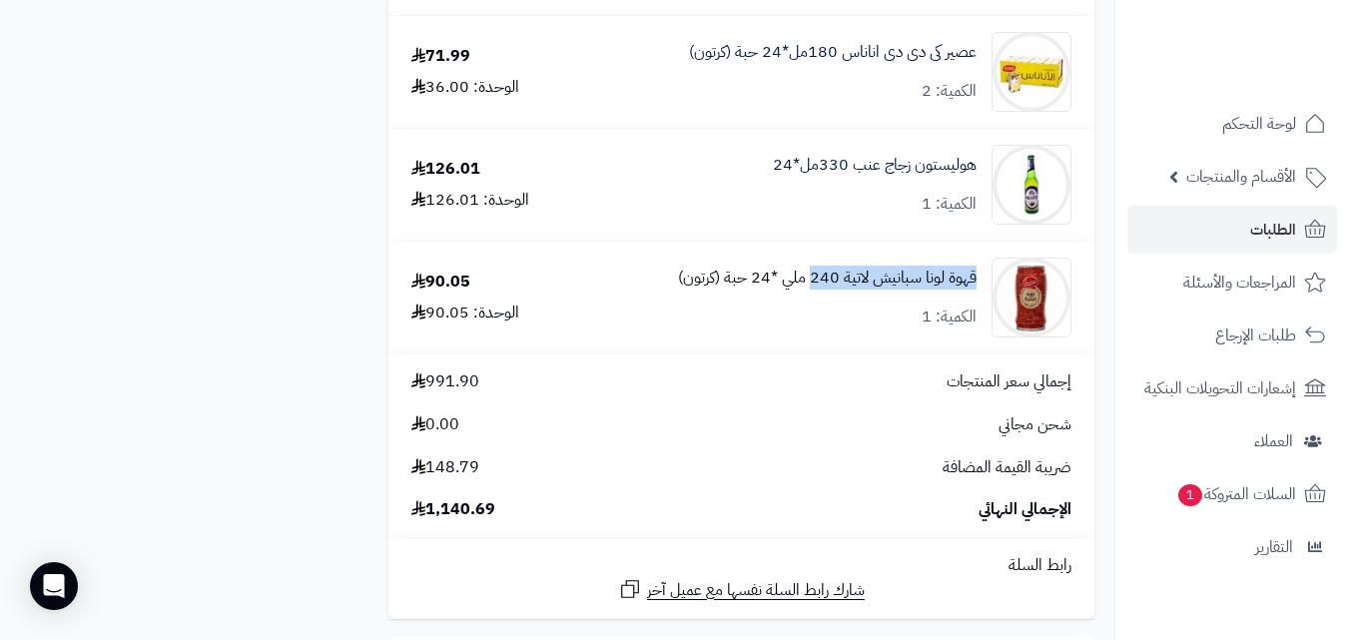
copy link "قهوة لونا سبانيش لاتية 240"
drag, startPoint x: 980, startPoint y: 274, endPoint x: 810, endPoint y: 281, distance: 169.9
click at [810, 281] on div "قهوة لونا سبانيش لاتية 240 ملي *24 حبة (كرتون) الكمية: 1" at bounding box center [837, 298] width 498 height 80
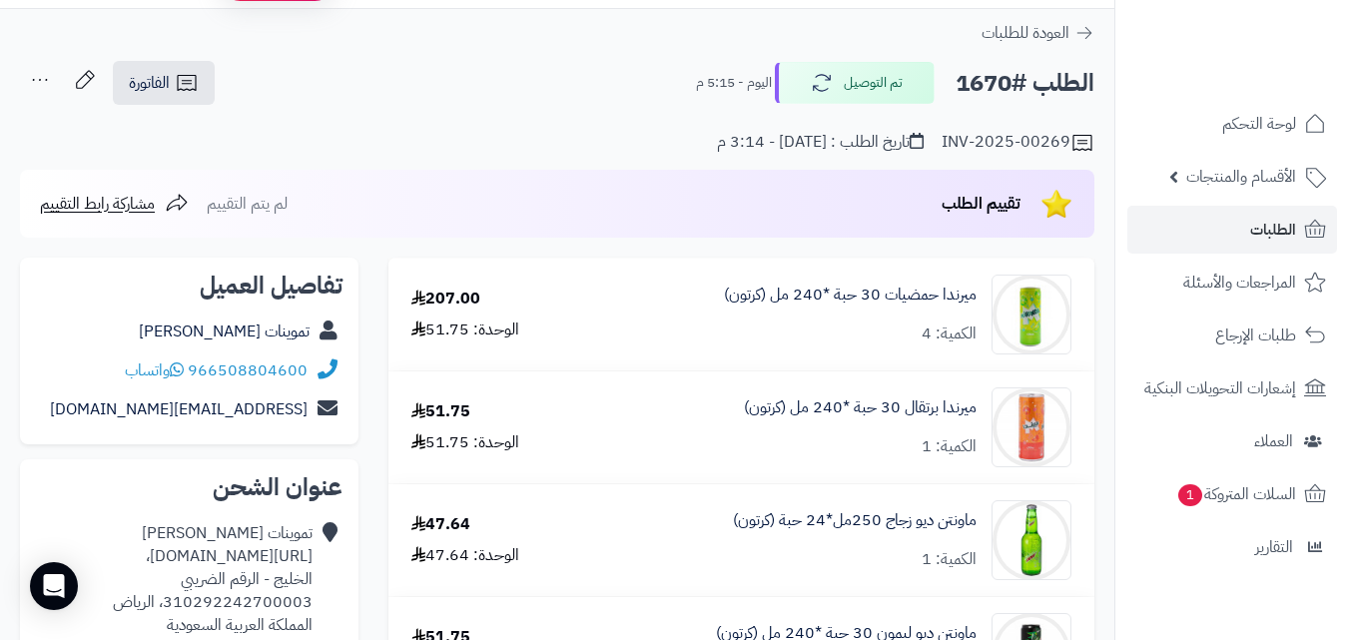
scroll to position [0, 0]
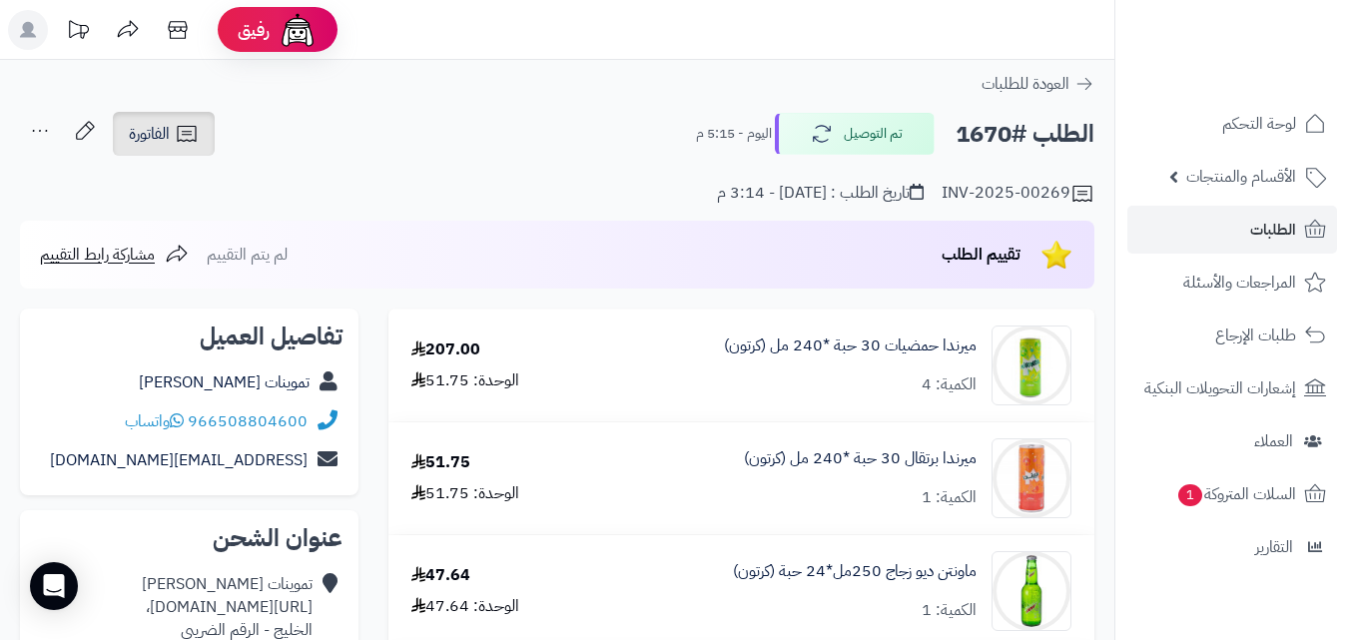
click at [190, 126] on icon at bounding box center [187, 134] width 24 height 24
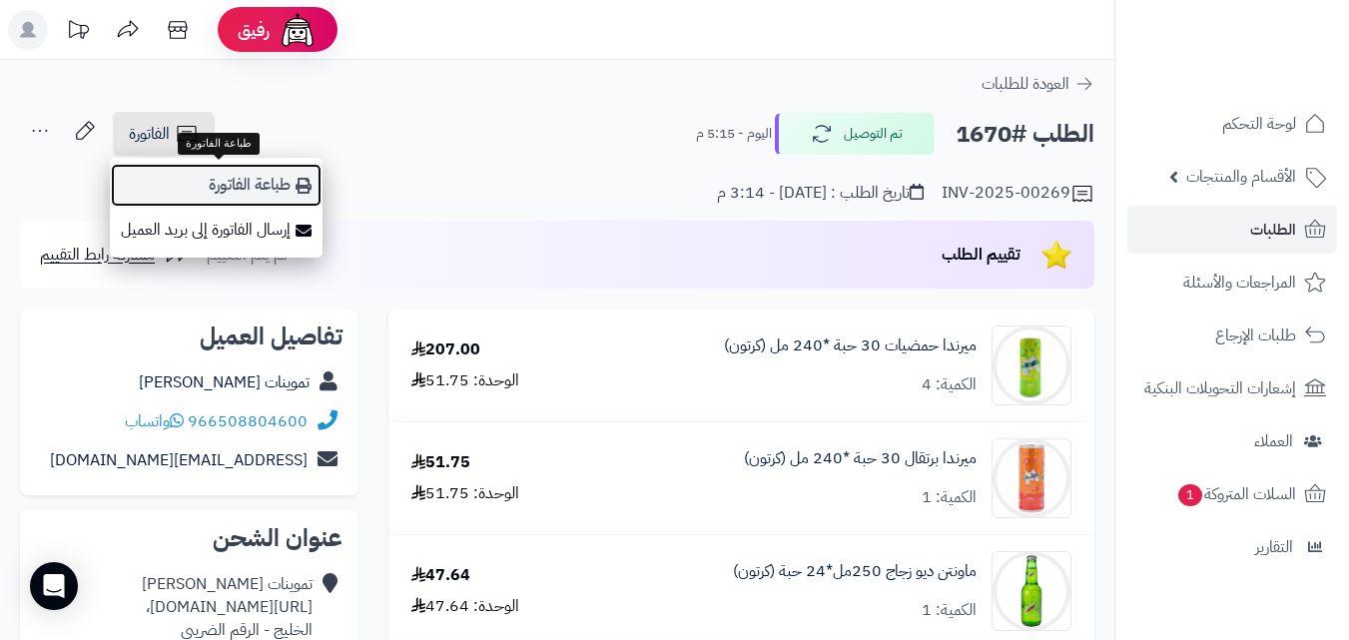
click at [273, 188] on link "طباعة الفاتورة" at bounding box center [216, 185] width 213 height 45
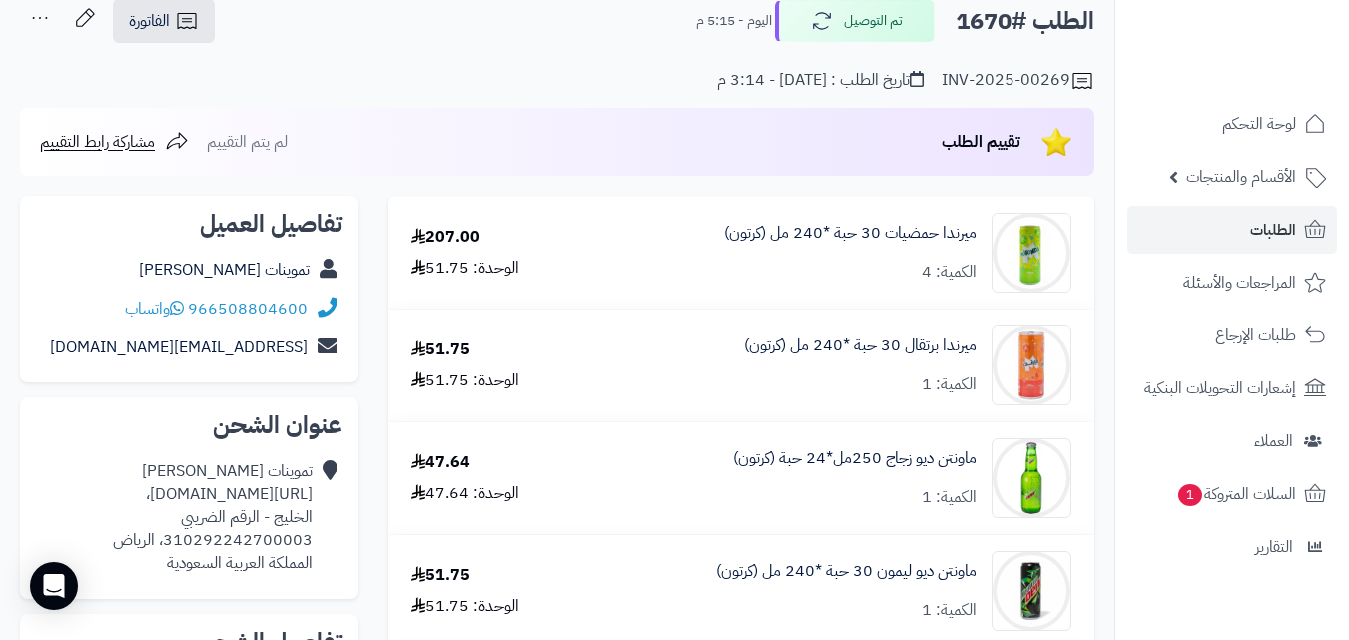
scroll to position [100, 0]
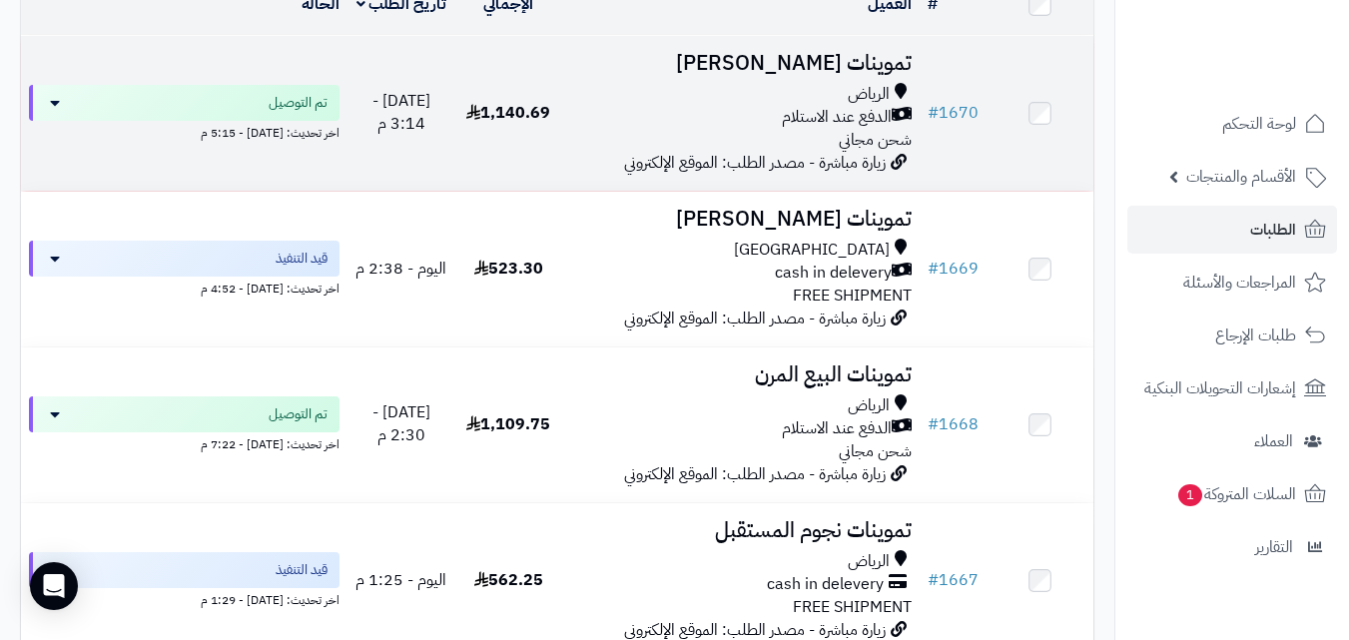
scroll to position [273, 0]
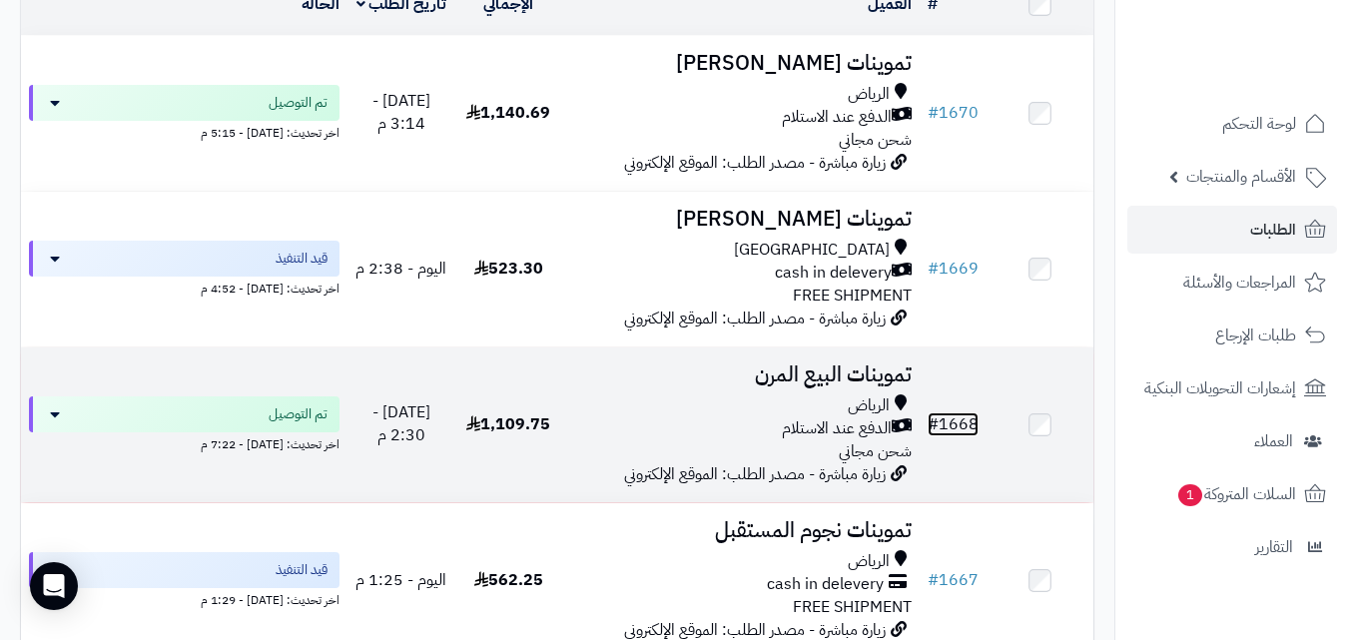
click at [955, 434] on link "# 1668" at bounding box center [953, 424] width 51 height 24
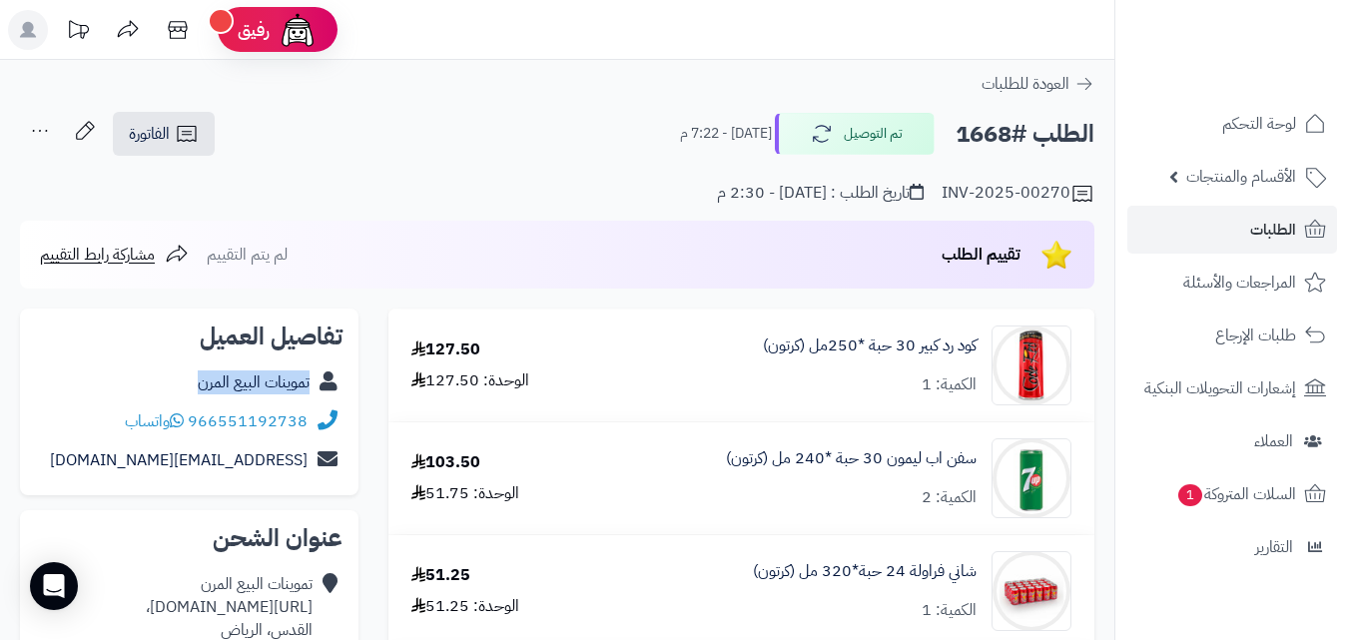
copy div "تموينات البيع المرن"
drag, startPoint x: 188, startPoint y: 378, endPoint x: 318, endPoint y: 387, distance: 130.1
click at [318, 387] on div "تموينات البيع المرن" at bounding box center [189, 383] width 307 height 39
copy div "تموينات البيع المرن"
drag, startPoint x: 205, startPoint y: 132, endPoint x: 205, endPoint y: 143, distance: 11.0
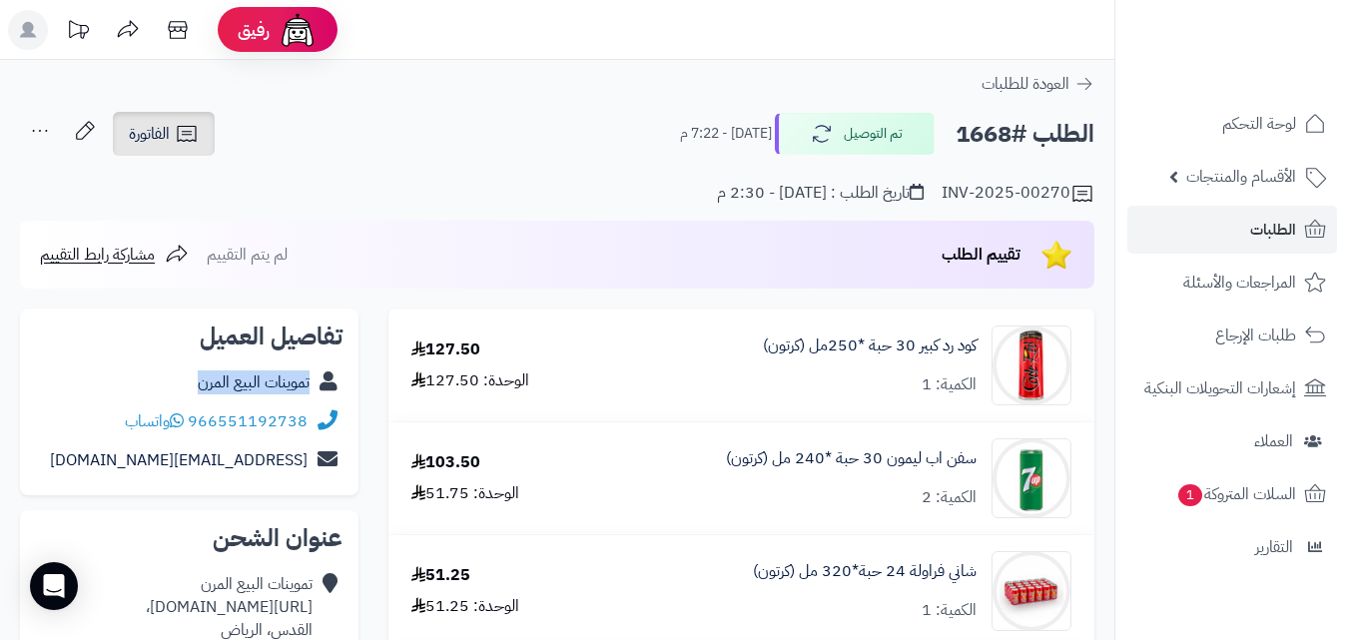
click at [205, 130] on link "الفاتورة" at bounding box center [164, 134] width 102 height 44
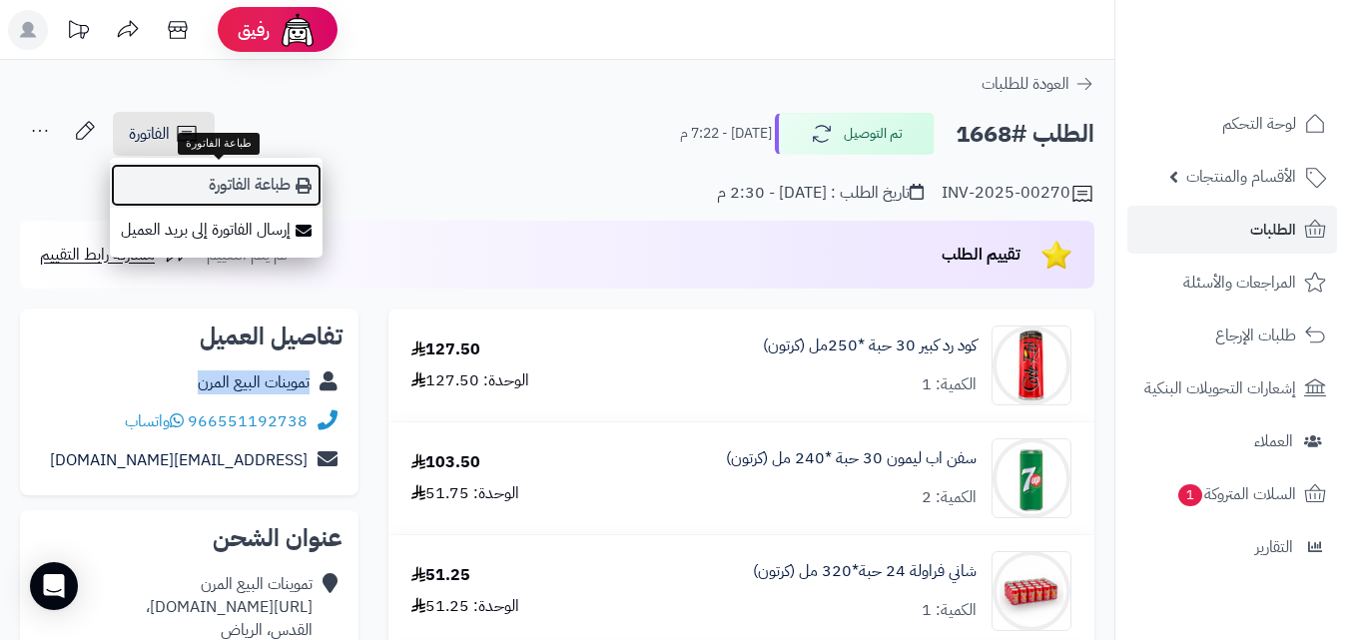
click at [243, 172] on link "طباعة الفاتورة" at bounding box center [216, 185] width 213 height 45
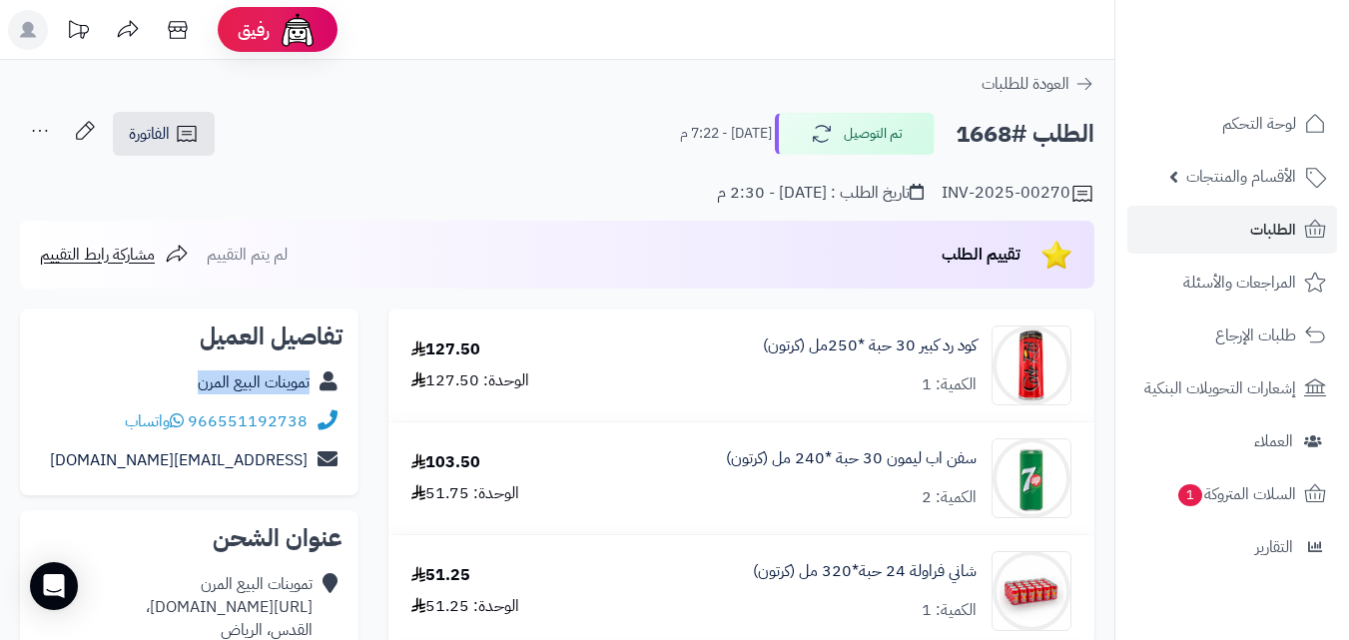
scroll to position [401, 0]
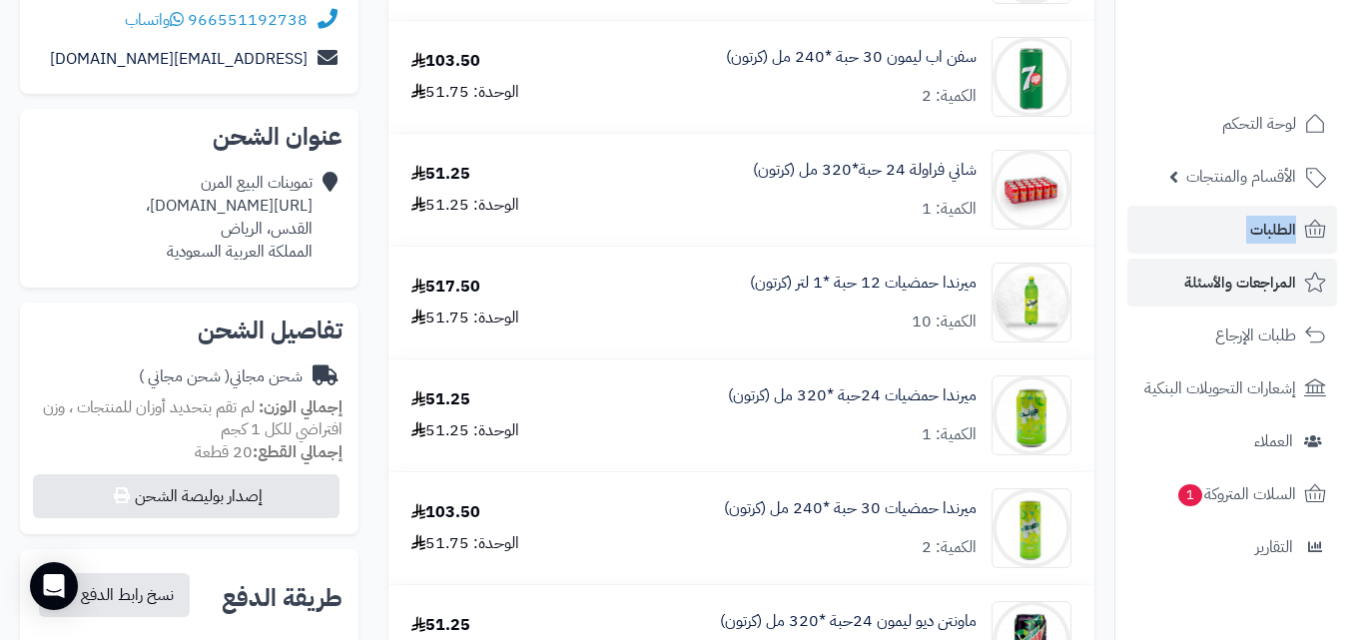
drag, startPoint x: 1348, startPoint y: 229, endPoint x: 1348, endPoint y: 301, distance: 71.9
click at [1348, 302] on ul "لوحة التحكم الأقسام والمنتجات المنتجات الأقسام الماركات مواصفات المنتجات مواصفا…" at bounding box center [1233, 335] width 234 height 471
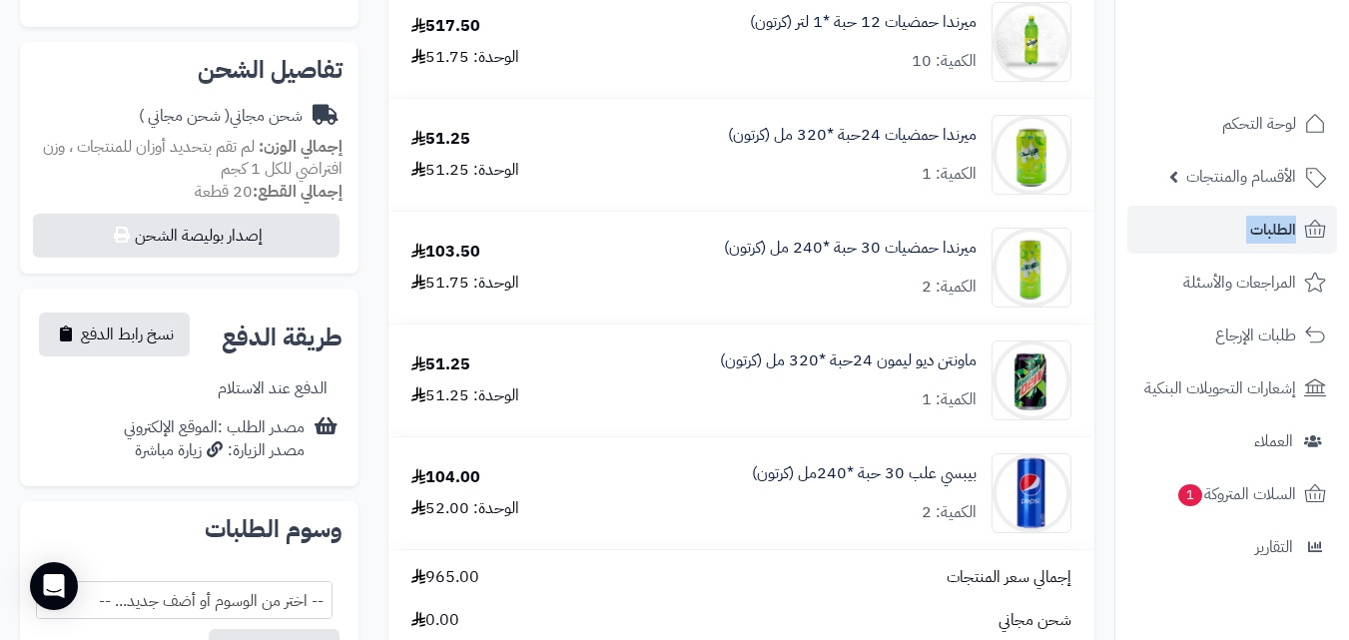
scroll to position [685, 0]
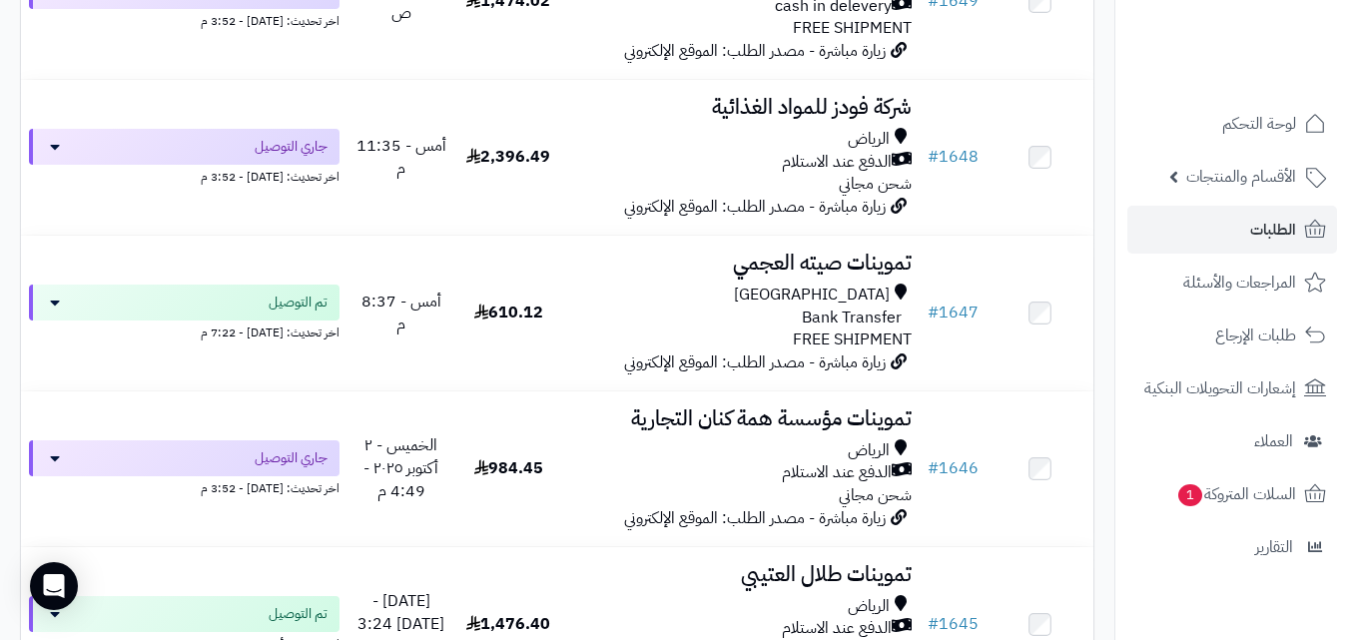
scroll to position [3681, 0]
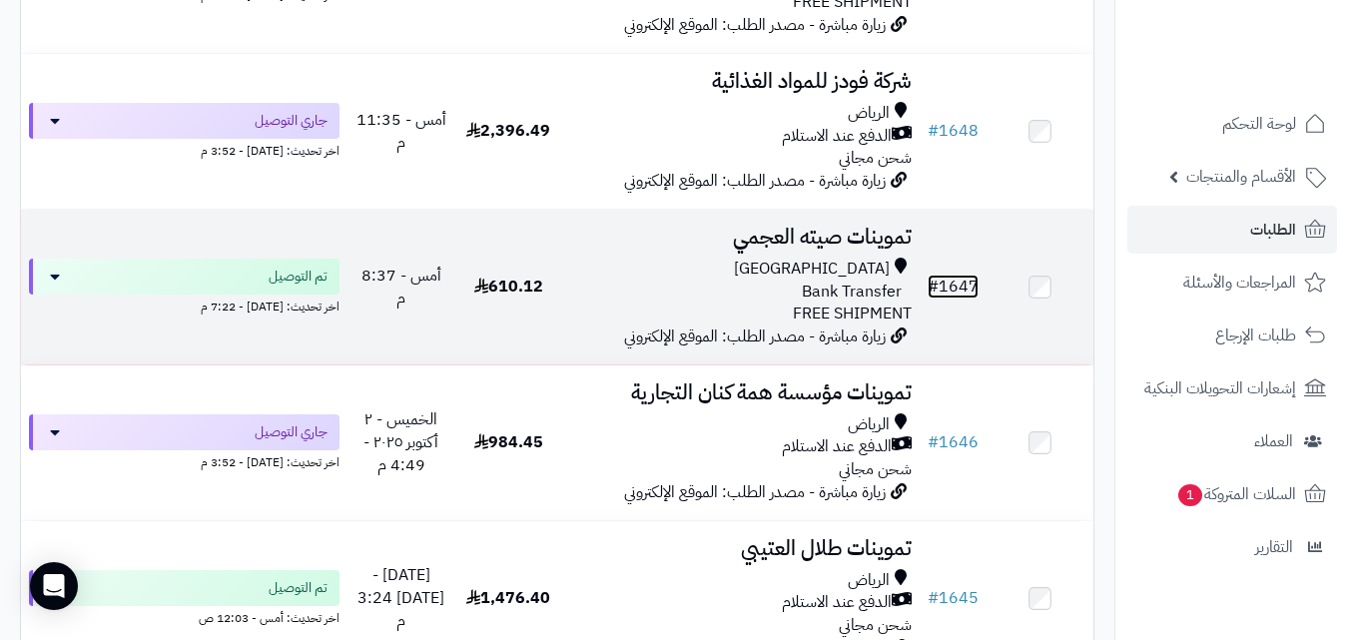
click at [948, 299] on link "# 1647" at bounding box center [953, 287] width 51 height 24
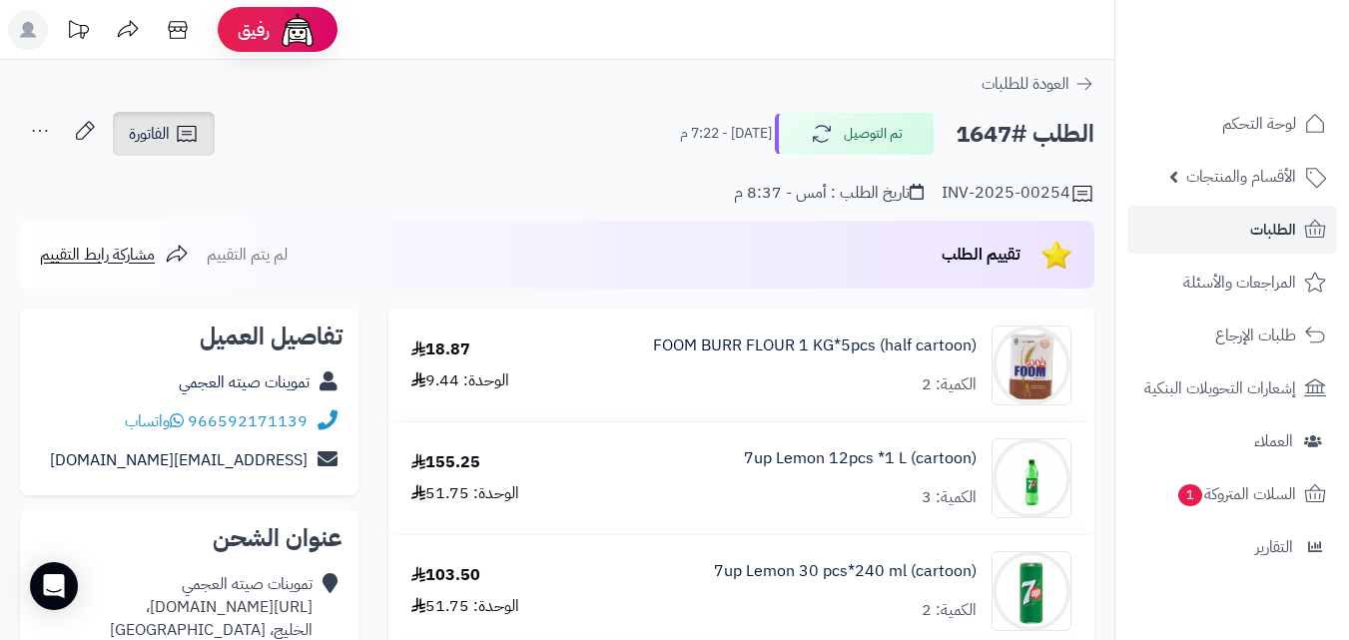
click at [192, 131] on icon at bounding box center [187, 134] width 24 height 24
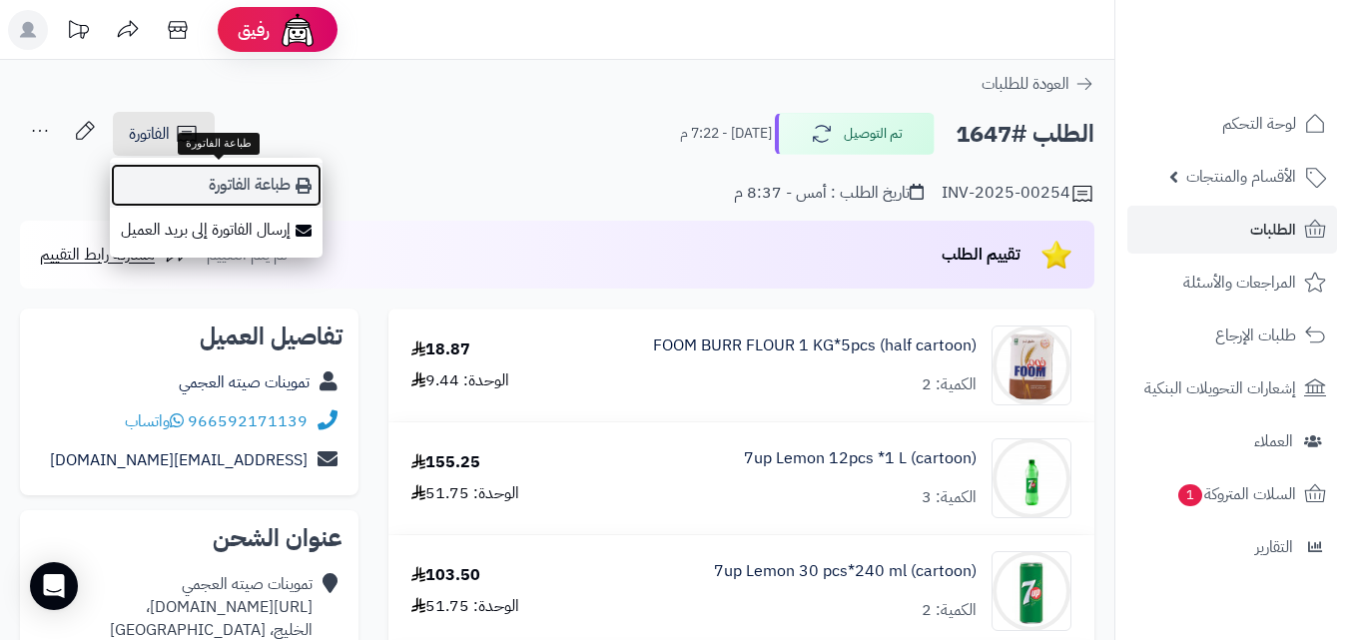
click at [230, 176] on link "طباعة الفاتورة" at bounding box center [216, 185] width 213 height 45
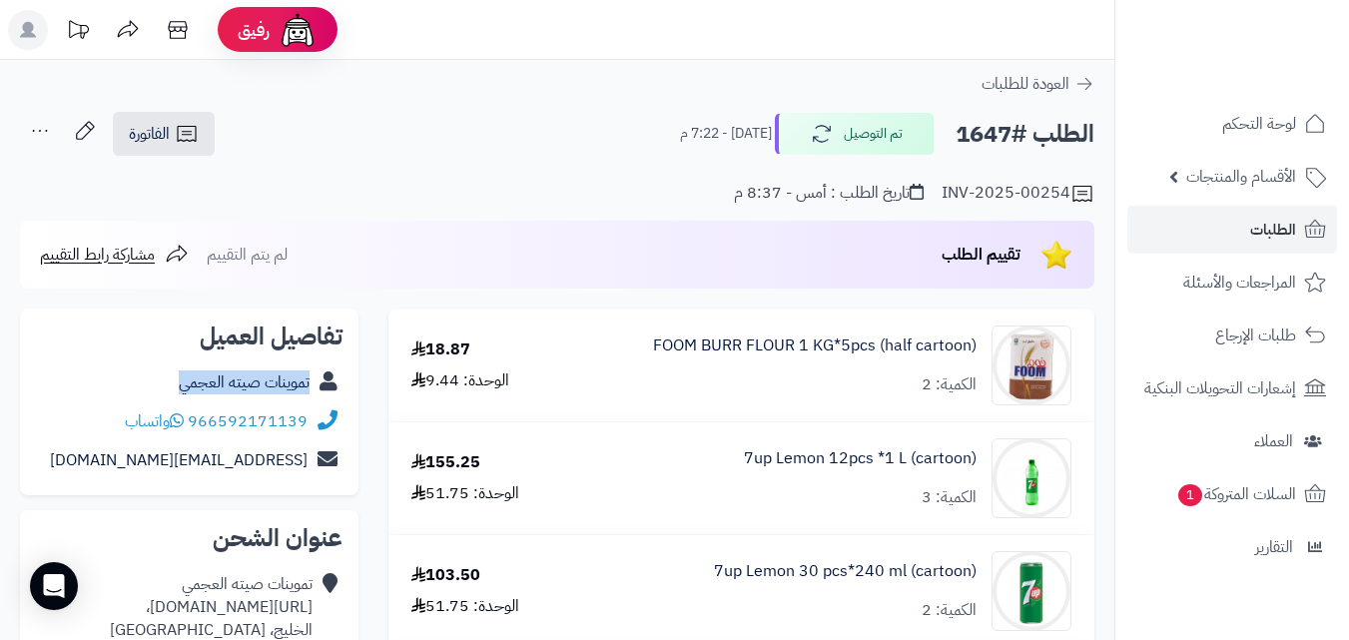
copy div "تموينات صيته العجمي"
drag, startPoint x: 160, startPoint y: 380, endPoint x: 369, endPoint y: 379, distance: 208.7
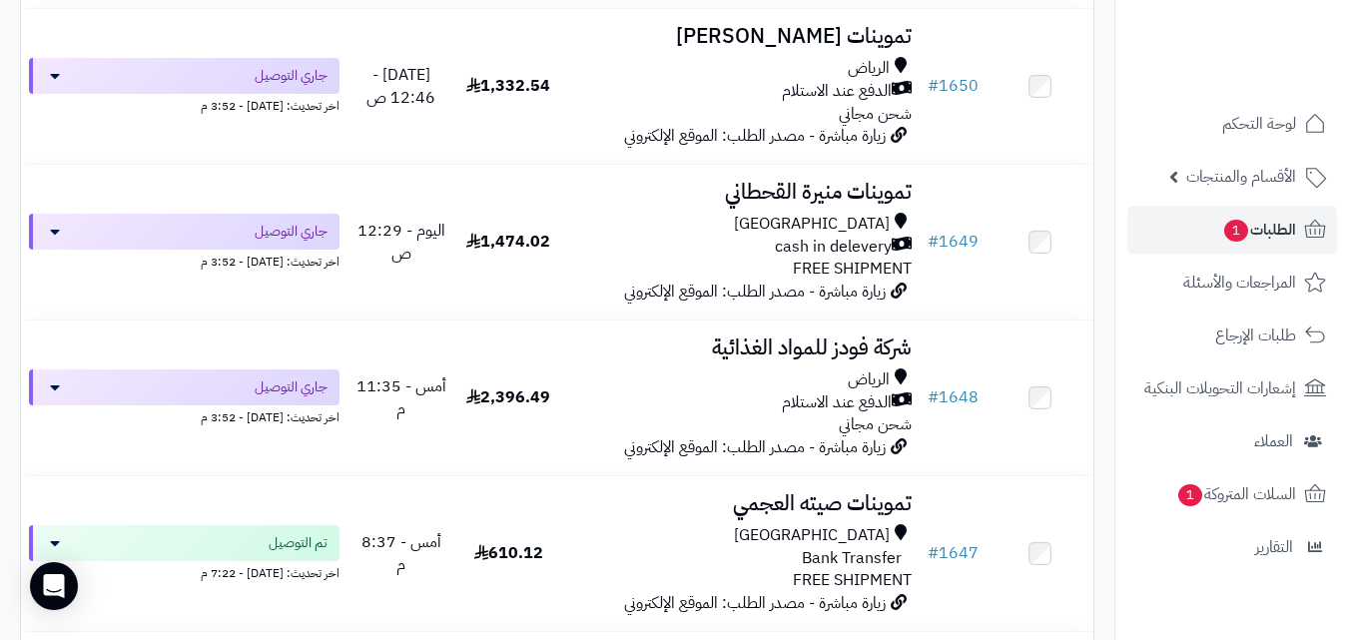
scroll to position [3545, 0]
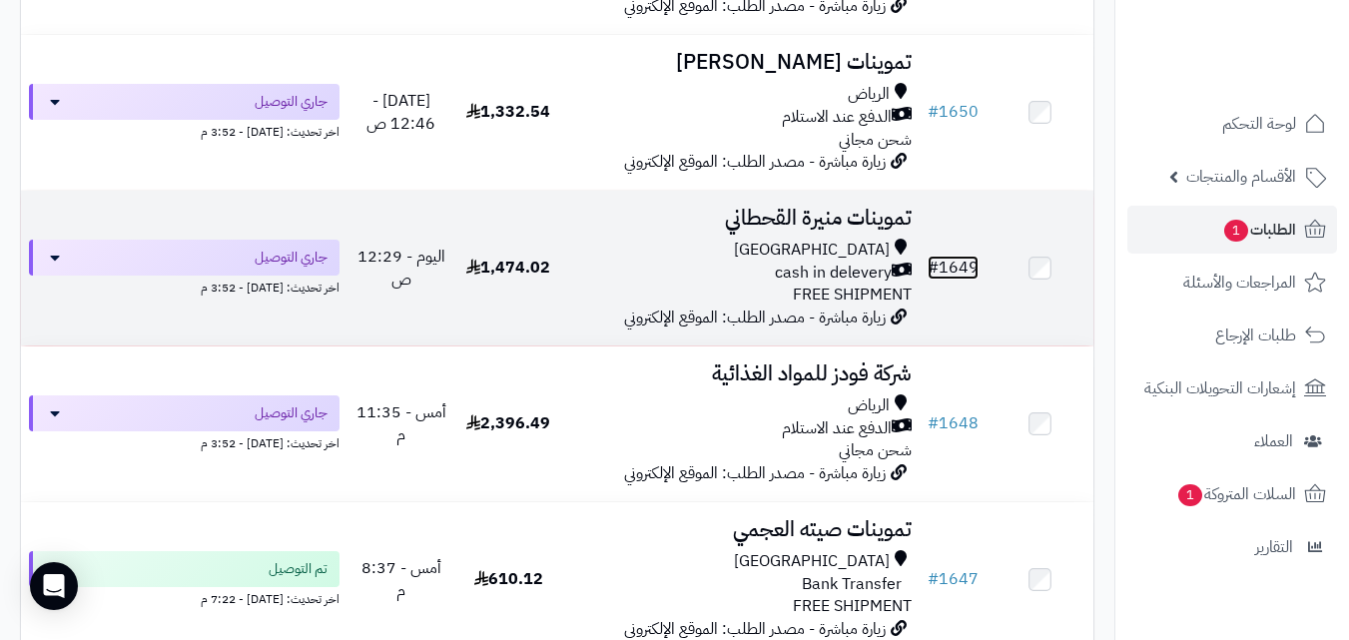
click at [970, 274] on link "# 1649" at bounding box center [953, 268] width 51 height 24
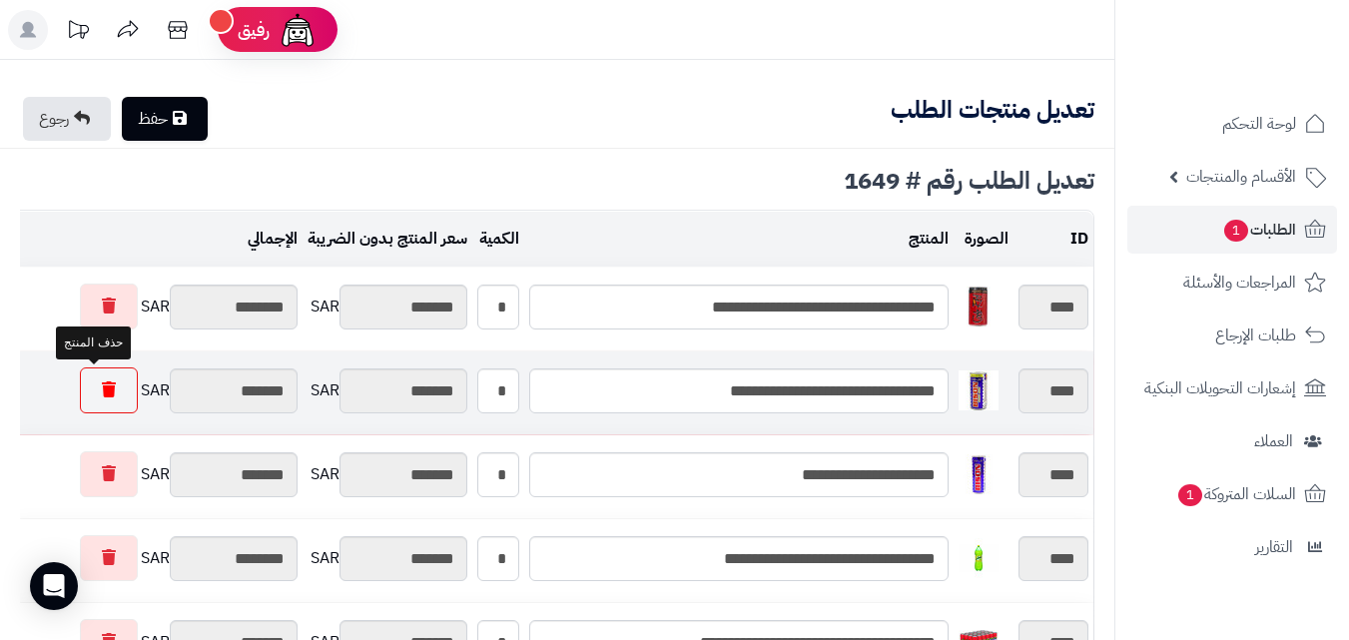
click at [110, 394] on link at bounding box center [109, 391] width 58 height 46
type input "*********"
type input "********"
type input "*********"
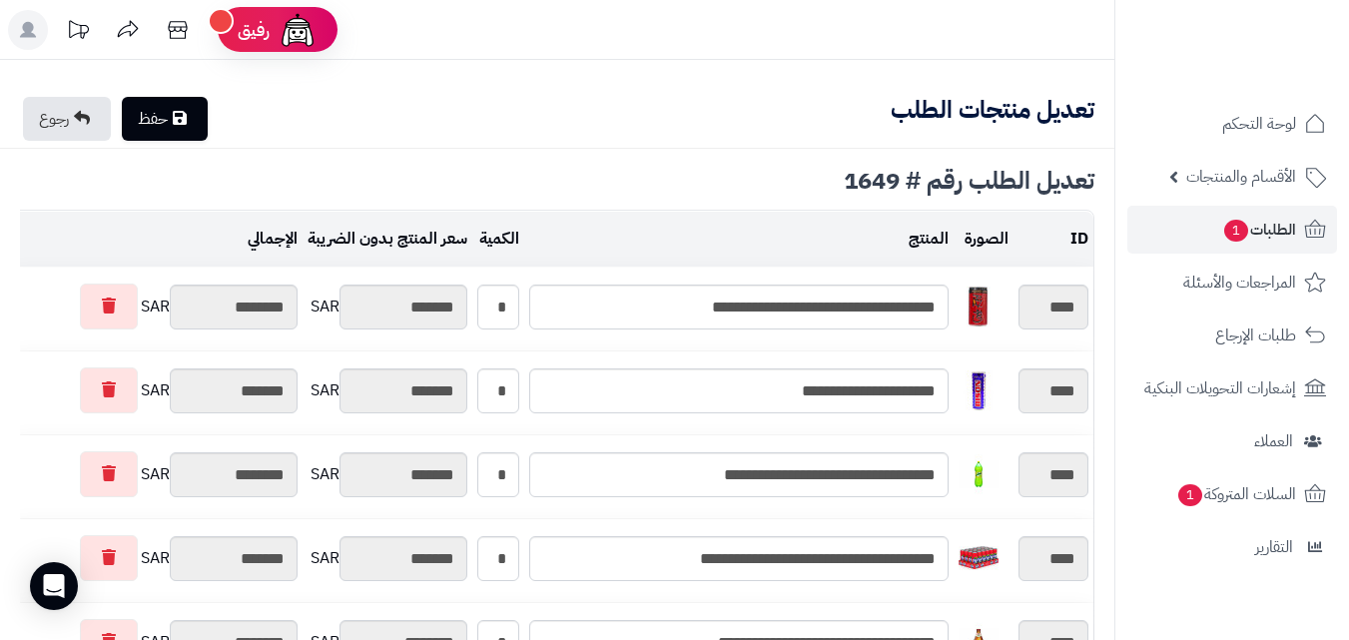
click at [173, 123] on link "حفظ" at bounding box center [165, 119] width 86 height 44
type input "**********"
click at [165, 108] on link "حفظ" at bounding box center [165, 119] width 86 height 44
type input "**********"
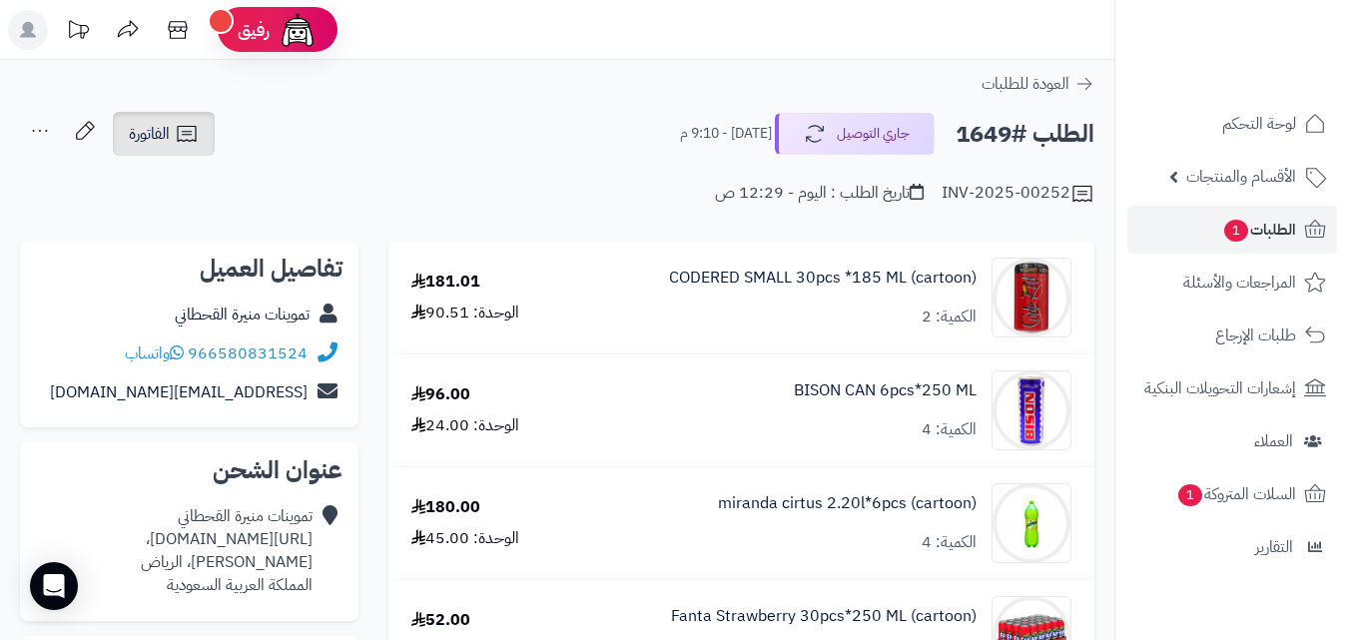
click at [183, 141] on icon at bounding box center [186, 134] width 19 height 16
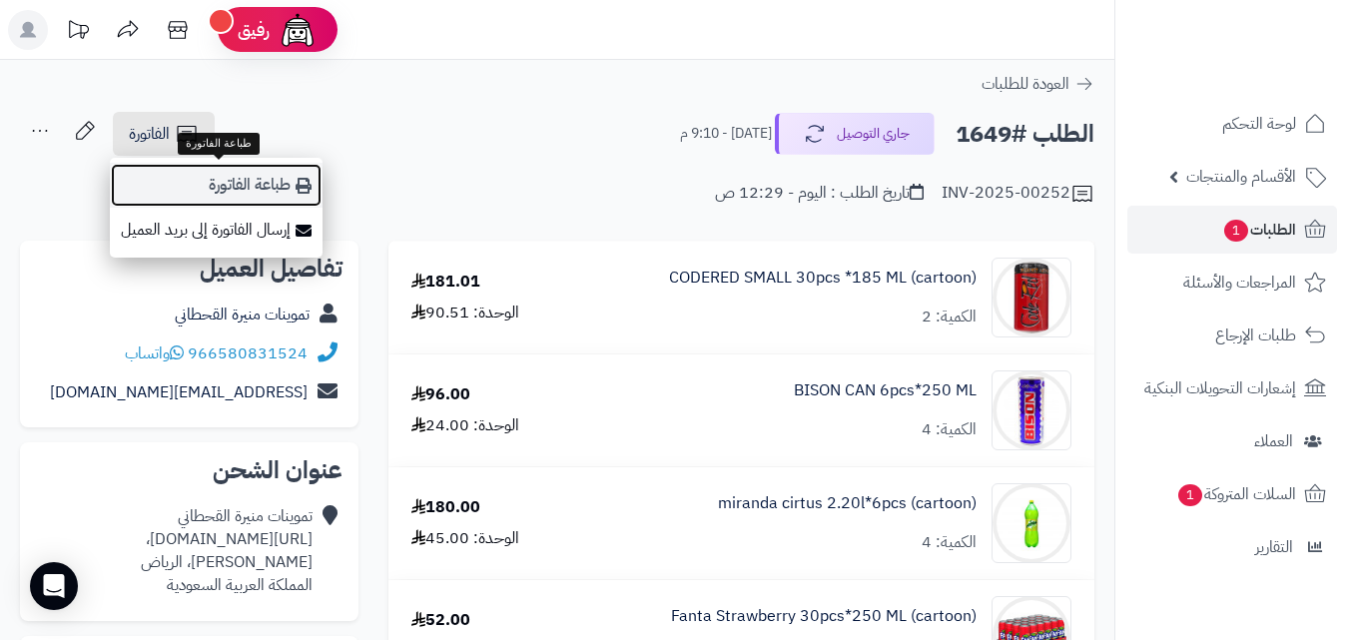
click at [215, 191] on link "طباعة الفاتورة" at bounding box center [216, 185] width 213 height 45
